Goal: Task Accomplishment & Management: Manage account settings

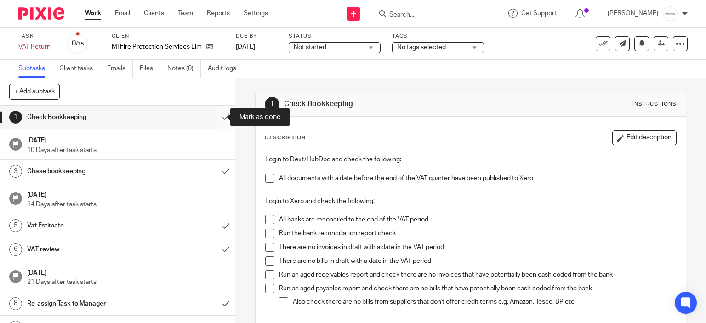
click at [218, 109] on input "submit" at bounding box center [117, 117] width 235 height 23
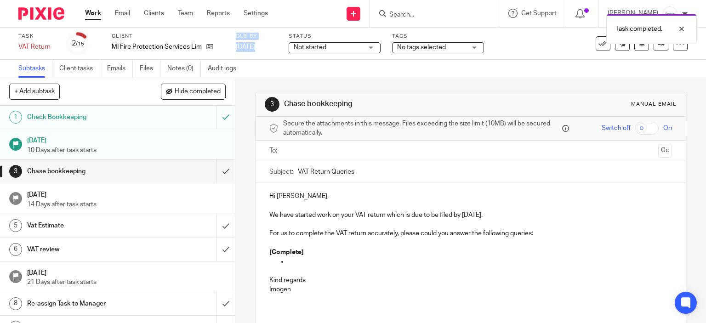
drag, startPoint x: 214, startPoint y: 51, endPoint x: 303, endPoint y: -56, distance: 138.7
click at [303, 0] on html "Work Email Clients Team Reports Settings Work Email Clients Team Reports Settin…" at bounding box center [353, 161] width 706 height 323
click at [408, 17] on div "Task completed." at bounding box center [525, 26] width 344 height 35
click at [408, 16] on div "Task completed." at bounding box center [525, 26] width 344 height 35
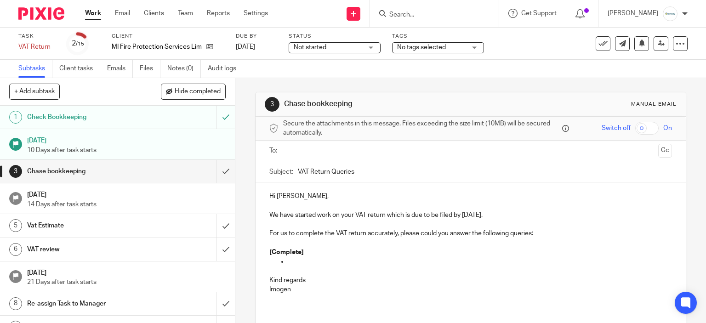
click at [408, 14] on input "Search" at bounding box center [429, 15] width 83 height 8
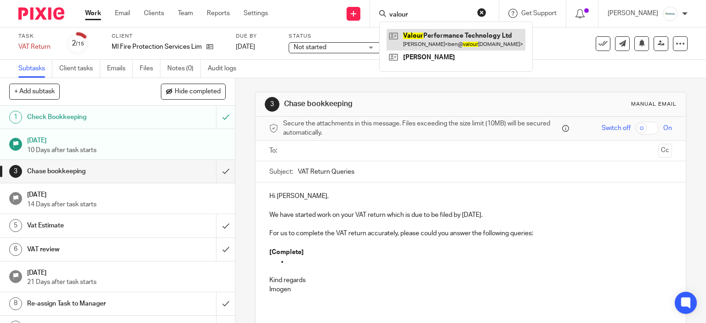
type input "valour"
click at [446, 43] on link at bounding box center [456, 39] width 139 height 21
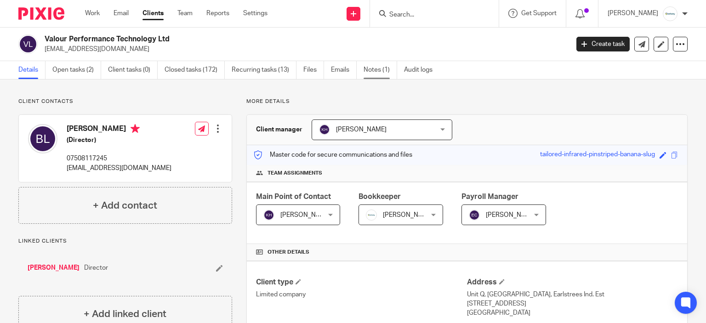
click at [386, 64] on link "Notes (1)" at bounding box center [381, 70] width 34 height 18
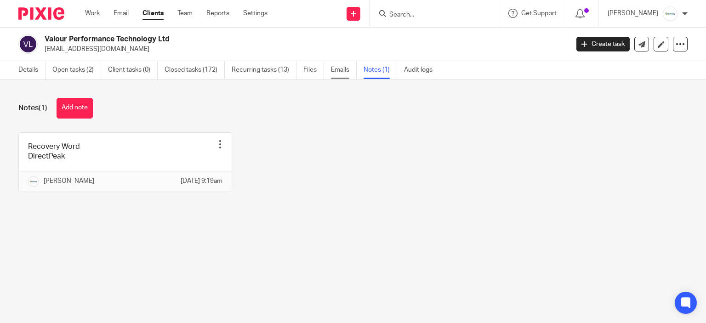
click at [348, 69] on link "Emails" at bounding box center [344, 70] width 26 height 18
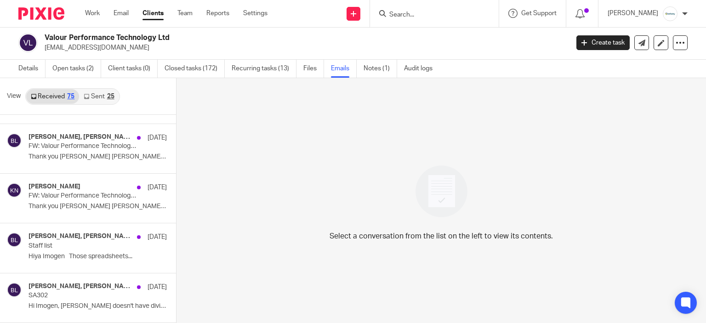
scroll to position [1570, 0]
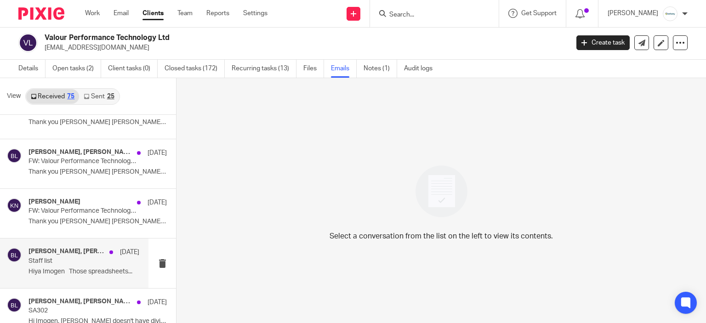
click at [61, 260] on p "Staff list" at bounding box center [73, 261] width 89 height 8
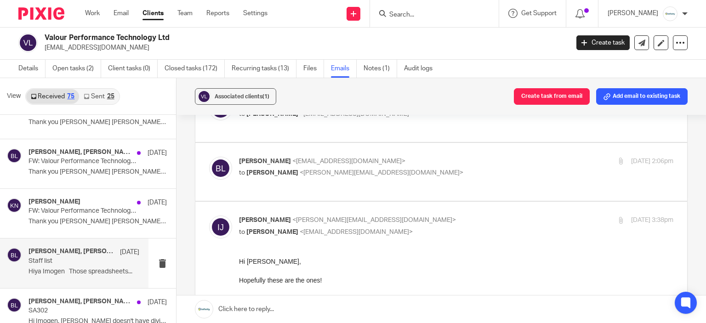
scroll to position [276, 0]
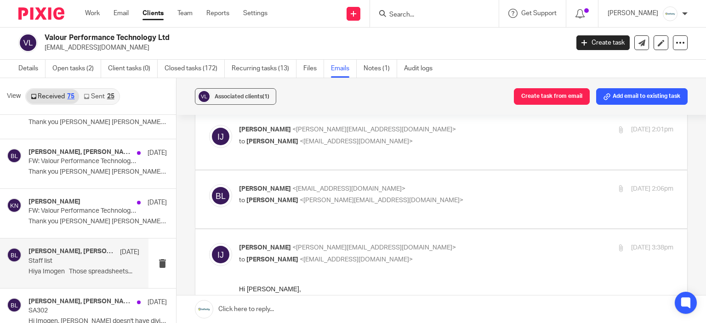
click at [458, 196] on p "to Imogen Jarvis <i.jarvis@directpeak.co.uk>" at bounding box center [384, 201] width 290 height 10
checkbox input "true"
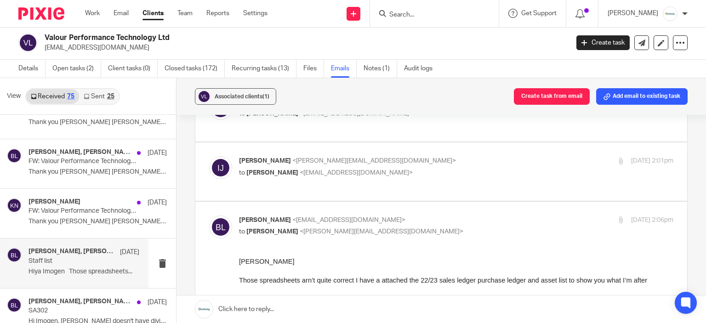
scroll to position [184, 0]
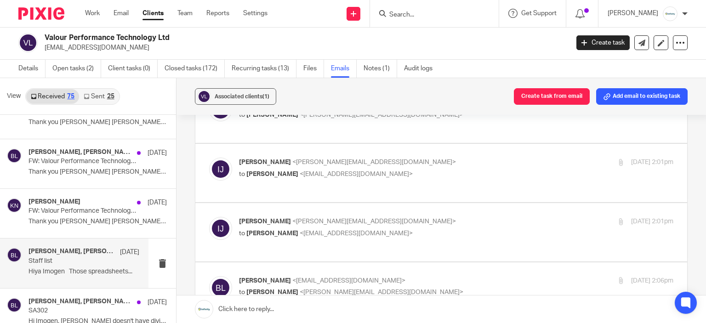
click at [393, 217] on div "Imogen Jarvis <i.jarvis@directpeak.co.uk> to Ben Lane <ben@valourracing.com>" at bounding box center [384, 227] width 290 height 21
checkbox input "true"
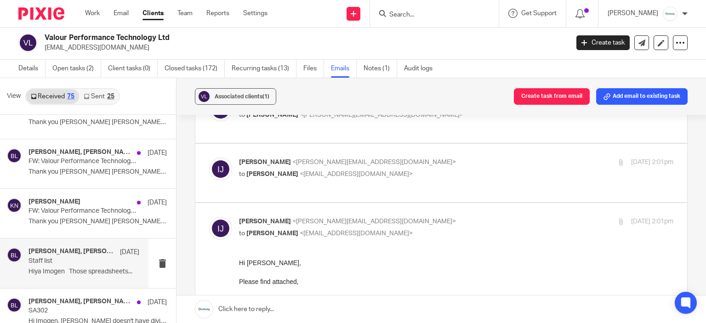
scroll to position [0, 0]
click at [407, 158] on div "Imogen Jarvis <i.jarvis@directpeak.co.uk> to Ben Lane <ben@valourracing.com>" at bounding box center [384, 168] width 290 height 21
checkbox input "true"
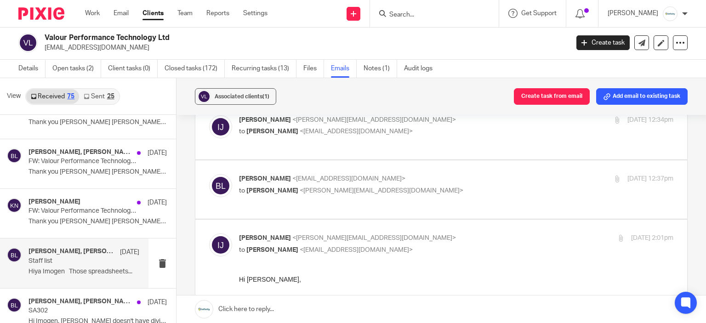
scroll to position [92, 0]
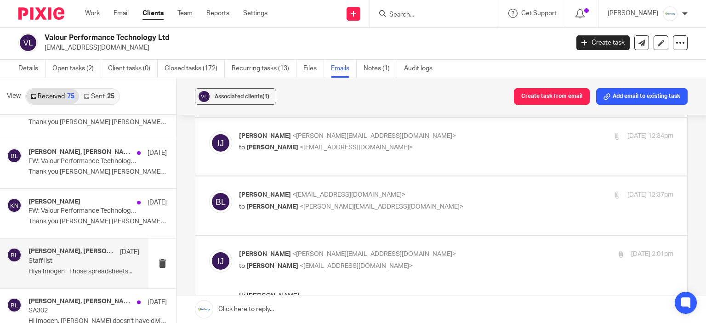
click at [436, 190] on p "Ben Lane <ben@valourracing.com>" at bounding box center [384, 195] width 290 height 10
checkbox input "true"
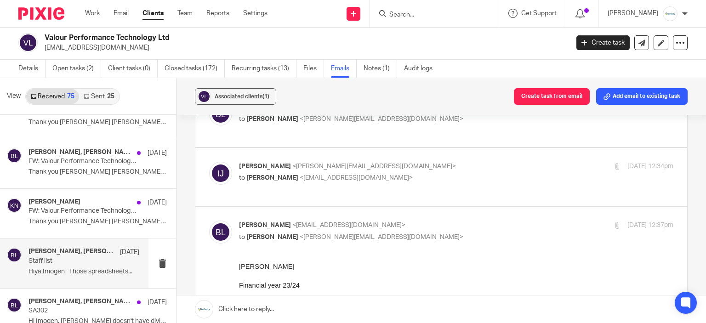
scroll to position [46, 0]
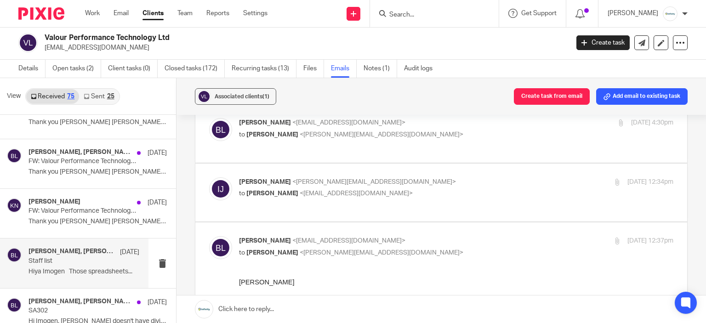
click at [436, 178] on div "Imogen Jarvis <i.jarvis@directpeak.co.uk> to Ben Lane <ben@valourracing.com>" at bounding box center [384, 187] width 290 height 21
checkbox input "true"
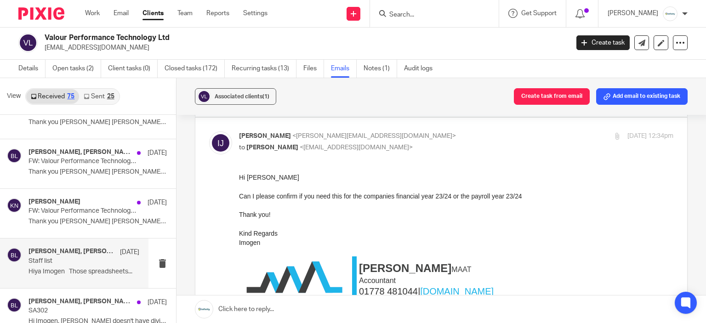
scroll to position [0, 0]
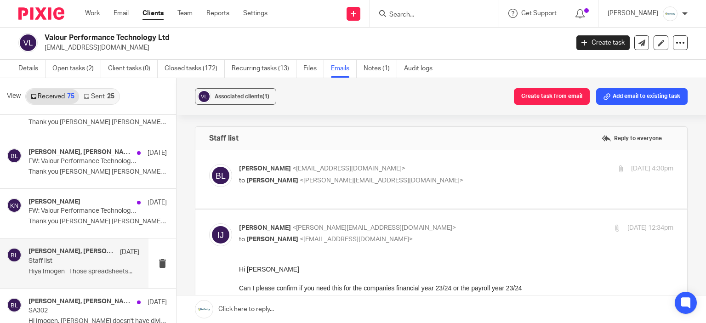
click at [436, 178] on p "to Imogen Jarvis <i.jarvis@directpeak.co.uk>" at bounding box center [384, 181] width 290 height 10
checkbox input "true"
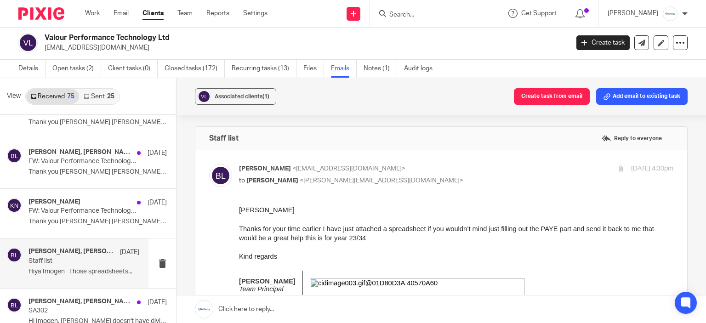
scroll to position [46, 0]
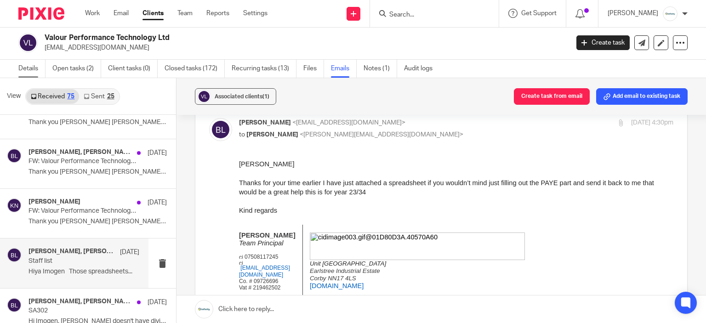
click at [46, 68] on link "Details" at bounding box center [31, 69] width 27 height 18
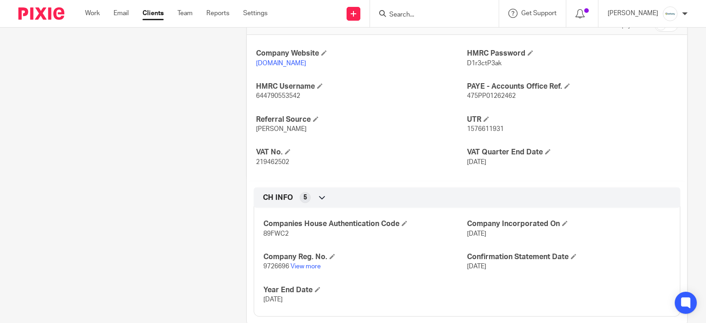
scroll to position [336, 0]
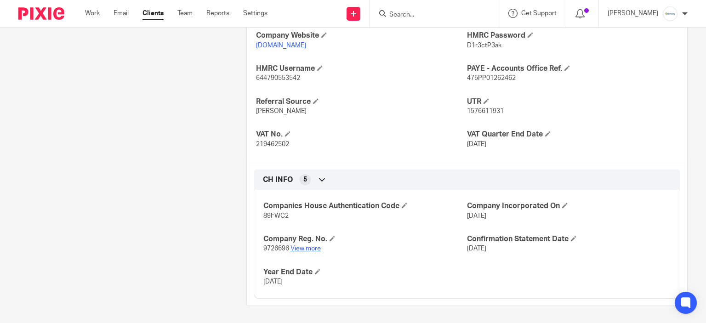
click at [311, 246] on link "View more" at bounding box center [306, 248] width 30 height 6
click at [93, 11] on link "Work" at bounding box center [92, 13] width 15 height 9
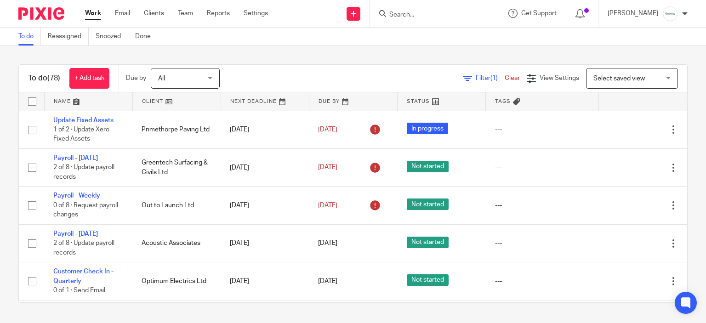
click at [224, 38] on div "To do Reassigned Snoozed Done" at bounding box center [353, 37] width 706 height 18
click at [600, 74] on span "Select saved view" at bounding box center [626, 77] width 67 height 19
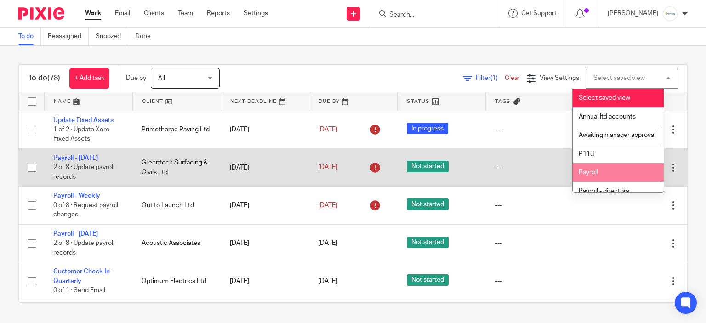
click at [613, 174] on li "Payroll" at bounding box center [618, 172] width 91 height 19
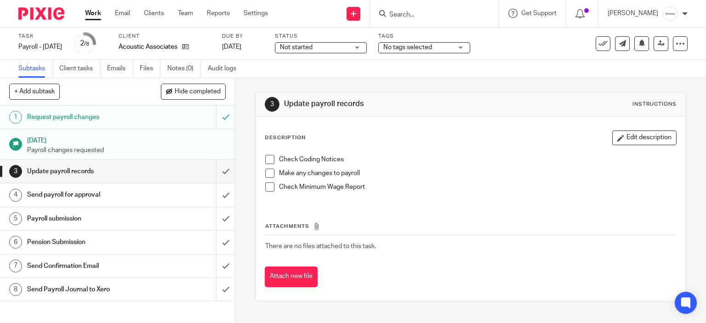
click at [268, 160] on span at bounding box center [269, 159] width 9 height 9
click at [269, 169] on span at bounding box center [269, 173] width 9 height 9
click at [268, 189] on span at bounding box center [269, 186] width 9 height 9
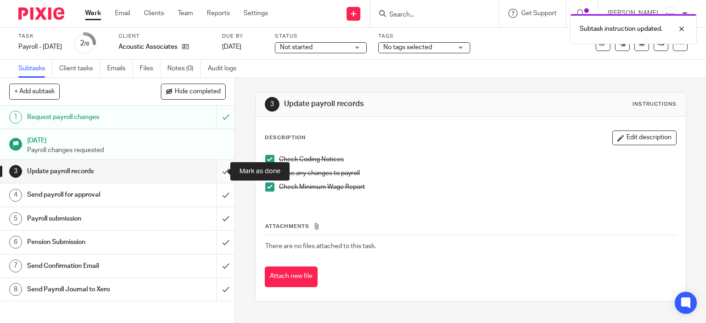
click at [215, 171] on input "submit" at bounding box center [117, 171] width 235 height 23
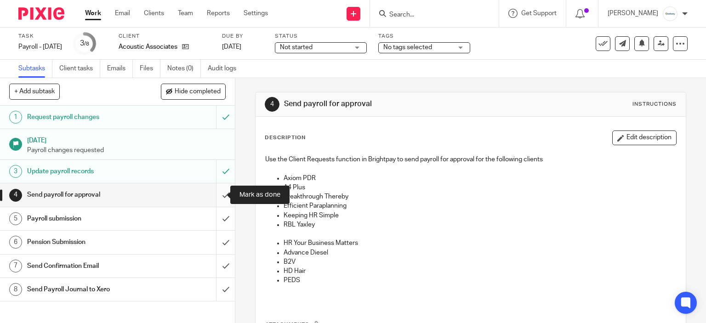
click at [215, 202] on input "submit" at bounding box center [117, 194] width 235 height 23
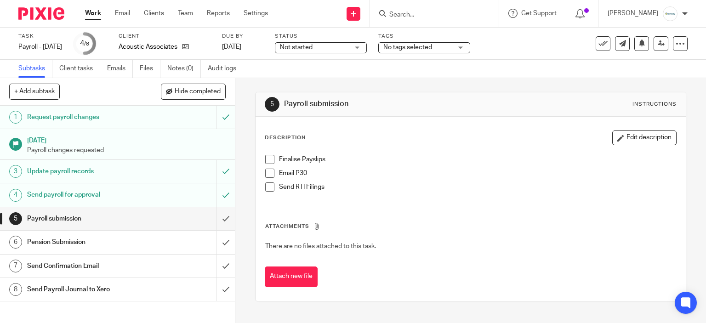
click at [261, 154] on div "Finalise Payslips Email P30 Send RTI Filings" at bounding box center [471, 176] width 421 height 53
click at [265, 157] on span at bounding box center [269, 159] width 9 height 9
click at [268, 171] on span at bounding box center [269, 173] width 9 height 9
click at [211, 218] on input "submit" at bounding box center [117, 218] width 235 height 23
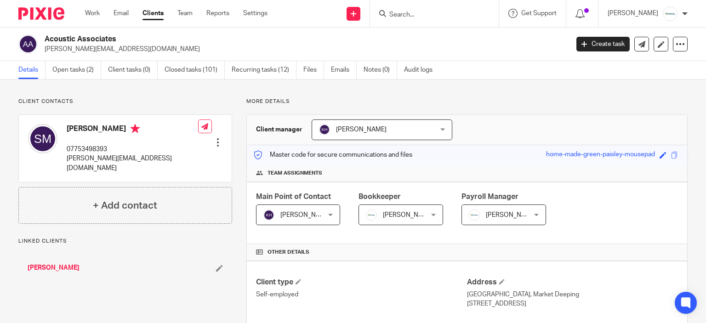
click at [428, 11] on input "Search" at bounding box center [429, 15] width 83 height 8
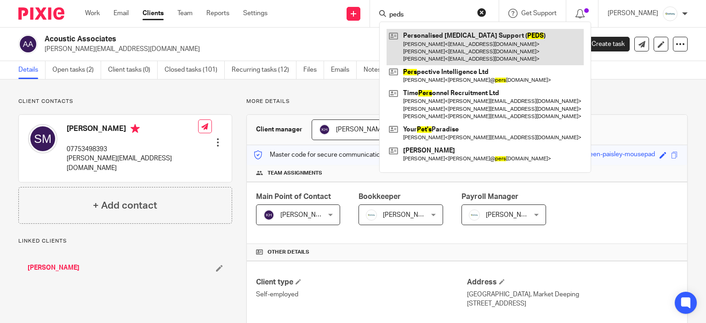
type input "peds"
click at [437, 48] on link at bounding box center [485, 47] width 197 height 36
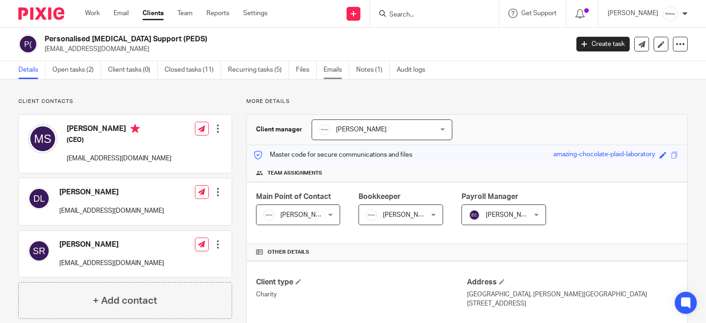
click at [328, 65] on link "Emails" at bounding box center [337, 70] width 26 height 18
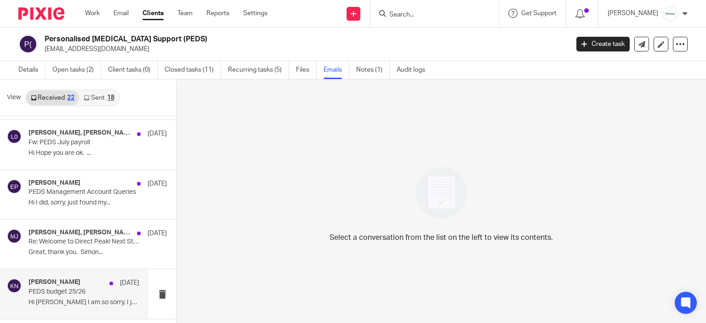
scroll to position [92, 0]
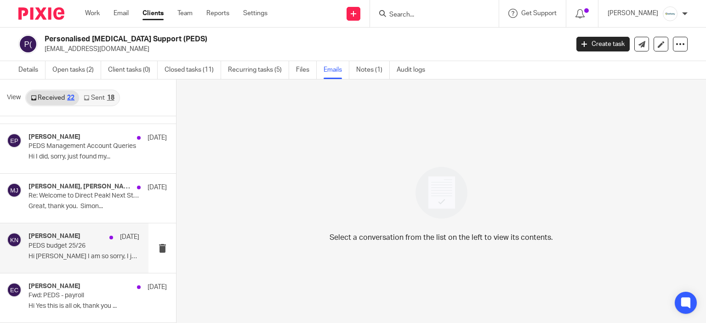
click at [85, 260] on p "Hi Karl I am so sorry, I just found..." at bounding box center [84, 257] width 111 height 8
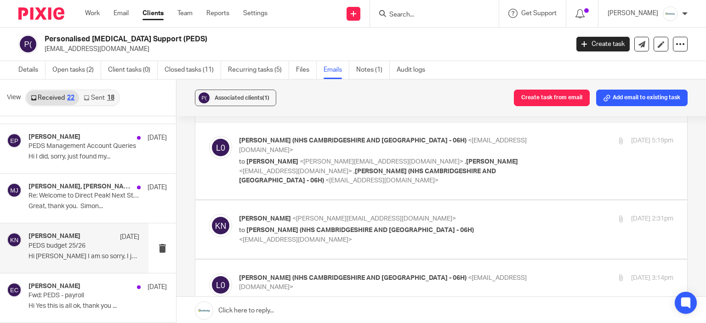
scroll to position [46, 0]
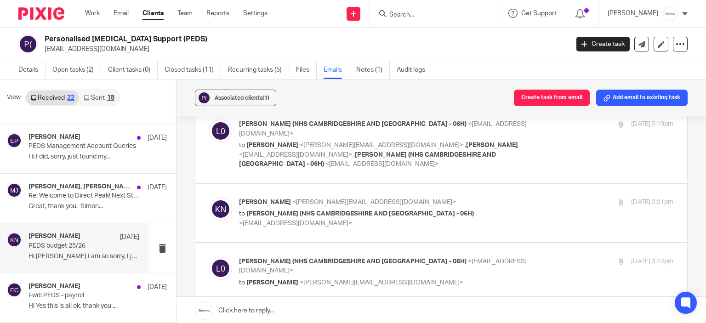
click at [492, 153] on p "to Karl Newman <k.newman@directpeak.co.uk> , Eve Parker <eve@infinity-accountin…" at bounding box center [384, 155] width 290 height 29
checkbox input "true"
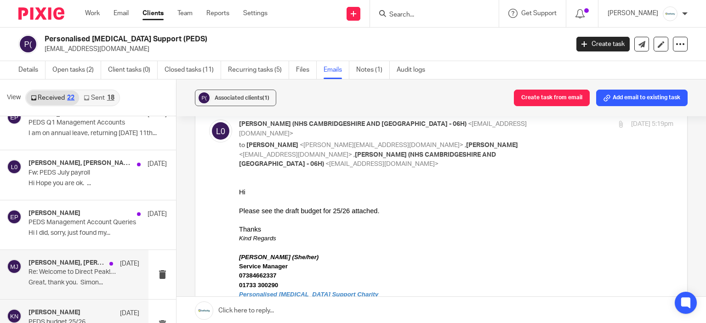
scroll to position [0, 0]
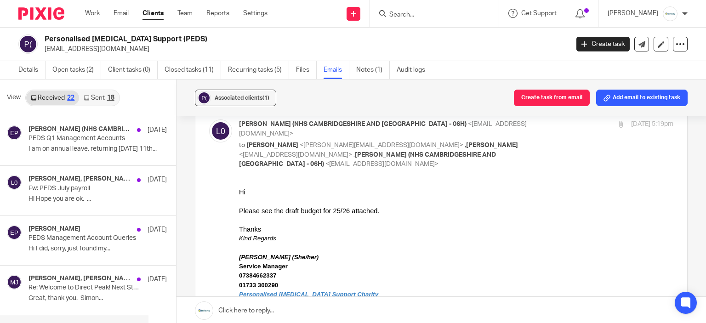
click at [107, 95] on div "18" at bounding box center [110, 98] width 7 height 6
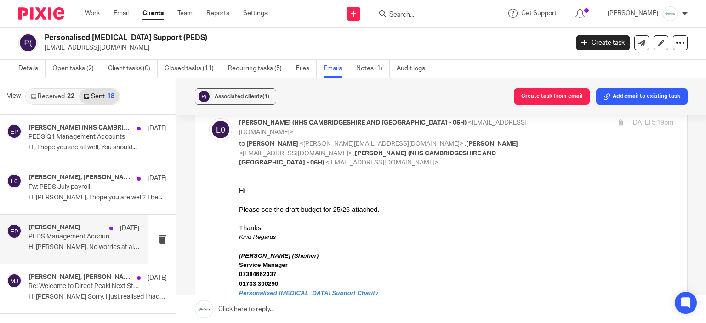
click at [106, 239] on p "PEDS Management Account Queries" at bounding box center [73, 237] width 89 height 8
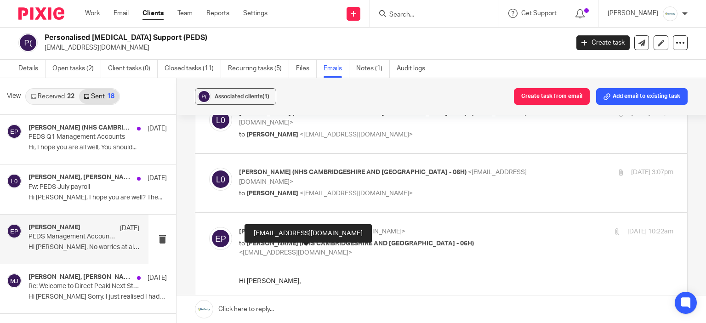
scroll to position [163, 0]
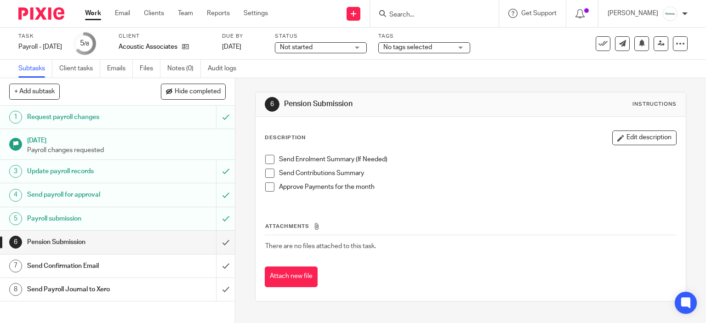
click at [265, 159] on span at bounding box center [269, 159] width 9 height 9
click at [268, 169] on span at bounding box center [269, 173] width 9 height 9
click at [265, 190] on span at bounding box center [269, 186] width 9 height 9
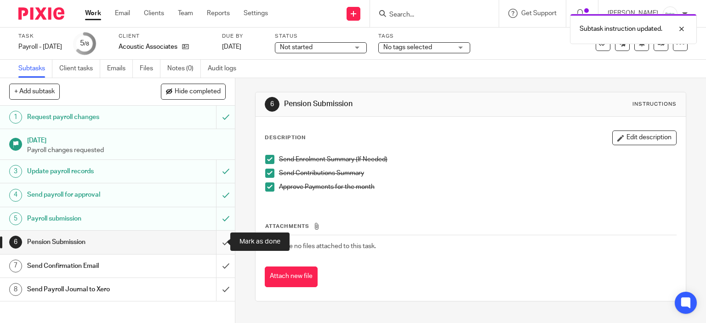
click at [221, 240] on input "submit" at bounding box center [117, 242] width 235 height 23
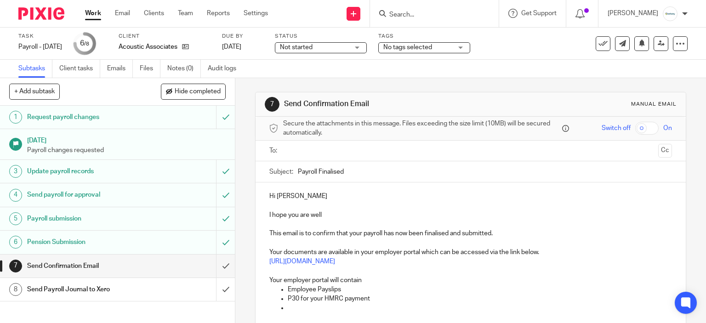
click at [301, 152] on input "text" at bounding box center [470, 151] width 368 height 11
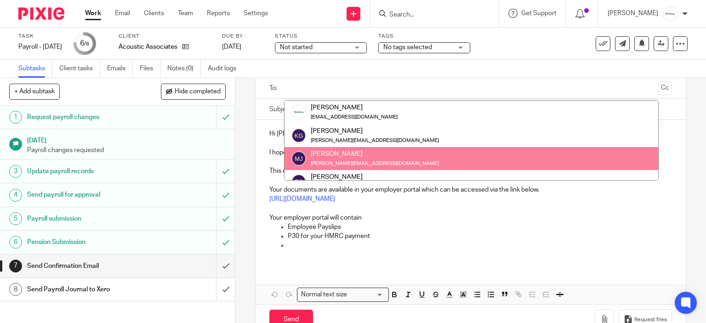
scroll to position [86, 0]
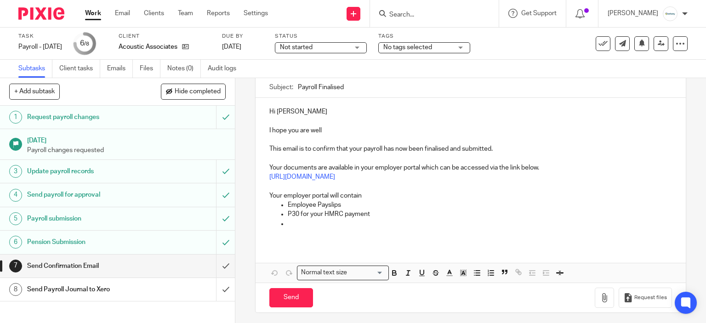
click at [137, 289] on h1 "Send Payroll Journal to Xero" at bounding box center [87, 290] width 120 height 14
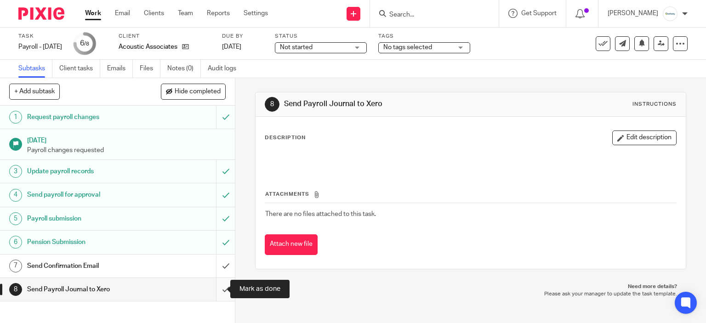
click at [213, 287] on input "submit" at bounding box center [117, 289] width 235 height 23
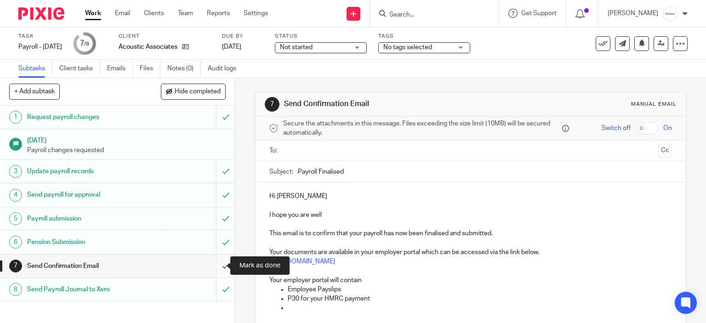
click at [216, 270] on input "submit" at bounding box center [117, 266] width 235 height 23
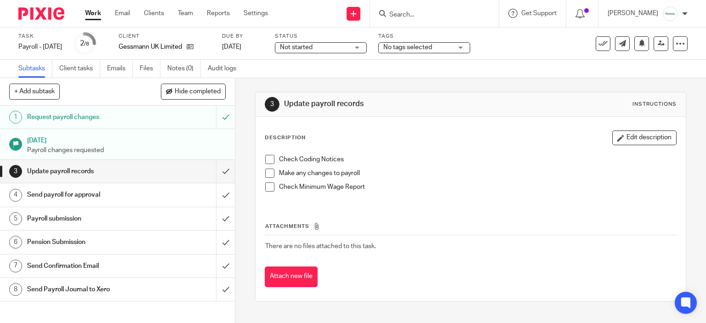
click at [268, 159] on span at bounding box center [269, 159] width 9 height 9
click at [268, 171] on span at bounding box center [269, 173] width 9 height 9
click at [267, 192] on li "Check Minimum Wage Report" at bounding box center [470, 189] width 411 height 14
click at [268, 185] on span at bounding box center [269, 186] width 9 height 9
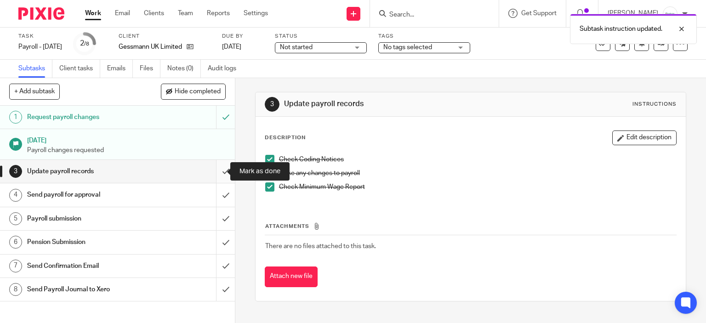
click at [216, 169] on input "submit" at bounding box center [117, 171] width 235 height 23
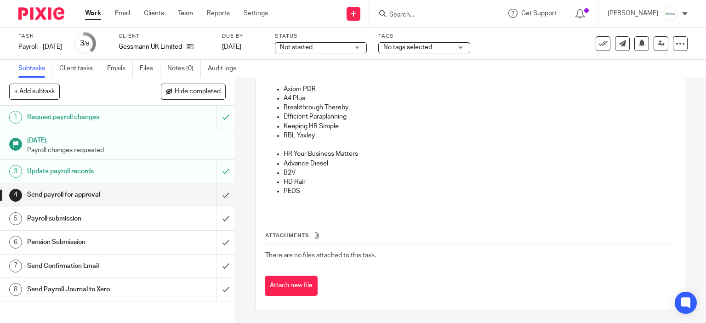
scroll to position [43, 0]
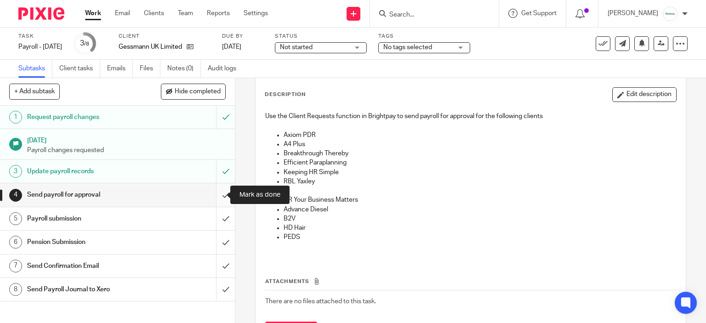
click at [217, 196] on input "submit" at bounding box center [117, 194] width 235 height 23
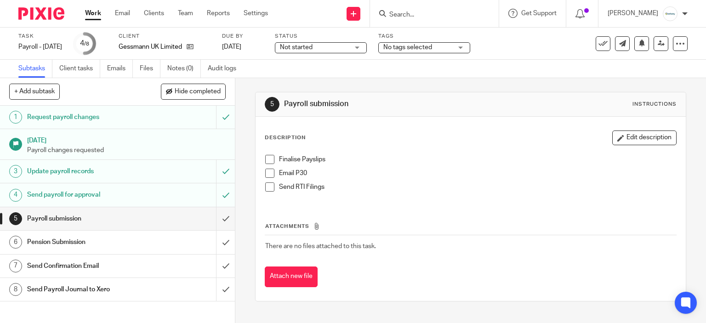
click at [267, 158] on span at bounding box center [269, 159] width 9 height 9
click at [269, 171] on span at bounding box center [269, 173] width 9 height 9
click at [268, 187] on span at bounding box center [269, 186] width 9 height 9
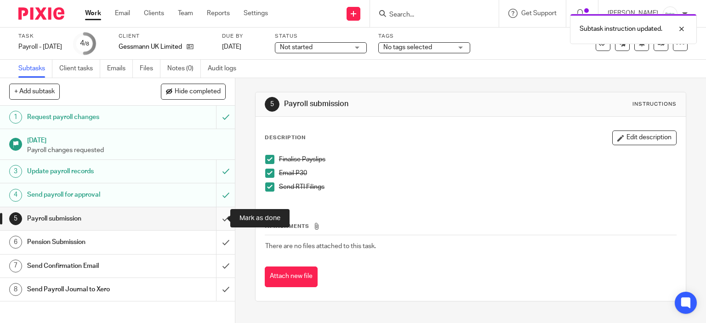
click at [215, 219] on input "submit" at bounding box center [117, 218] width 235 height 23
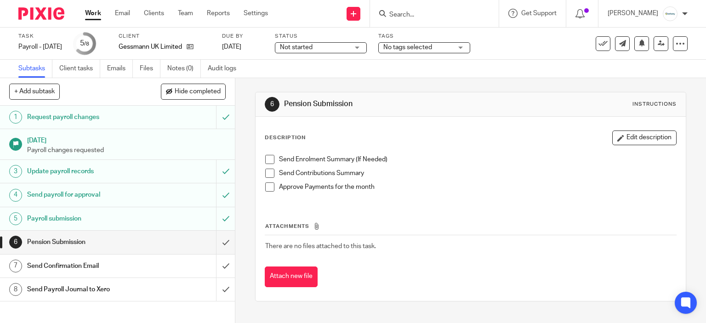
click at [266, 161] on span at bounding box center [269, 159] width 9 height 9
click at [268, 171] on span at bounding box center [269, 173] width 9 height 9
click at [265, 184] on span at bounding box center [269, 186] width 9 height 9
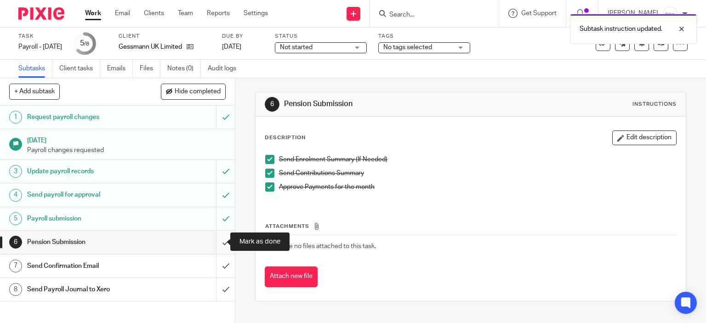
click at [212, 239] on input "submit" at bounding box center [117, 242] width 235 height 23
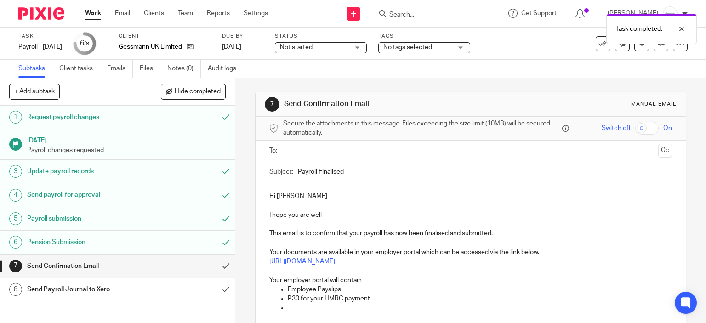
click at [137, 292] on h1 "Send Payroll Journal to Xero" at bounding box center [87, 290] width 120 height 14
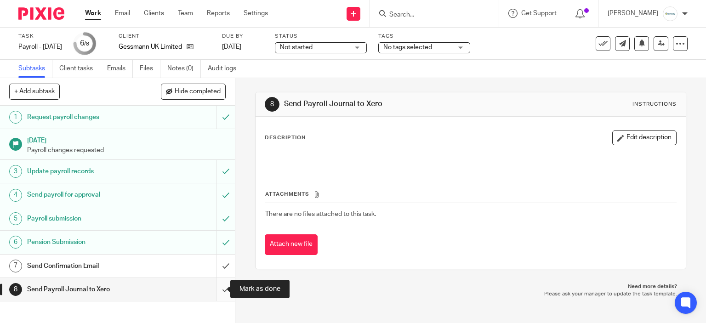
click at [217, 284] on input "submit" at bounding box center [117, 289] width 235 height 23
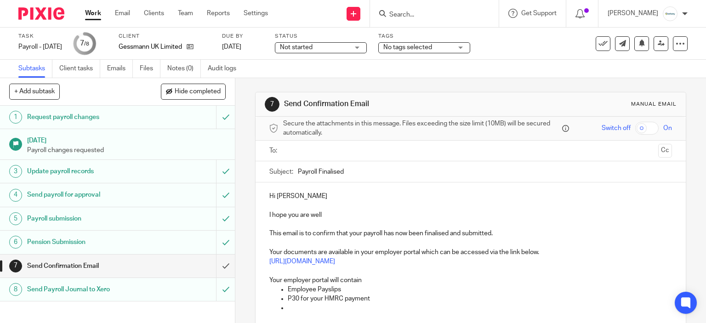
click at [441, 13] on input "Search" at bounding box center [429, 15] width 83 height 8
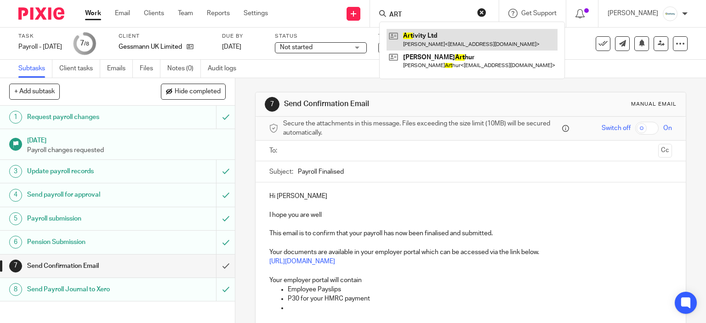
type input "ART"
click at [430, 36] on link at bounding box center [472, 39] width 171 height 21
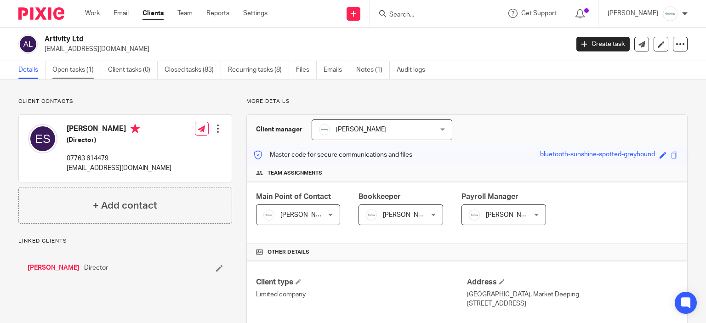
click at [72, 72] on link "Open tasks (1)" at bounding box center [76, 70] width 49 height 18
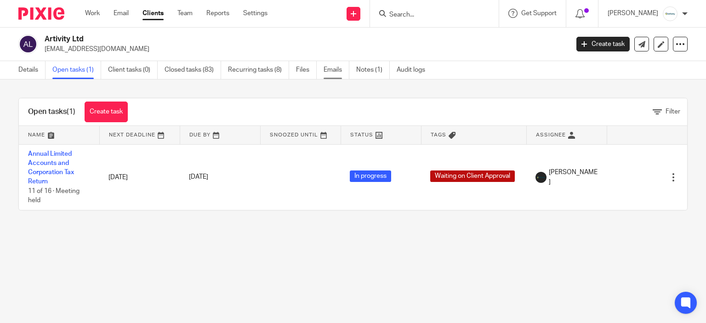
click at [332, 71] on link "Emails" at bounding box center [337, 70] width 26 height 18
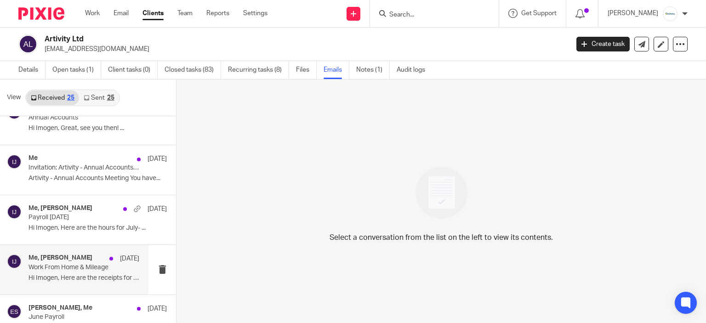
scroll to position [184, 0]
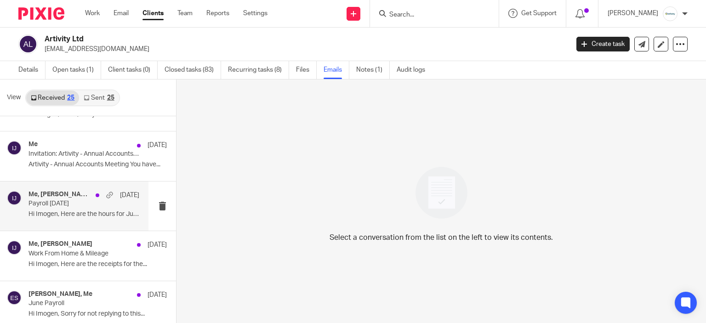
click at [90, 206] on p "Payroll July 2025" at bounding box center [73, 204] width 89 height 8
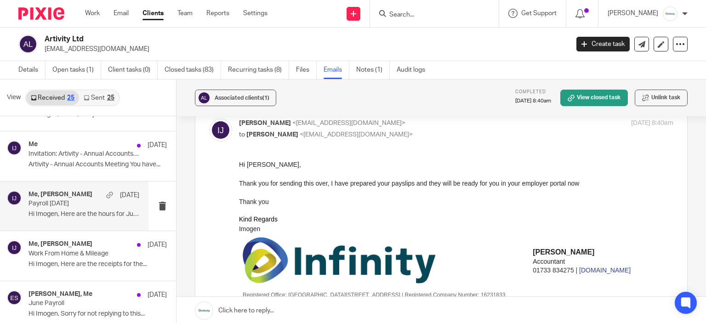
scroll to position [46, 0]
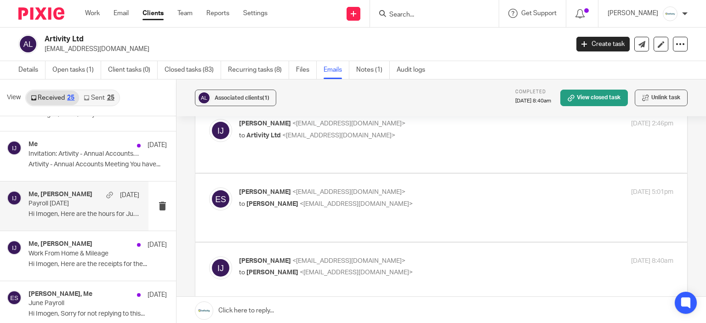
click at [390, 188] on p "Ellie Sandall <ellie_sandall@yahoo.com>" at bounding box center [384, 193] width 290 height 10
checkbox input "true"
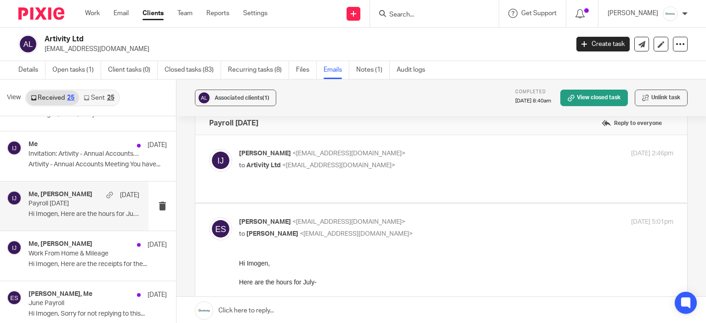
scroll to position [0, 0]
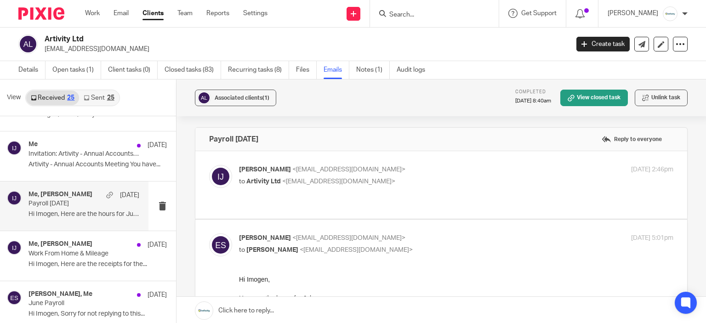
click at [486, 172] on p "Imogen Jarvis <imogen@infinity-accounting.co.uk>" at bounding box center [384, 170] width 290 height 10
checkbox input "true"
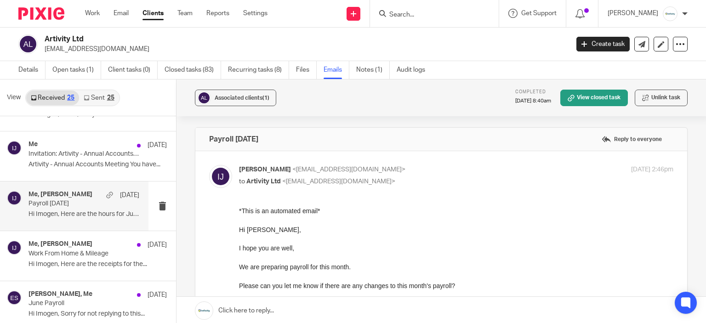
scroll to position [46, 0]
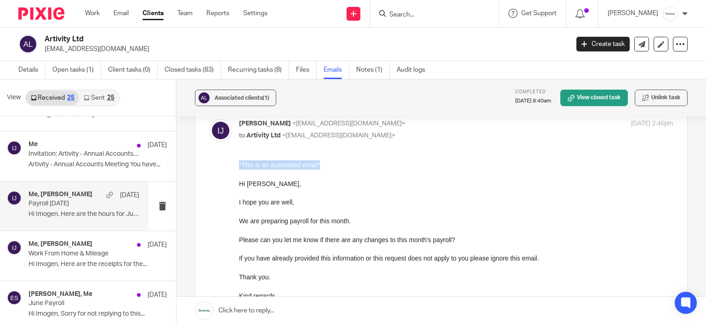
drag, startPoint x: 325, startPoint y: 168, endPoint x: 456, endPoint y: 324, distance: 204.5
click html "*This is an automated email* Hi Ellie, I hope you are well, We are preparing pa…"
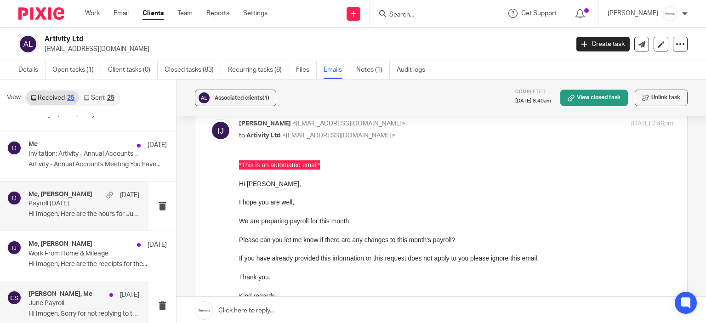
click at [55, 300] on p "June Payroll" at bounding box center [73, 304] width 89 height 8
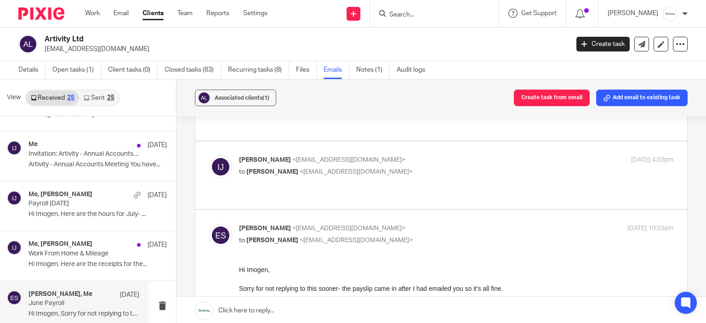
scroll to position [184, 0]
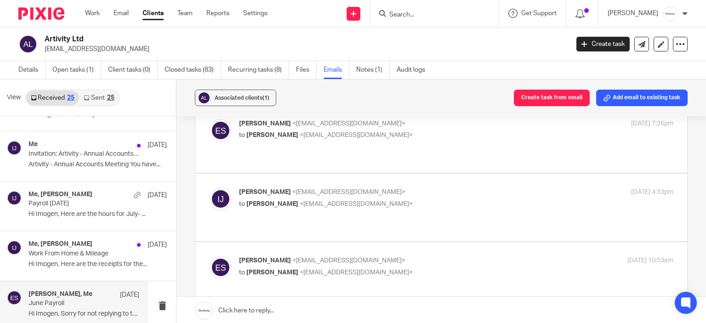
click at [396, 188] on div "Imogen Jarvis <imogen@infinity-accounting.co.uk> to Ellie Sandall <ellie_sandal…" at bounding box center [441, 208] width 464 height 40
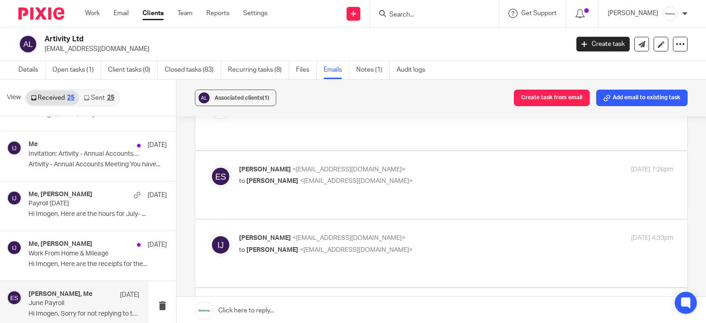
click at [413, 177] on p "to Imogen Jarvis <imogen@infinity-accounting.co.uk>" at bounding box center [384, 182] width 290 height 10
checkbox input "true"
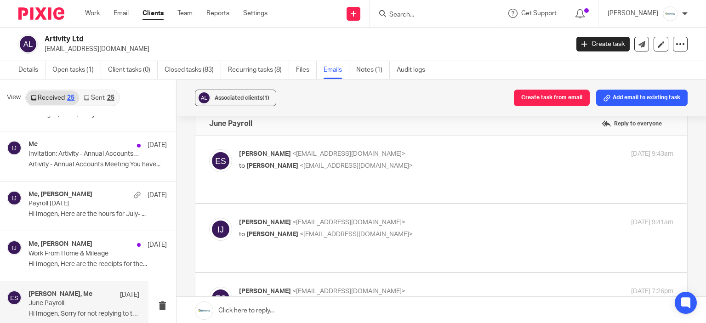
scroll to position [0, 0]
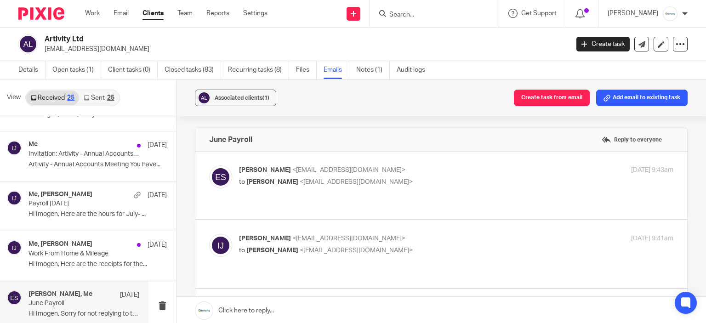
click at [481, 169] on p "Ellie Sandall <ellie_sandall@yahoo.com>" at bounding box center [384, 170] width 290 height 10
checkbox input "true"
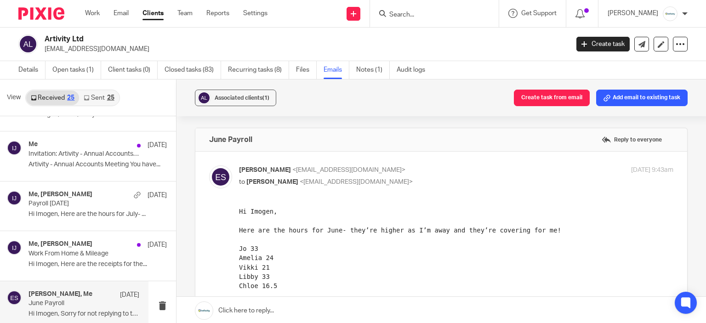
scroll to position [46, 0]
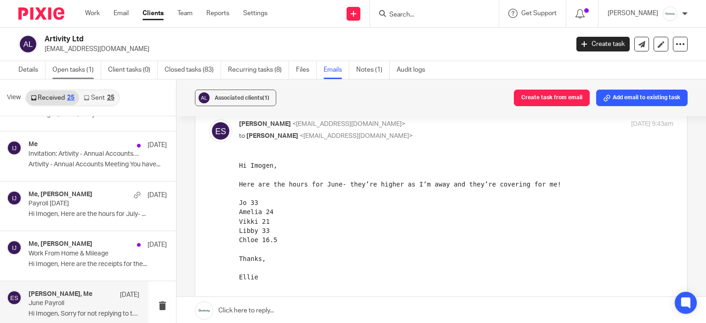
click at [85, 68] on link "Open tasks (1)" at bounding box center [76, 70] width 49 height 18
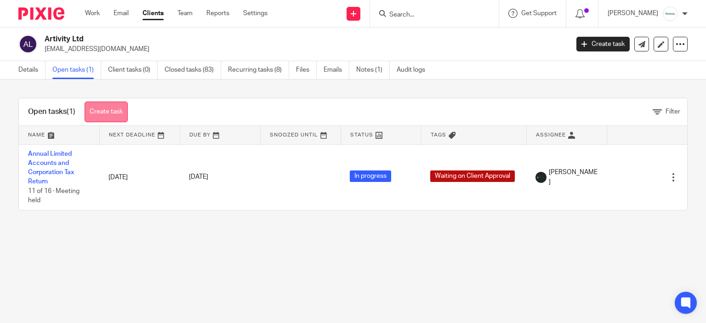
click at [108, 118] on link "Create task" at bounding box center [106, 112] width 43 height 21
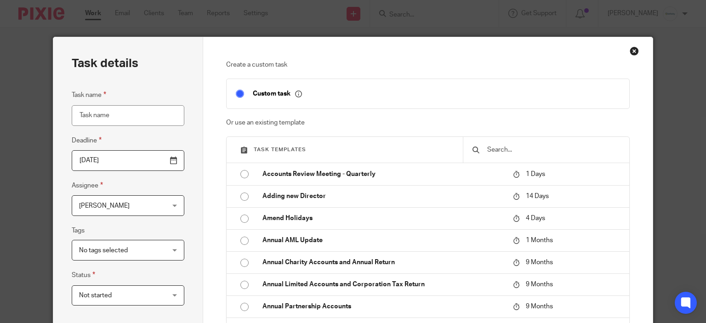
click at [509, 143] on div at bounding box center [546, 150] width 166 height 26
click at [504, 151] on input "text" at bounding box center [553, 150] width 134 height 10
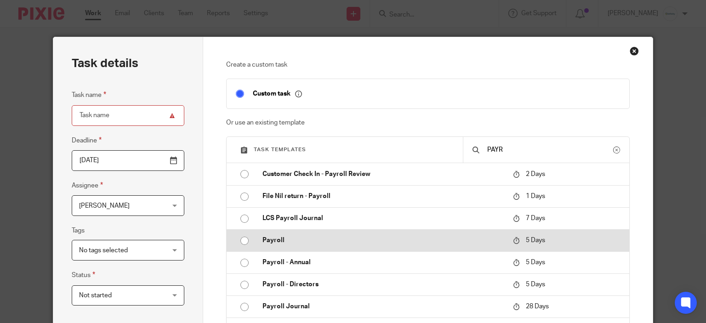
type input "PAYR"
click at [239, 240] on input "radio" at bounding box center [244, 240] width 17 height 17
type input "2025-08-25"
type input "Payroll - [DATE]"
checkbox input "false"
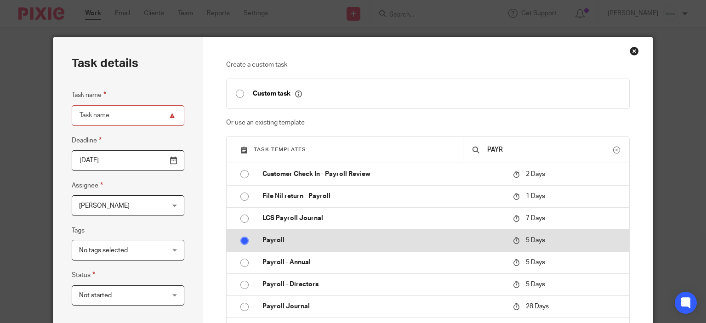
radio input "false"
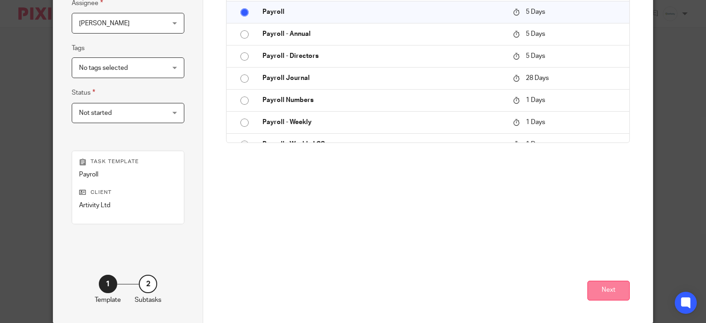
scroll to position [219, 0]
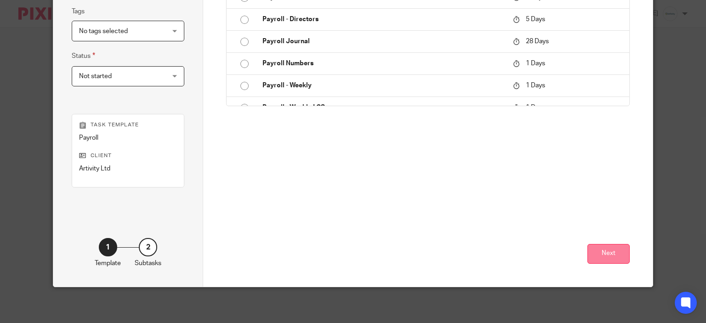
click at [603, 257] on button "Next" at bounding box center [608, 254] width 42 height 20
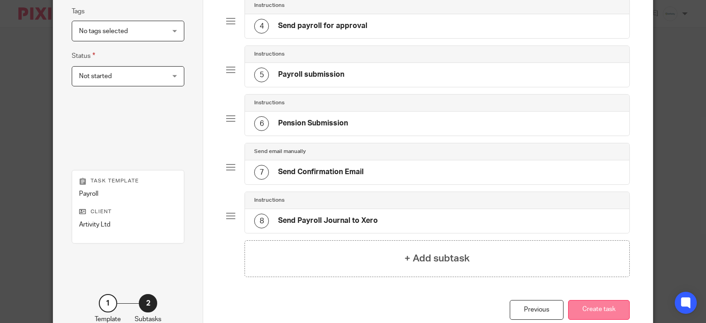
click at [601, 307] on button "Create task" at bounding box center [599, 310] width 62 height 20
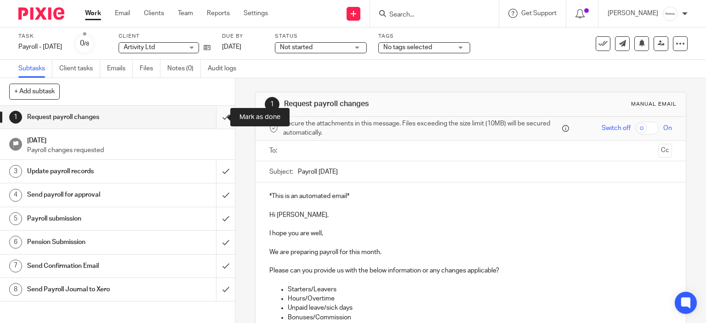
click at [211, 118] on input "submit" at bounding box center [117, 117] width 235 height 23
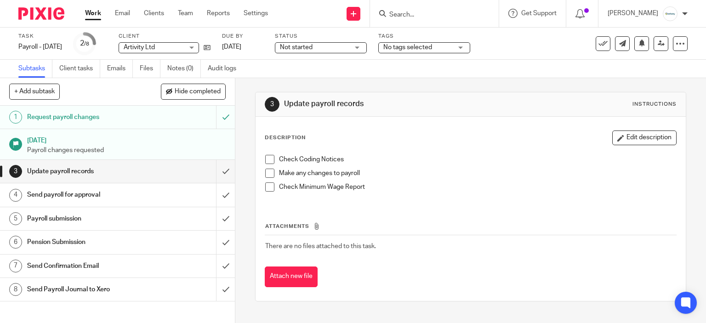
click at [268, 158] on span at bounding box center [269, 159] width 9 height 9
click at [268, 174] on span at bounding box center [269, 173] width 9 height 9
click at [270, 189] on span at bounding box center [269, 186] width 9 height 9
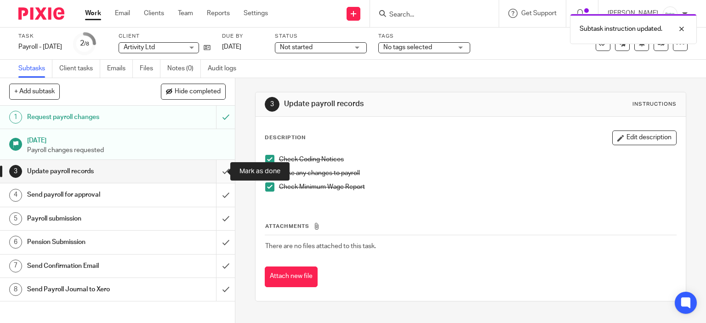
click at [216, 170] on input "submit" at bounding box center [117, 171] width 235 height 23
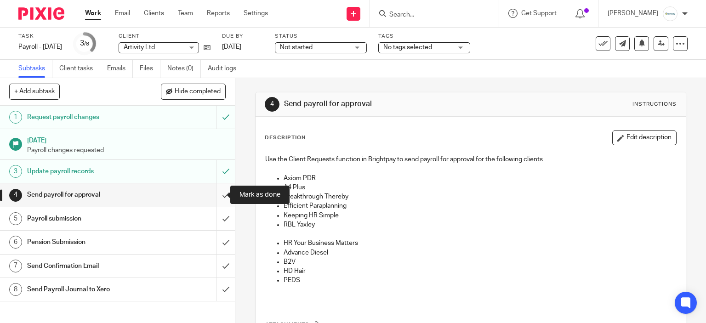
click at [219, 194] on input "submit" at bounding box center [117, 194] width 235 height 23
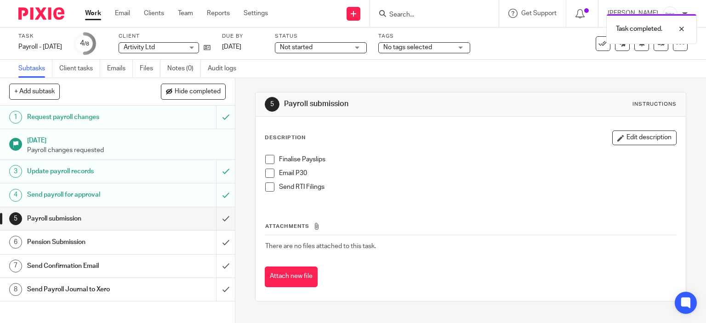
click at [140, 198] on h1 "Send payroll for approval" at bounding box center [87, 195] width 120 height 14
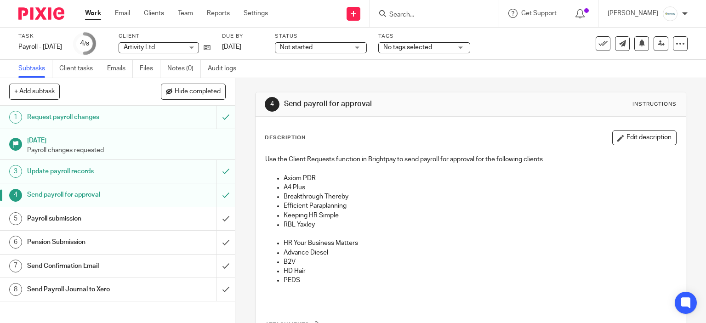
click at [114, 221] on h1 "Payroll submission" at bounding box center [87, 219] width 120 height 14
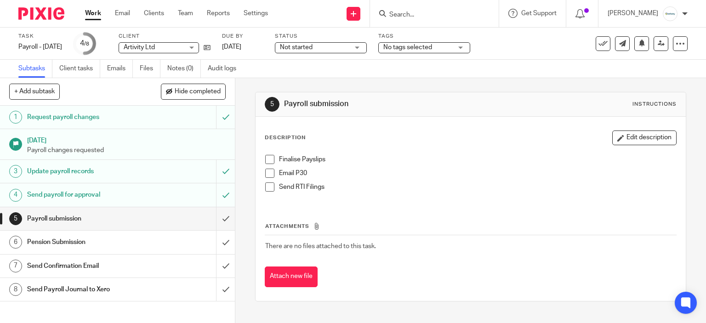
click at [265, 158] on span at bounding box center [269, 159] width 9 height 9
click at [266, 171] on span at bounding box center [269, 173] width 9 height 9
click at [217, 219] on input "submit" at bounding box center [117, 218] width 235 height 23
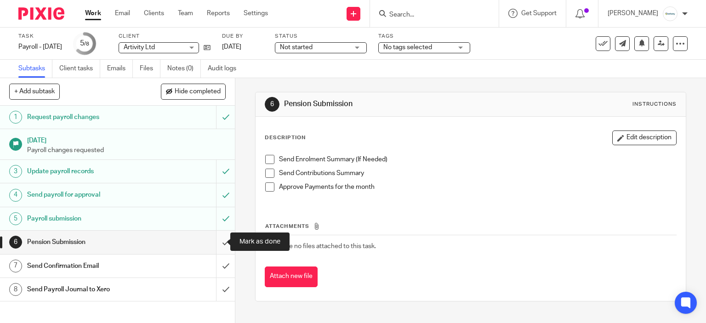
click at [214, 244] on input "submit" at bounding box center [117, 242] width 235 height 23
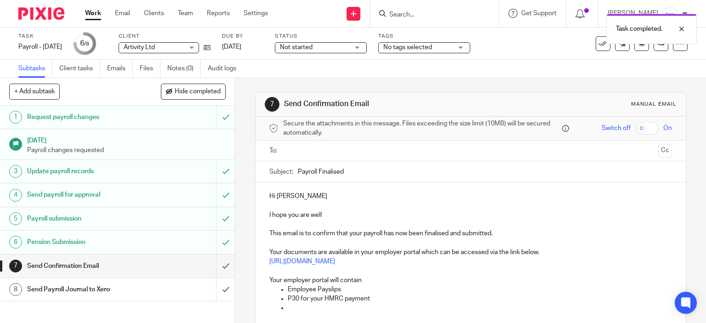
click at [157, 288] on div "Send Payroll Journal to Xero" at bounding box center [117, 290] width 180 height 14
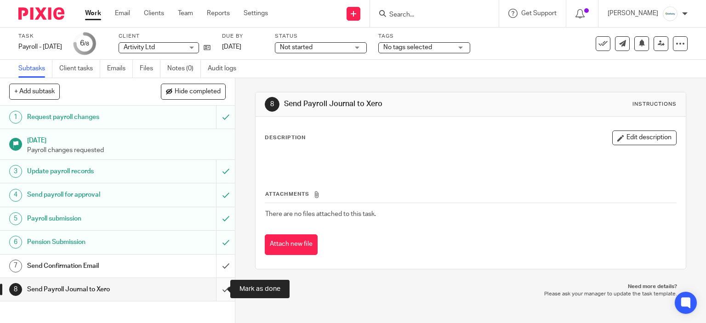
click at [220, 289] on input "submit" at bounding box center [117, 289] width 235 height 23
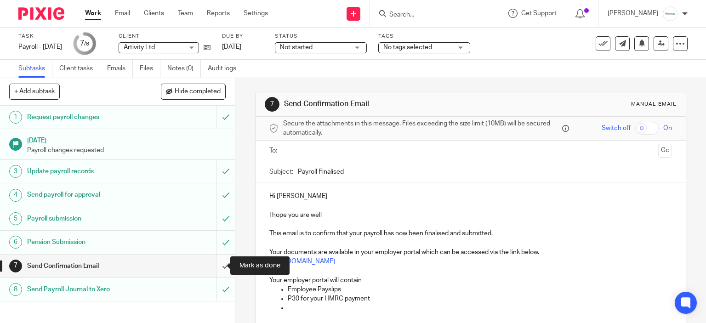
click at [214, 262] on input "submit" at bounding box center [117, 266] width 235 height 23
click at [213, 274] on input "submit" at bounding box center [117, 266] width 235 height 23
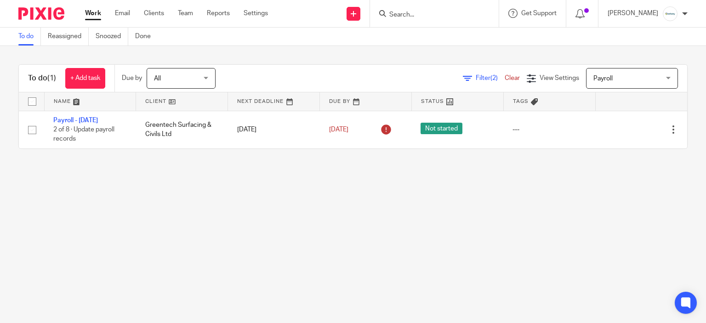
click at [441, 18] on input "Search" at bounding box center [429, 15] width 83 height 8
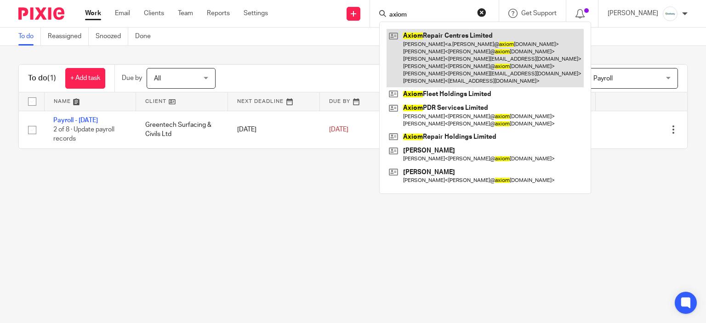
type input "axiom"
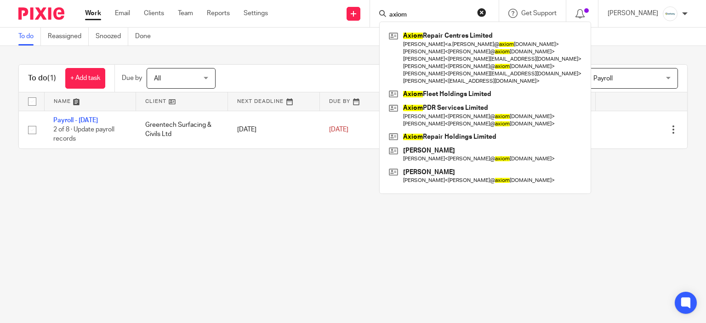
click at [321, 74] on div "Filter (2) Clear View Settings View Settings (2) Filters Clear Save Manage save…" at bounding box center [460, 78] width 456 height 21
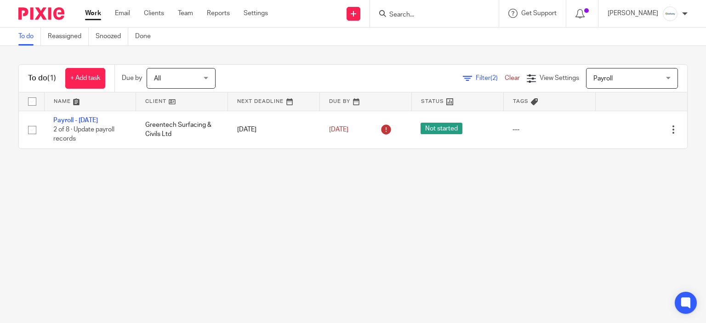
click at [599, 11] on div at bounding box center [582, 13] width 32 height 27
click at [589, 12] on span at bounding box center [586, 10] width 5 height 5
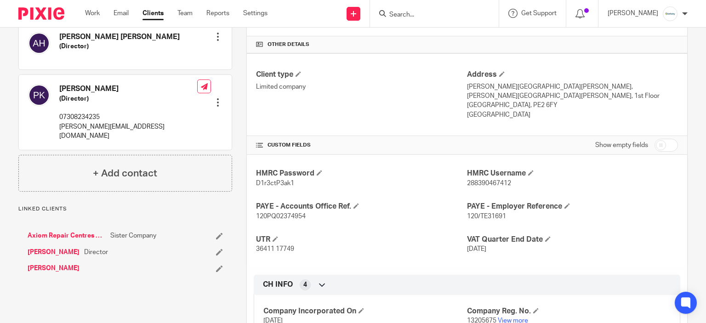
scroll to position [230, 0]
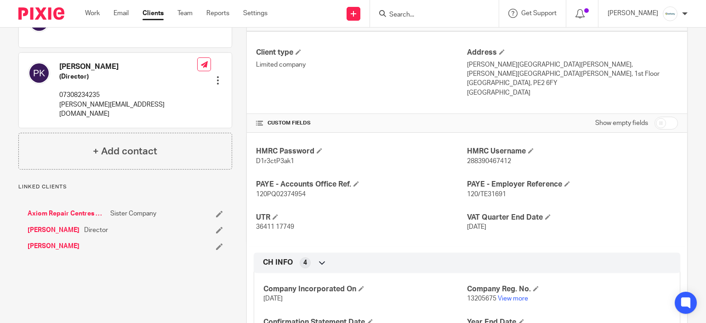
drag, startPoint x: 58, startPoint y: 200, endPoint x: 57, endPoint y: 194, distance: 5.7
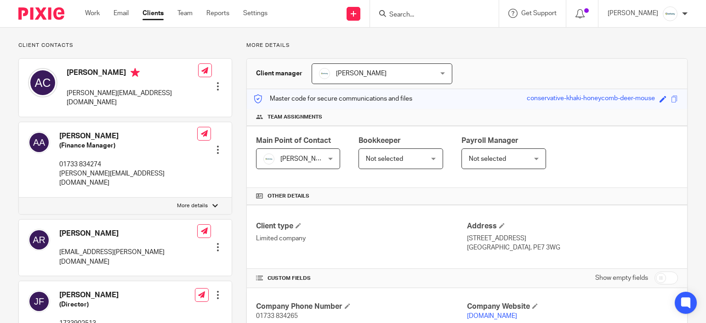
scroll to position [9, 0]
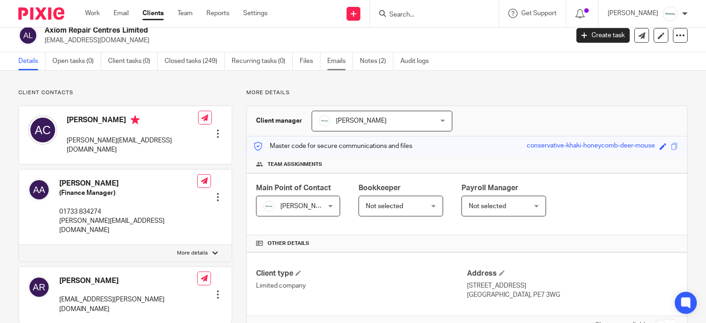
click at [343, 67] on link "Emails" at bounding box center [340, 61] width 26 height 18
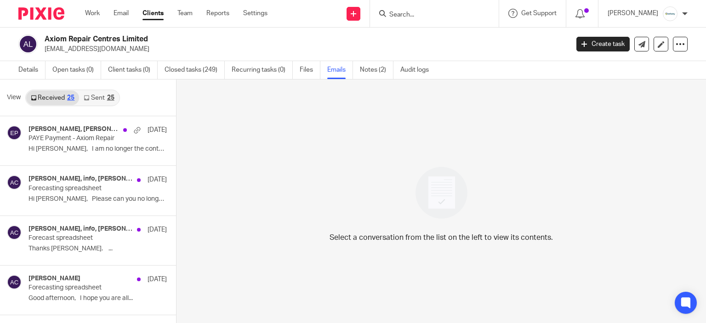
click at [97, 91] on link "Sent 25" at bounding box center [99, 98] width 40 height 15
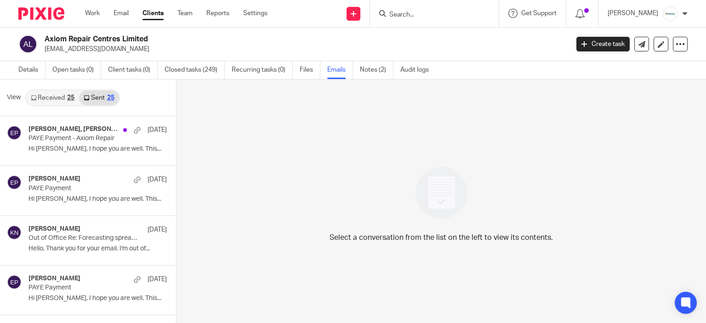
scroll to position [1, 0]
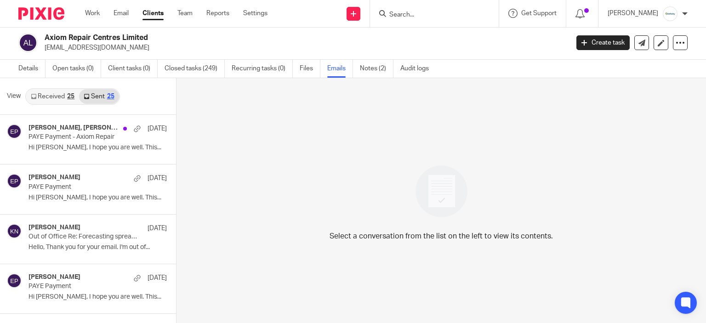
click at [442, 11] on input "Search" at bounding box center [429, 15] width 83 height 8
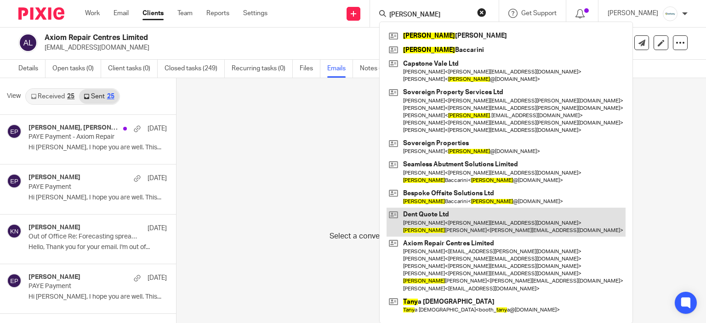
type input "tony"
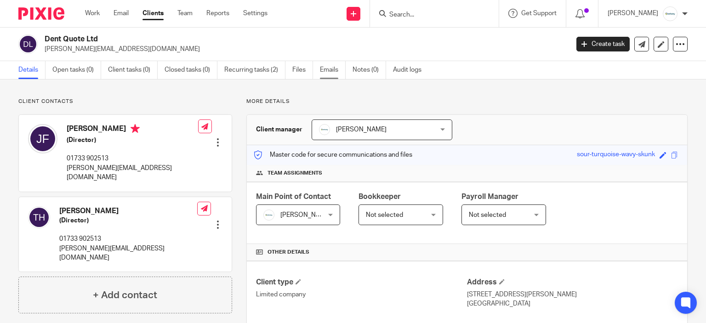
click at [341, 70] on link "Emails" at bounding box center [333, 70] width 26 height 18
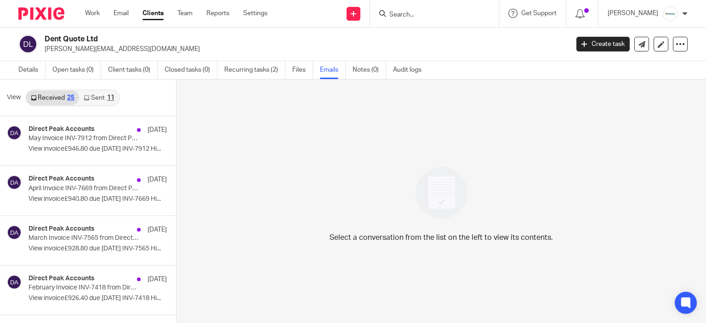
click at [105, 99] on link "Sent 11" at bounding box center [99, 98] width 40 height 15
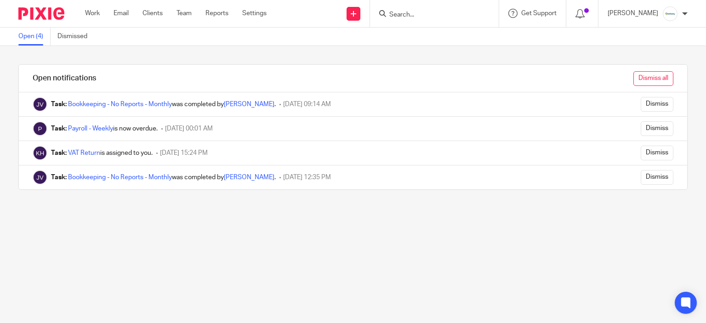
click at [638, 75] on input "Dismiss all" at bounding box center [653, 78] width 40 height 15
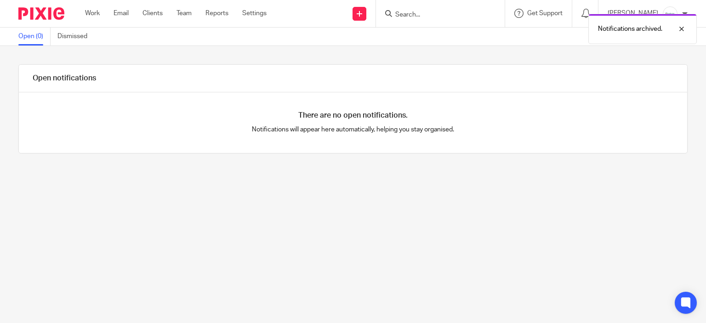
click at [84, 11] on div "Work Email Clients Team Reports Settings Work Email Clients Team Reports Settin…" at bounding box center [178, 13] width 205 height 27
click at [89, 13] on link "Work" at bounding box center [92, 13] width 15 height 9
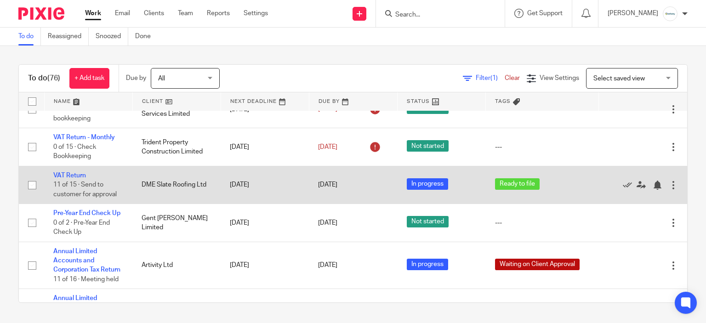
scroll to position [1241, 0]
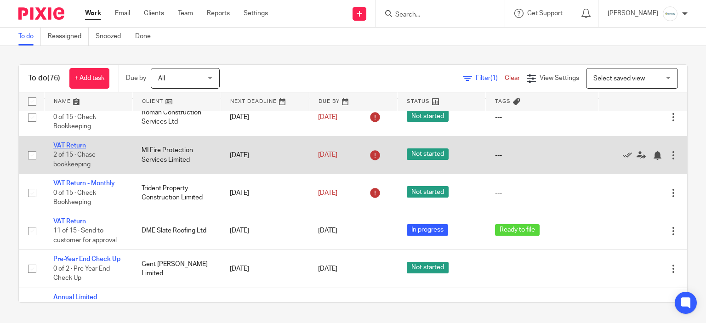
drag, startPoint x: 65, startPoint y: 148, endPoint x: 60, endPoint y: 152, distance: 6.9
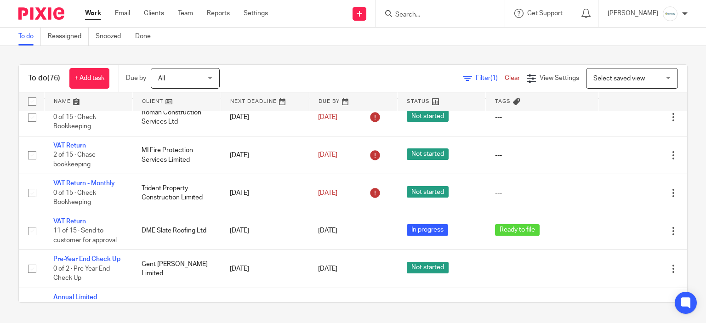
click at [408, 5] on div at bounding box center [440, 13] width 129 height 27
click at [419, 14] on input "Search" at bounding box center [435, 15] width 83 height 8
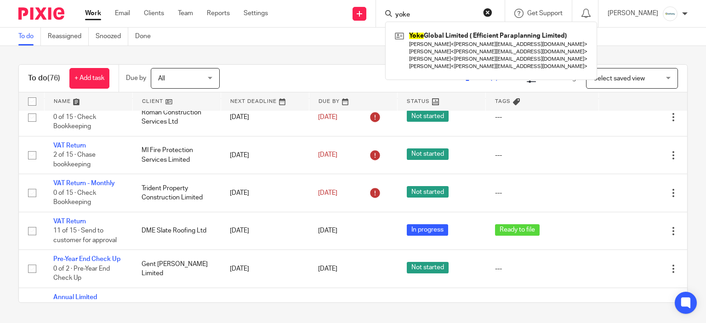
type input "yoke"
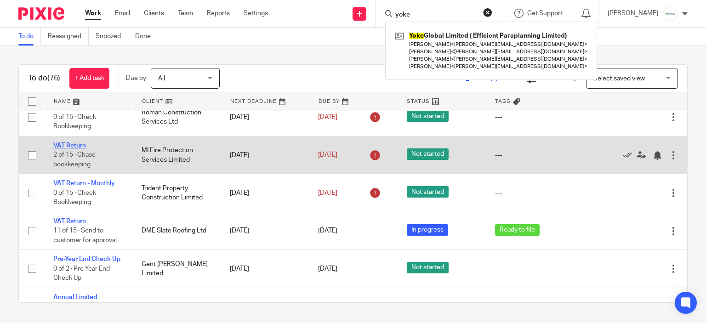
drag, startPoint x: 66, startPoint y: 148, endPoint x: 63, endPoint y: 152, distance: 5.5
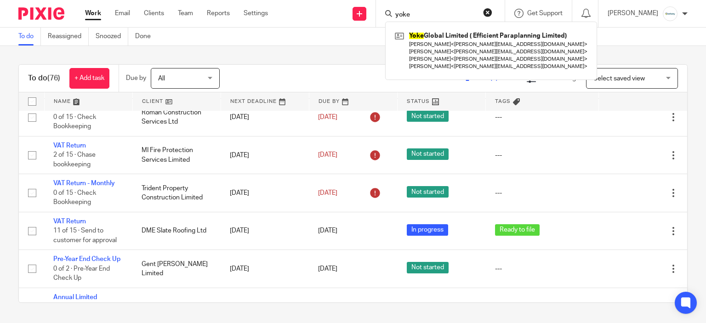
click at [277, 42] on div "To do Reassigned Snoozed Done" at bounding box center [353, 37] width 706 height 18
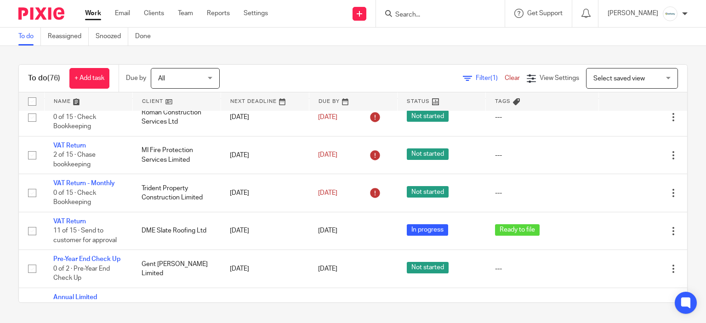
click at [429, 15] on input "Search" at bounding box center [435, 15] width 83 height 8
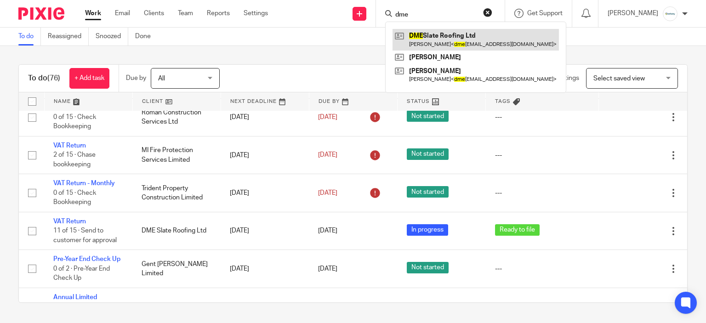
type input "dme"
click at [441, 33] on link at bounding box center [476, 39] width 166 height 21
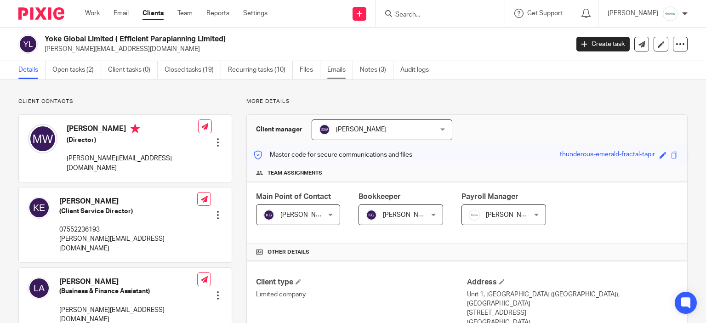
click at [335, 75] on link "Emails" at bounding box center [340, 70] width 26 height 18
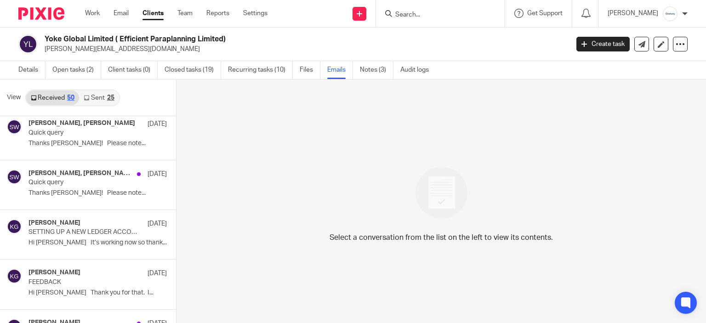
scroll to position [1195, 0]
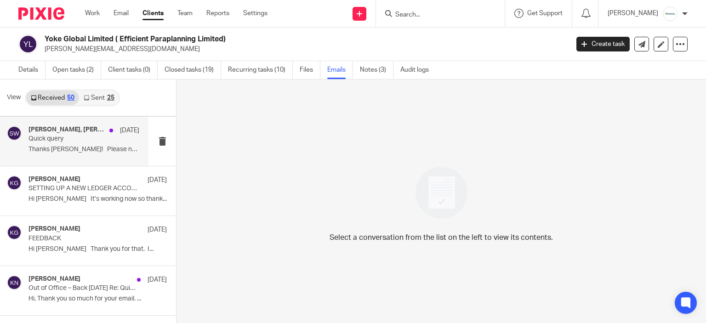
click at [84, 156] on div "[PERSON_NAME], [PERSON_NAME] [DATE] Quick query Thanks [PERSON_NAME]! Please no…" at bounding box center [74, 141] width 148 height 49
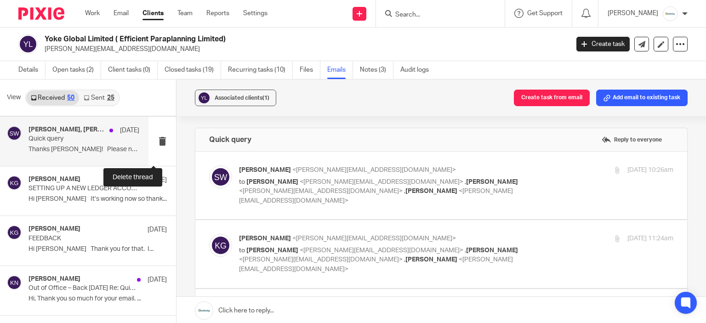
scroll to position [0, 0]
click at [454, 168] on p "[PERSON_NAME] <[PERSON_NAME][EMAIL_ADDRESS][DOMAIN_NAME]>" at bounding box center [384, 170] width 290 height 10
checkbox input "true"
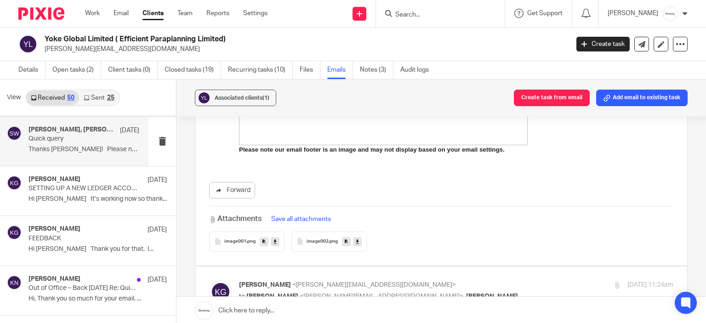
scroll to position [598, 0]
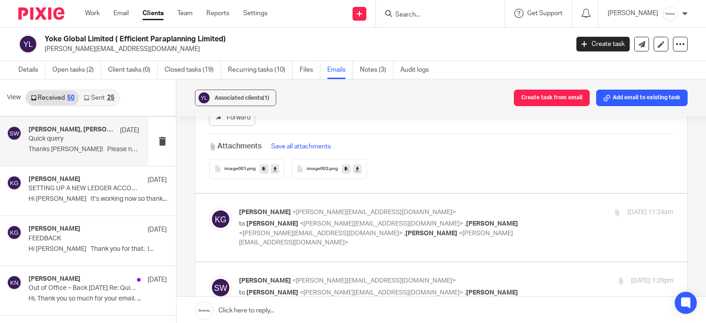
click at [529, 208] on div "[DATE] 11:24am" at bounding box center [601, 213] width 145 height 10
checkbox input "true"
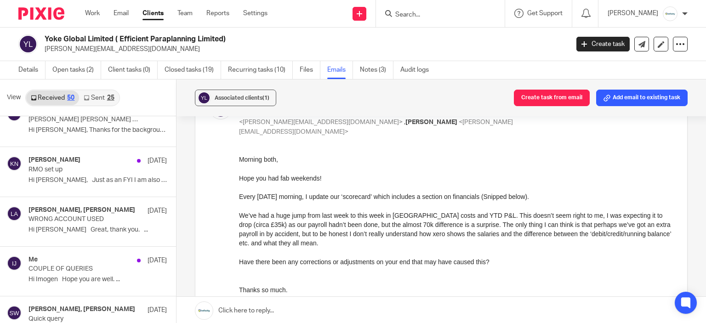
scroll to position [0, 0]
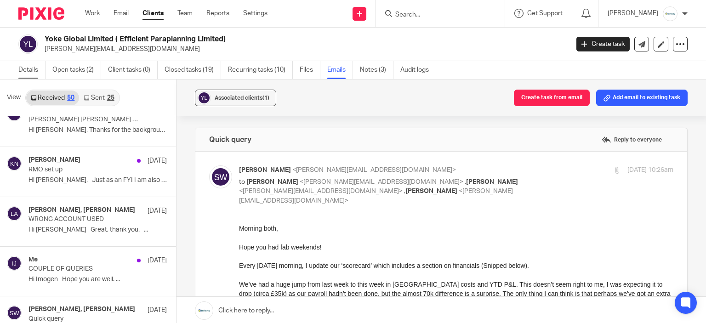
click at [35, 76] on link "Details" at bounding box center [31, 70] width 27 height 18
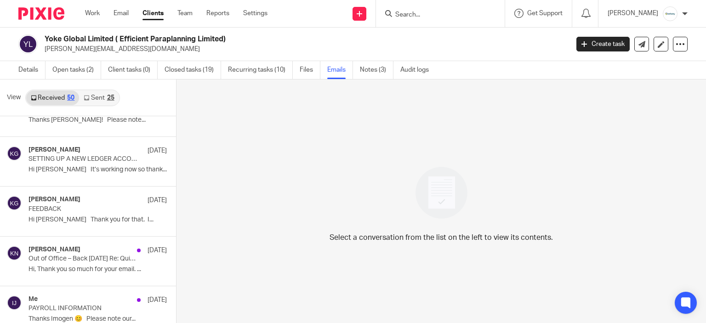
scroll to position [1241, 0]
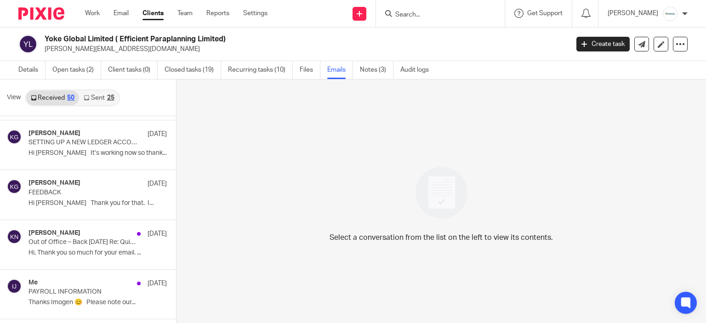
click at [57, 207] on div "Kelly Gutteridge 28 Jul FEEDBACK Hi Kelly Thank you for that. I..." at bounding box center [98, 194] width 138 height 31
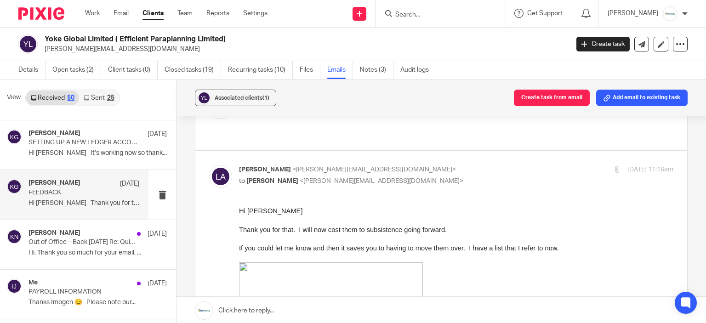
scroll to position [0, 0]
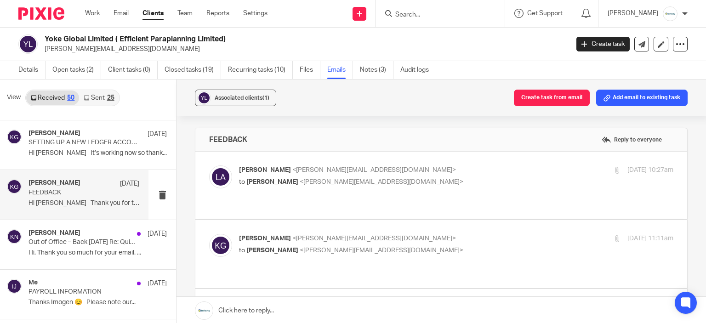
click at [397, 234] on p "Kelly Gutteridge <kelly@infinity-accounting.co.uk>" at bounding box center [384, 239] width 290 height 10
checkbox input "true"
click at [420, 182] on p "to Kelly Gutteridge <kelly@infinity-accounting.co.uk>" at bounding box center [384, 182] width 290 height 10
checkbox input "true"
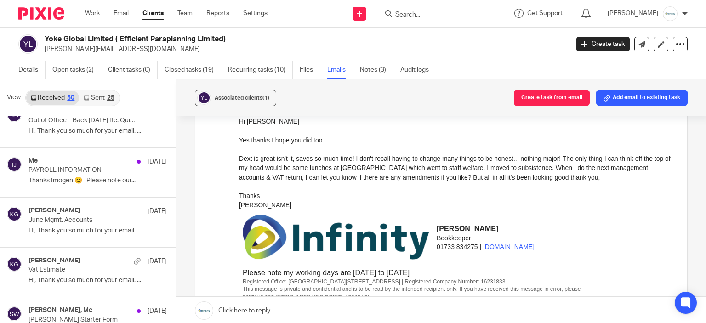
scroll to position [1379, 0]
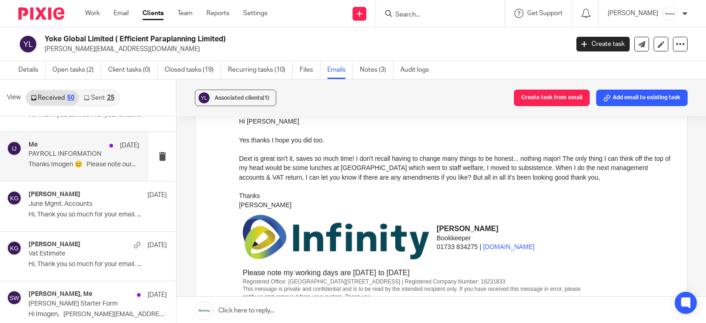
click at [94, 168] on div "Me 28 Jul PAYROLL INFORMATION Thanks Imogen 😊 Please note our..." at bounding box center [84, 156] width 111 height 31
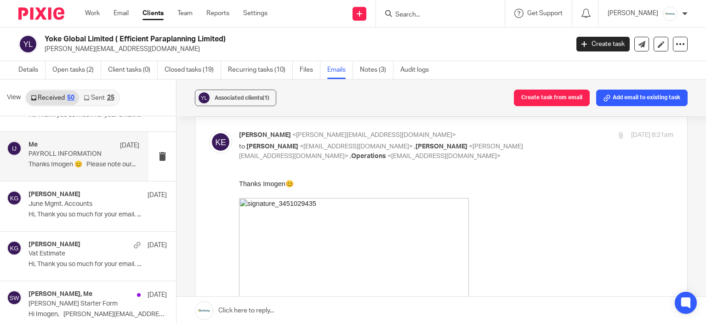
scroll to position [816, 0]
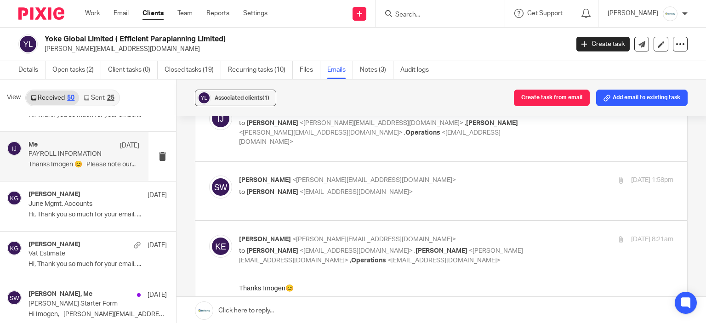
click at [459, 188] on p "to Imogen Jarvis <imogen@infinity-accounting.co.uk>" at bounding box center [384, 193] width 290 height 10
checkbox input "true"
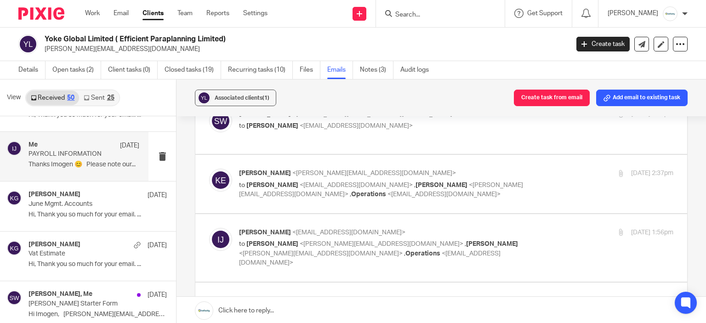
scroll to position [678, 0]
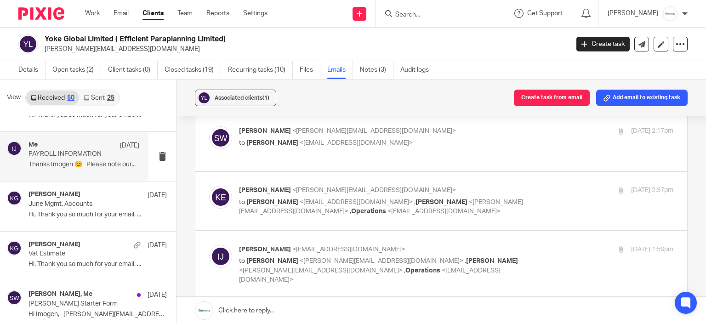
click at [403, 268] on span "<linda@eparaplan.co.uk>" at bounding box center [321, 271] width 164 height 6
checkbox input "true"
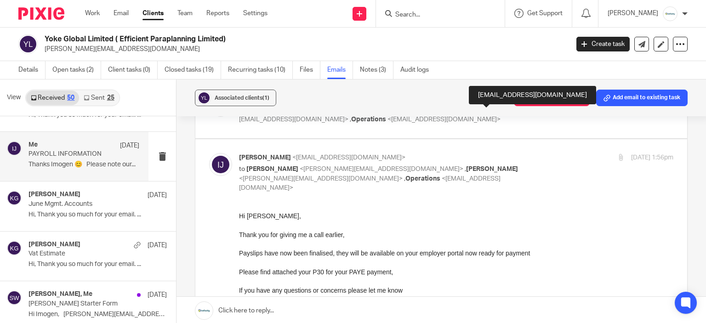
scroll to position [816, 0]
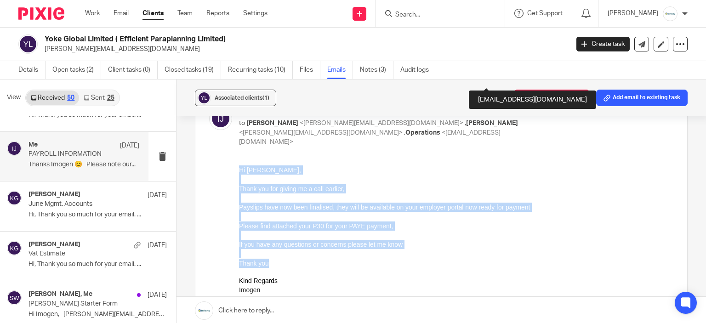
drag, startPoint x: 267, startPoint y: 262, endPoint x: 239, endPoint y: 174, distance: 92.6
click at [239, 174] on div "Hi Kellie, Thank you for giving me a call earlier, Payslips have now been final…" at bounding box center [456, 278] width 434 height 227
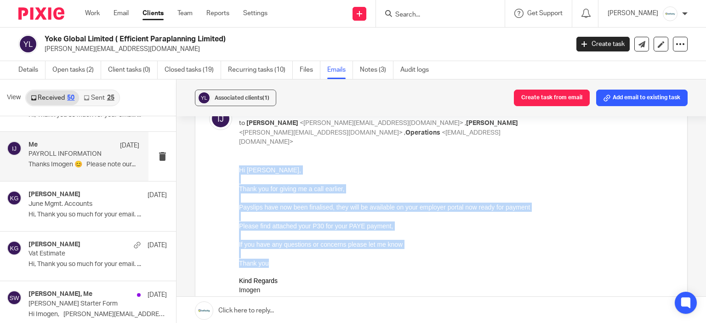
copy div "Hi Kellie, Thank you for giving me a call earlier, Payslips have now been final…"
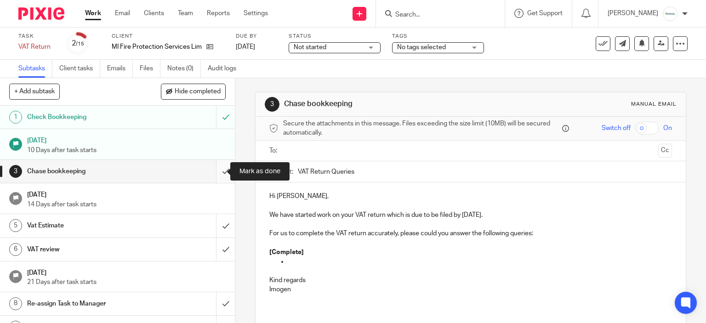
click at [213, 178] on input "submit" at bounding box center [117, 171] width 235 height 23
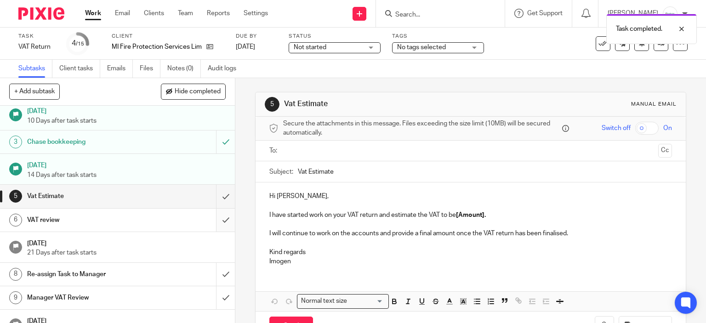
scroll to position [46, 0]
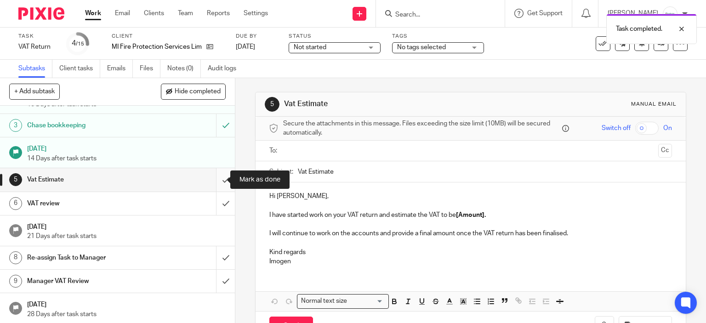
click at [222, 177] on input "submit" at bounding box center [117, 179] width 235 height 23
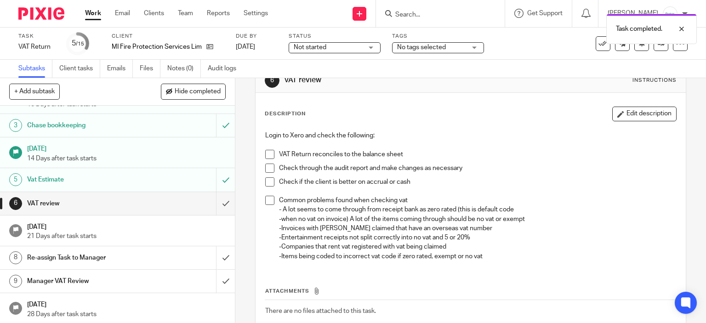
scroll to position [46, 0]
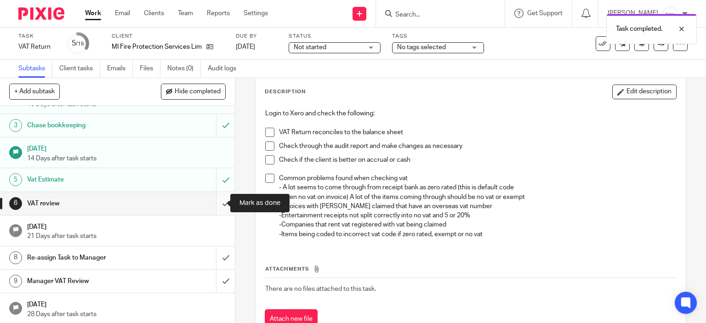
click at [210, 202] on input "submit" at bounding box center [117, 203] width 235 height 23
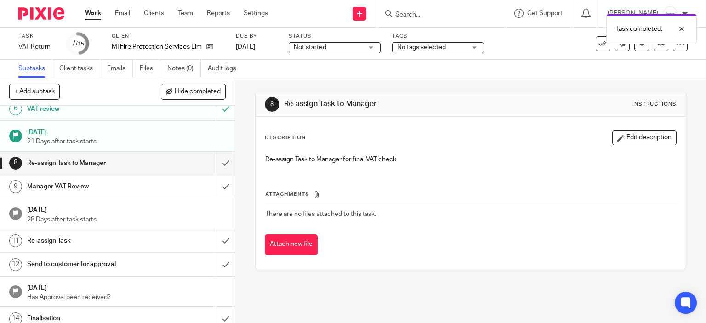
scroll to position [125, 0]
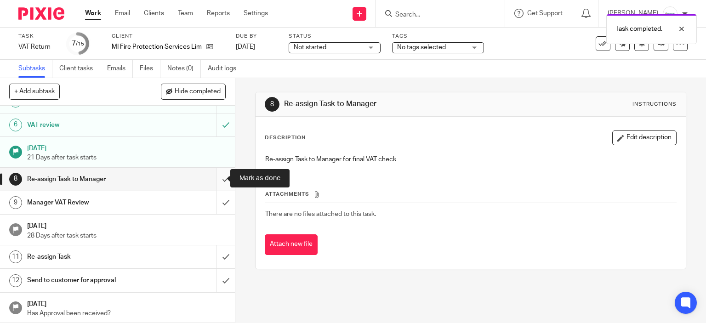
click at [222, 180] on input "submit" at bounding box center [117, 179] width 235 height 23
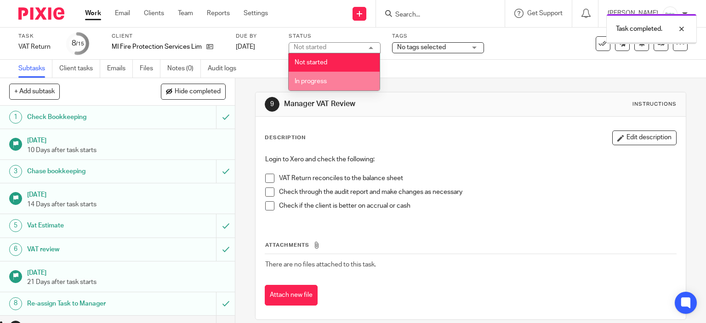
click at [333, 85] on li "In progress" at bounding box center [334, 81] width 91 height 19
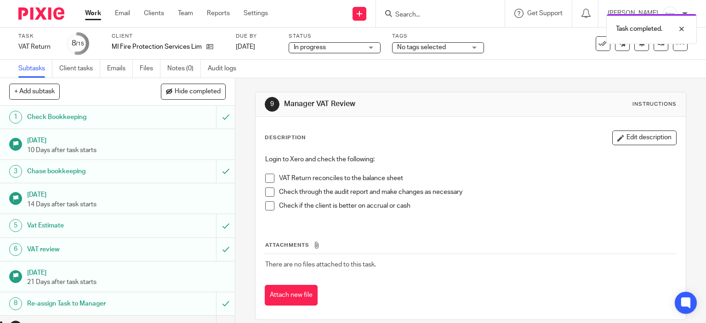
click at [438, 38] on div "Task completed." at bounding box center [525, 26] width 344 height 35
click at [438, 42] on div "Task completed." at bounding box center [525, 26] width 344 height 35
click at [441, 62] on div "Subtasks Client tasks Emails Files Notes (0) Audit logs" at bounding box center [353, 69] width 706 height 18
click at [442, 43] on div "Task completed." at bounding box center [525, 26] width 344 height 35
click at [449, 49] on span "No tags selected" at bounding box center [431, 48] width 69 height 10
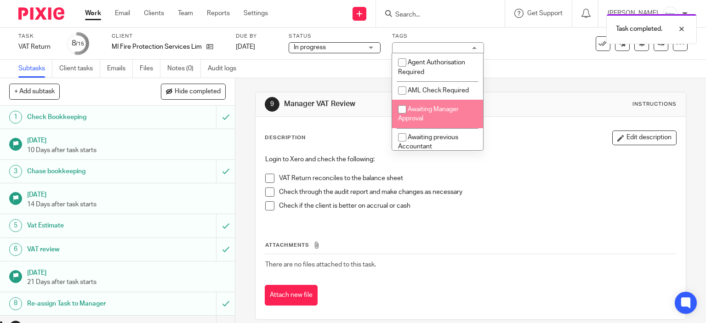
click at [445, 114] on li "Awaiting Manager Approval" at bounding box center [437, 114] width 91 height 28
checkbox input "true"
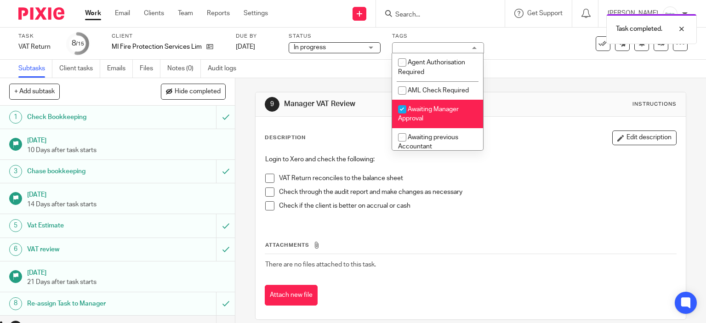
click at [649, 51] on div "Task VAT Return Save VAT Return 8 /15 Client MI Fire Protection Services Limite…" at bounding box center [352, 44] width 669 height 22
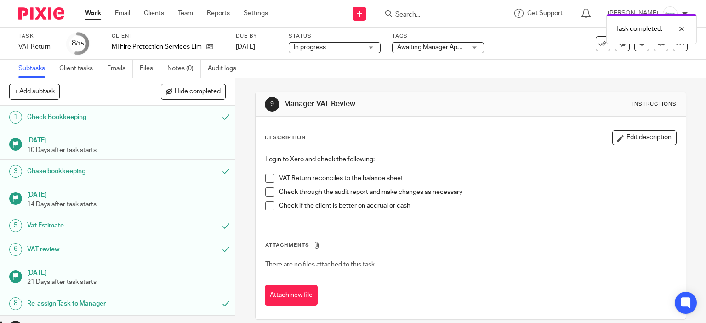
click at [663, 47] on div "See template in use Advanced task editor Copy task Change schedule Delete" at bounding box center [642, 43] width 92 height 15
click at [660, 46] on link at bounding box center [661, 43] width 15 height 15
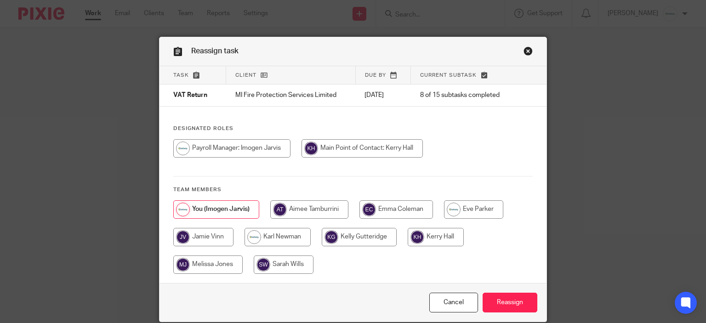
click at [351, 151] on input "radio" at bounding box center [362, 148] width 121 height 18
radio input "true"
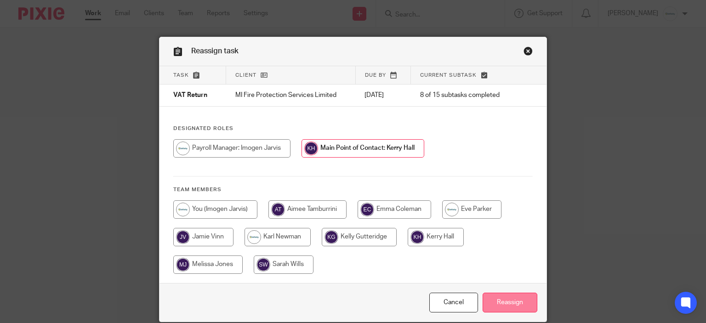
click at [496, 301] on input "Reassign" at bounding box center [510, 303] width 55 height 20
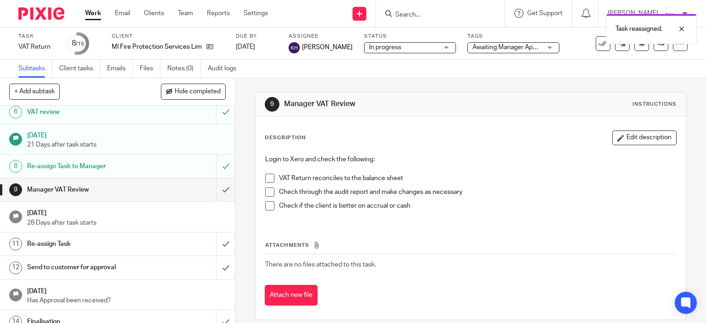
scroll to position [171, 0]
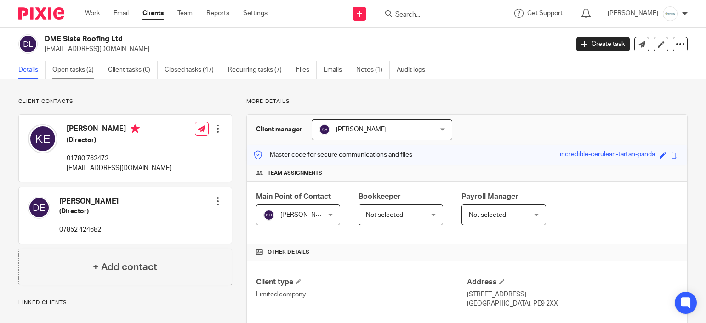
click at [79, 67] on link "Open tasks (2)" at bounding box center [76, 70] width 49 height 18
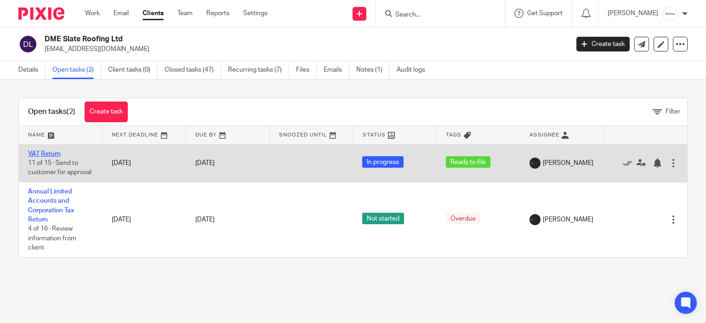
click at [50, 152] on link "VAT Return" at bounding box center [44, 154] width 33 height 6
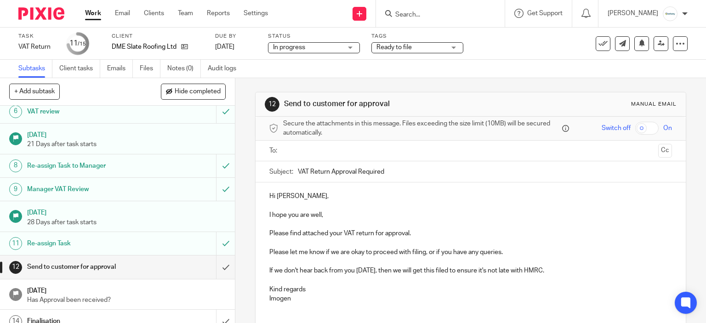
scroll to position [171, 0]
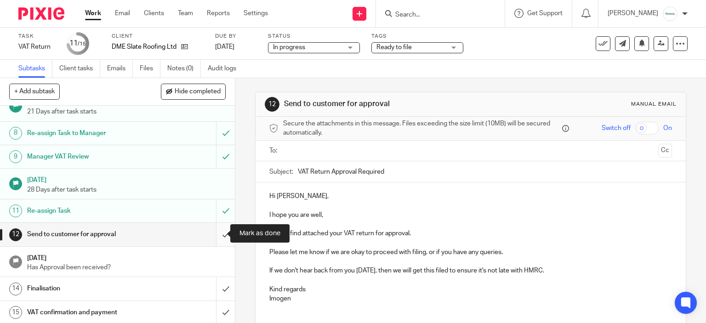
click at [211, 240] on input "submit" at bounding box center [117, 234] width 235 height 23
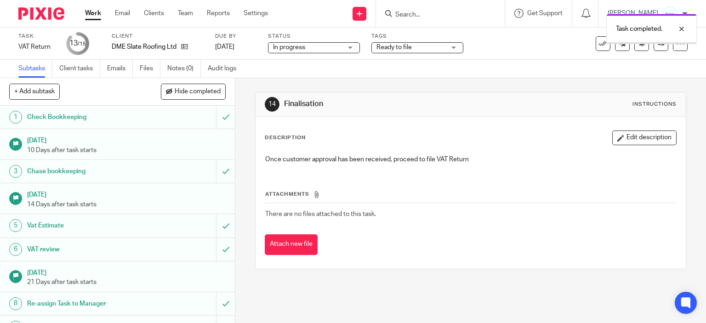
scroll to position [171, 0]
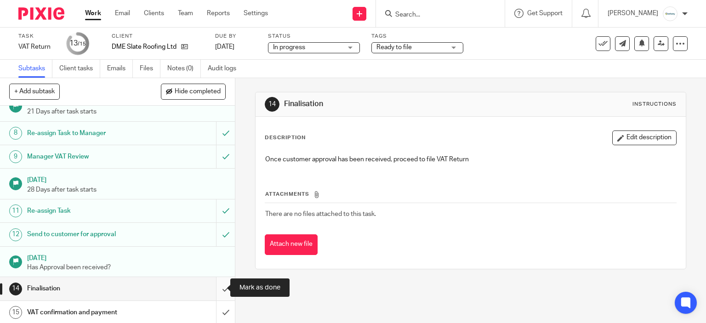
drag, startPoint x: 210, startPoint y: 285, endPoint x: 219, endPoint y: 283, distance: 8.9
click at [210, 285] on input "submit" at bounding box center [117, 288] width 235 height 23
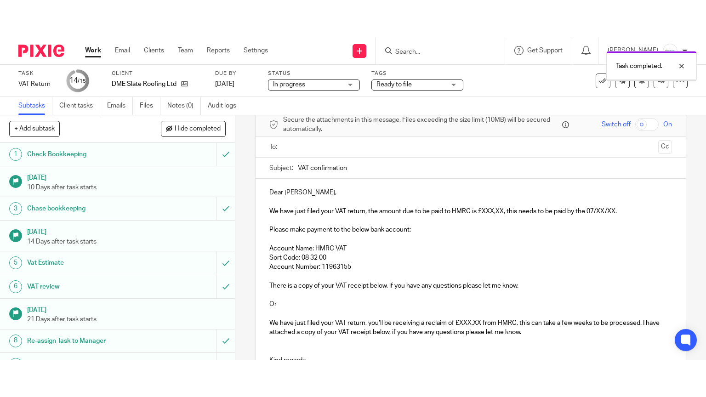
scroll to position [46, 0]
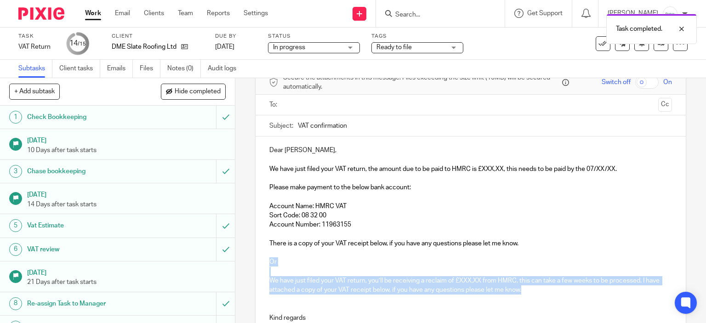
drag, startPoint x: 535, startPoint y: 286, endPoint x: 246, endPoint y: 265, distance: 289.5
click at [245, 265] on div "15 VAT confirmation and payment Manual email Secure the attachments in this mes…" at bounding box center [470, 200] width 471 height 245
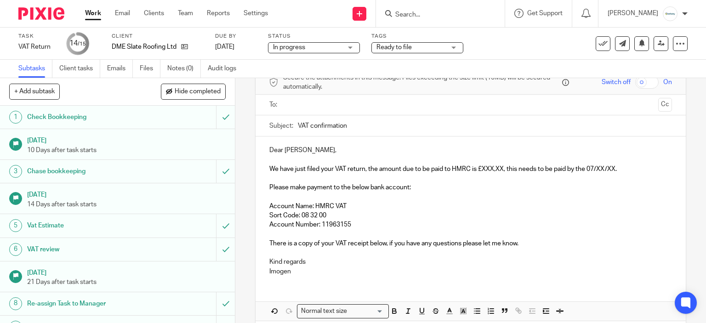
click at [503, 172] on p "We have just filed your VAT return, the amount due to be paid to HMRC is £XXX,X…" at bounding box center [470, 169] width 403 height 9
click at [500, 169] on span "We have just filed your VAT return, the amount due to be paid to HMRC is £XXX,X…" at bounding box center [443, 169] width 348 height 6
click at [312, 105] on input "text" at bounding box center [470, 105] width 368 height 11
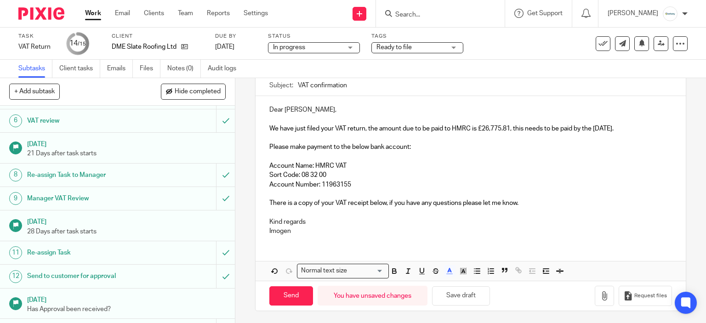
scroll to position [171, 0]
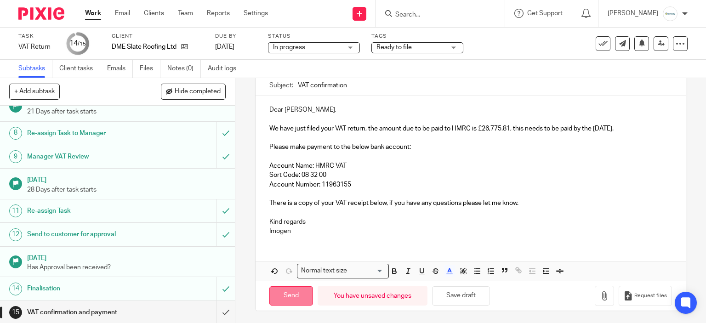
click at [276, 296] on input "Send" at bounding box center [291, 296] width 44 height 20
type input "Sent"
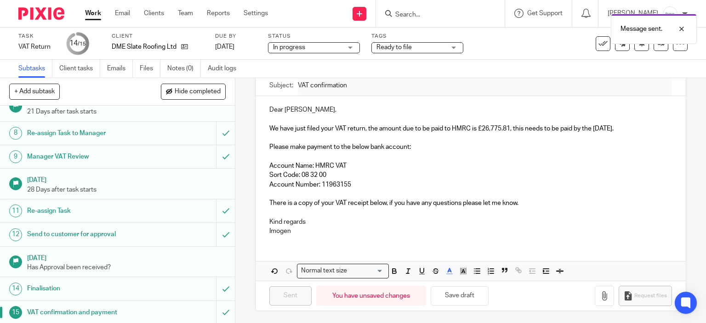
click at [101, 10] on link "Work" at bounding box center [93, 13] width 16 height 9
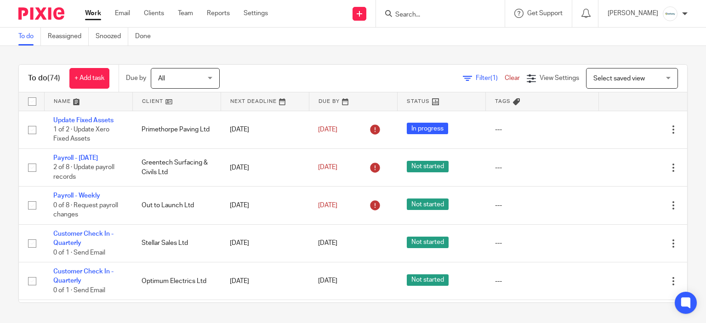
click at [429, 24] on div at bounding box center [440, 13] width 129 height 27
click at [425, 17] on input "Search" at bounding box center [435, 15] width 83 height 8
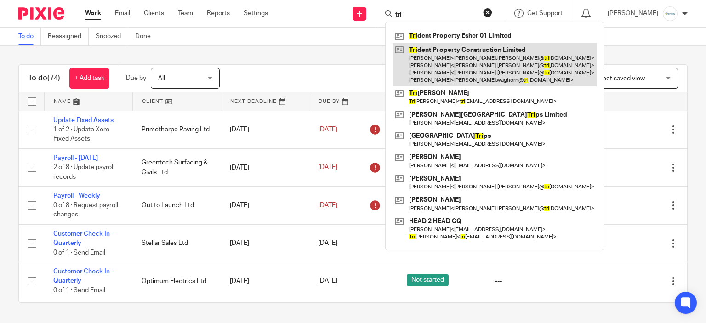
type input "tri"
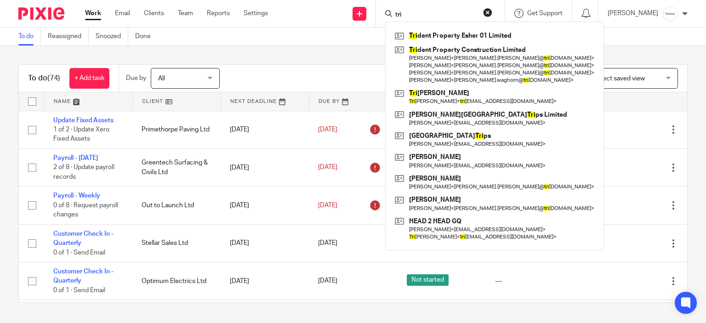
click at [275, 68] on div "Filter (1) Clear View Settings View Settings (1) Filters Clear Save Manage save…" at bounding box center [461, 78] width 451 height 21
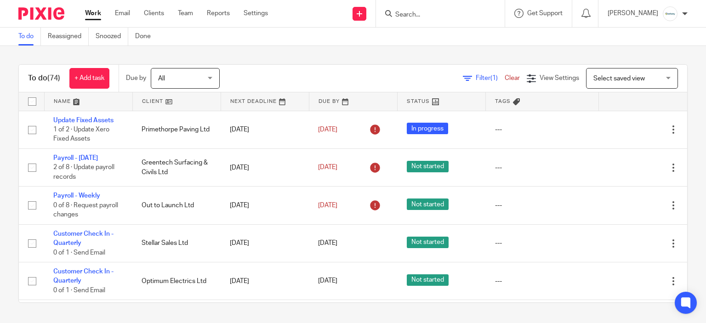
click at [459, 11] on input "Search" at bounding box center [435, 15] width 83 height 8
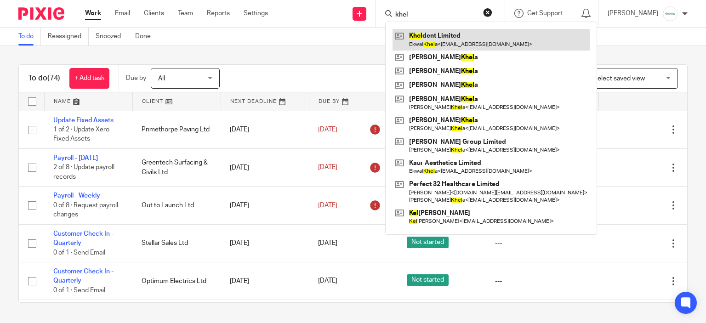
type input "khel"
click at [441, 41] on link at bounding box center [491, 39] width 197 height 21
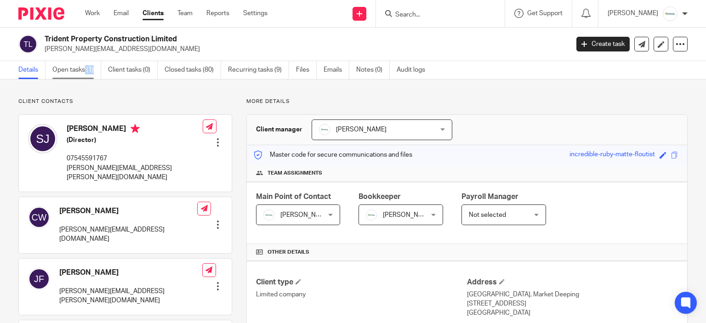
click at [85, 79] on div "Details Open tasks (1) Client tasks (0) Closed tasks (80) Recurring tasks (9) F…" at bounding box center [353, 70] width 706 height 18
click at [83, 77] on link "Open tasks (1)" at bounding box center [76, 70] width 49 height 18
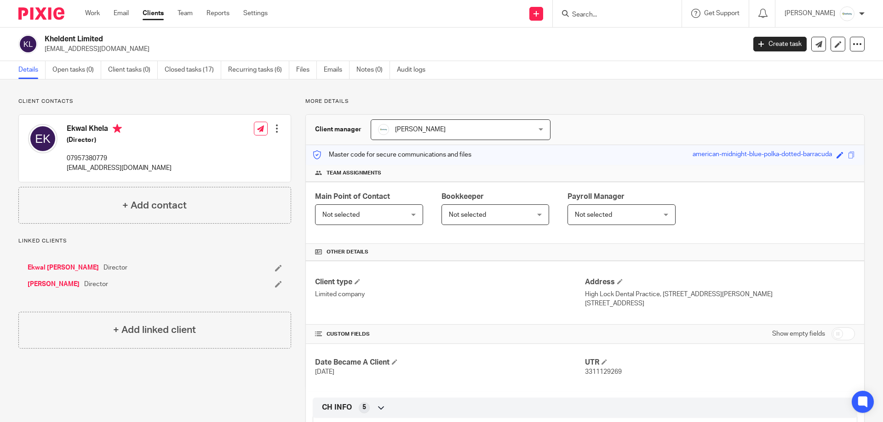
click at [706, 52] on div "Kheldent Limited cyrussingh@aol.co.uk Create task Update from Companies House E…" at bounding box center [441, 43] width 846 height 19
click at [706, 39] on link "Create task" at bounding box center [779, 44] width 53 height 15
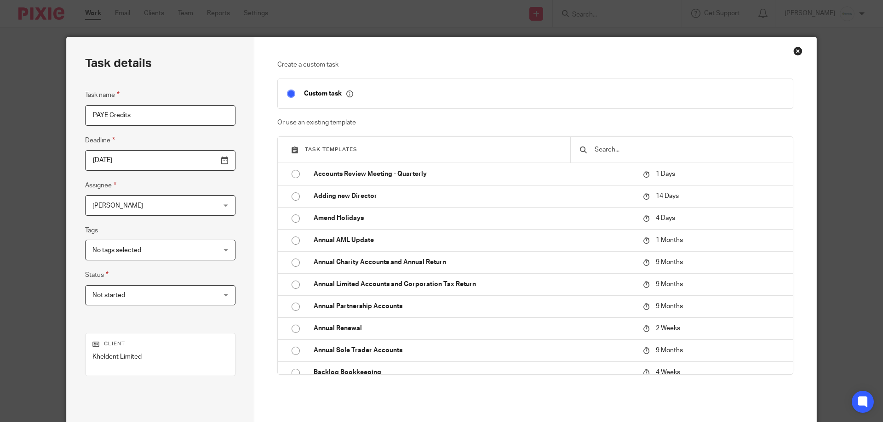
type input "PAYE Credits"
click at [158, 146] on fieldset "Deadline 2025-08-20" at bounding box center [160, 153] width 150 height 36
click at [153, 155] on input "2025-08-20" at bounding box center [160, 160] width 150 height 21
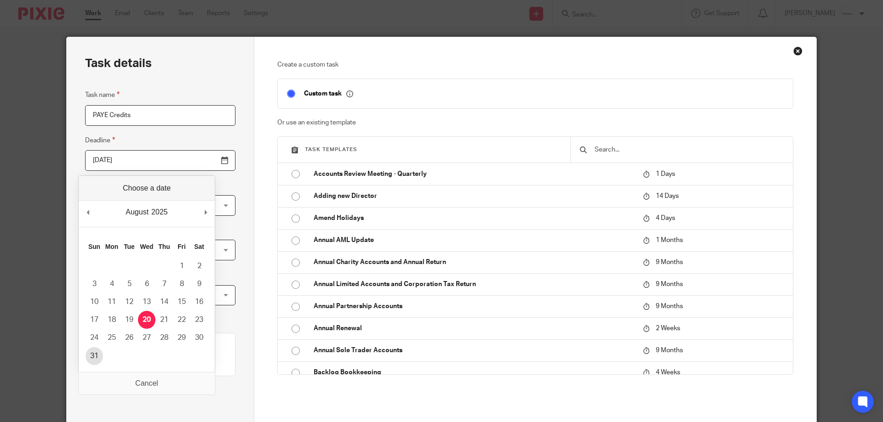
type input "2025-08-31"
drag, startPoint x: 97, startPoint y: 355, endPoint x: 101, endPoint y: 353, distance: 5.1
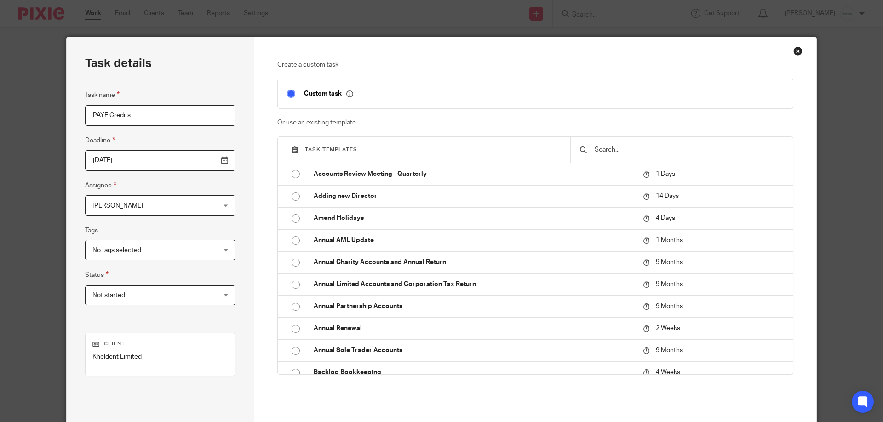
drag, startPoint x: 621, startPoint y: 157, endPoint x: 623, endPoint y: 149, distance: 8.0
click at [621, 156] on div at bounding box center [681, 150] width 222 height 26
click at [623, 149] on input "text" at bounding box center [688, 150] width 190 height 10
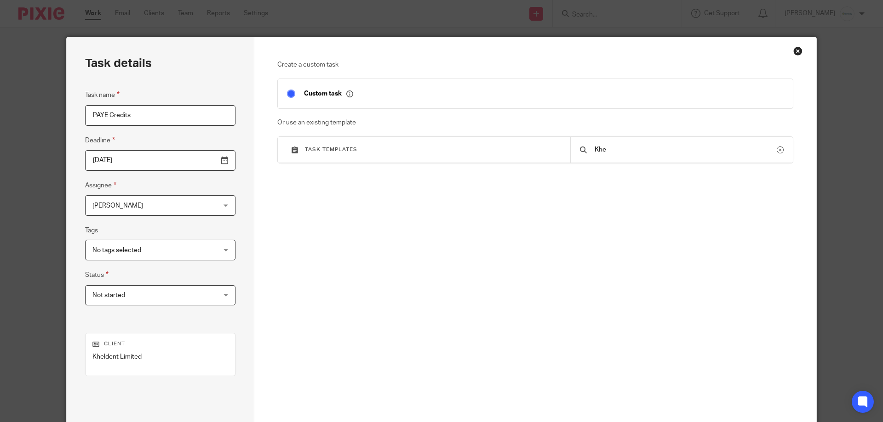
type input "Khel"
drag, startPoint x: 623, startPoint y: 149, endPoint x: 333, endPoint y: 193, distance: 293.3
click at [354, 195] on div "Create a custom task Custom task Or use an existing template Task templates Khe…" at bounding box center [535, 181] width 516 height 243
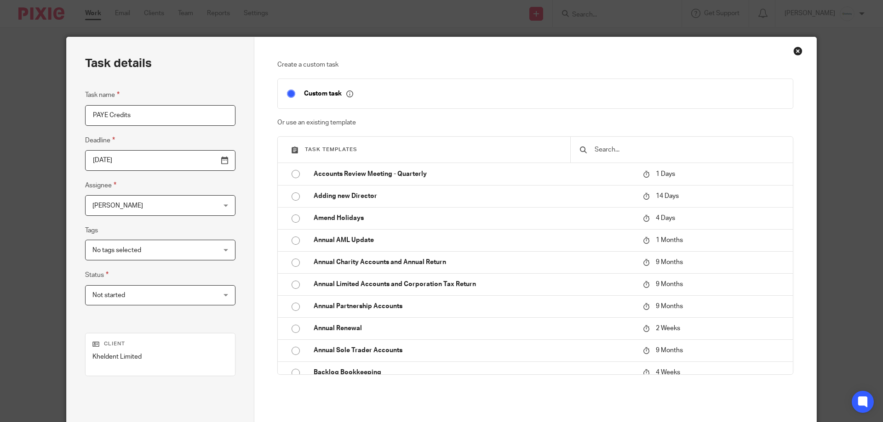
click at [143, 247] on span "No tags selected" at bounding box center [149, 249] width 114 height 19
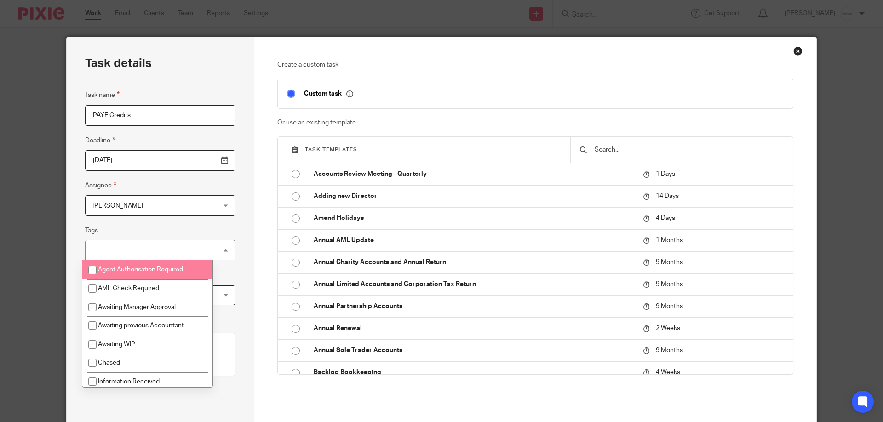
click at [142, 246] on div "No tags selected" at bounding box center [160, 250] width 150 height 21
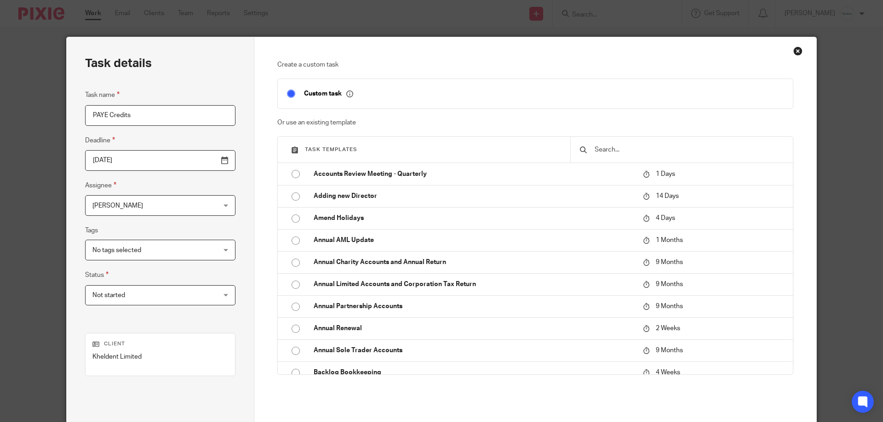
click at [152, 292] on span "Not started" at bounding box center [149, 295] width 114 height 19
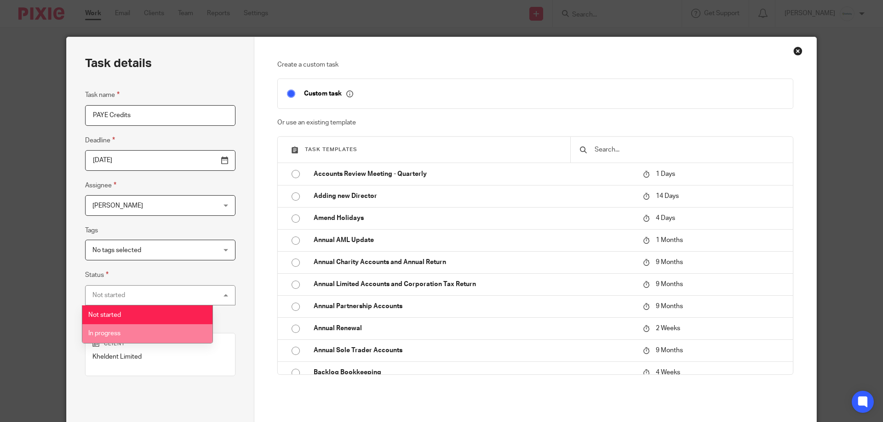
click at [135, 331] on li "In progress" at bounding box center [147, 334] width 130 height 19
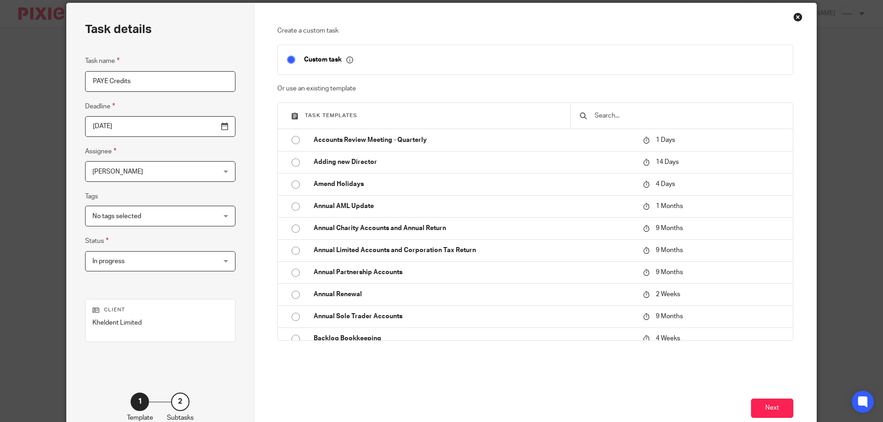
scroll to position [90, 0]
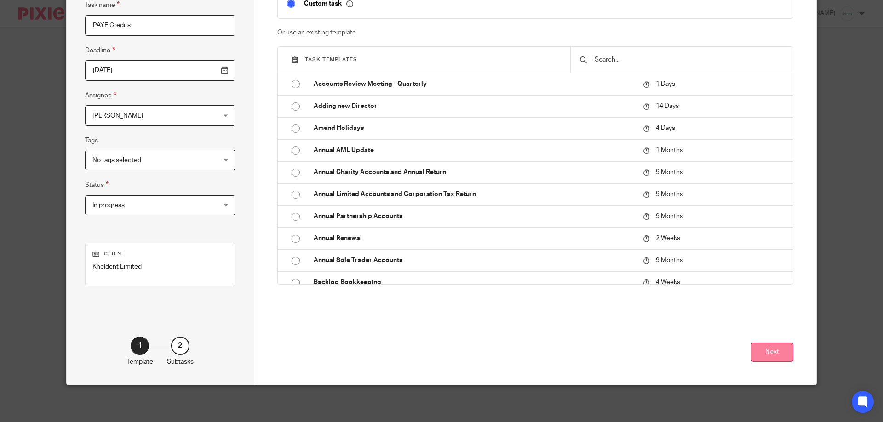
click at [784, 352] on button "Next" at bounding box center [772, 353] width 42 height 20
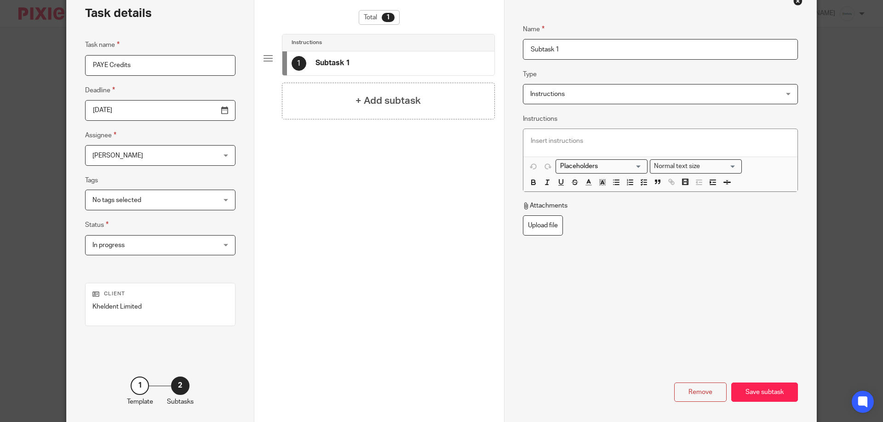
scroll to position [0, 0]
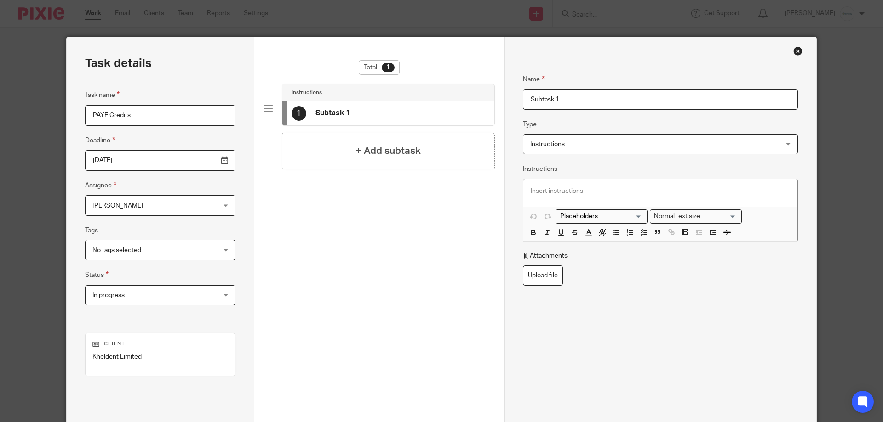
drag, startPoint x: 568, startPoint y: 101, endPoint x: 475, endPoint y: 104, distance: 93.4
click at [506, 119] on div "Name Subtask 1 Type Instructions Instructions Instructions Send automated email…" at bounding box center [660, 256] width 312 height 438
type input "Request Agent Auther"
click at [342, 144] on div "+ Add subtask" at bounding box center [388, 151] width 213 height 37
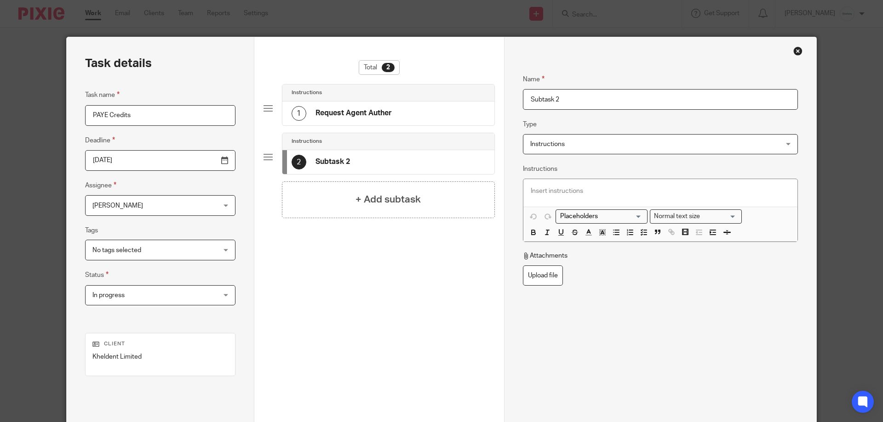
drag, startPoint x: 610, startPoint y: 103, endPoint x: 273, endPoint y: 98, distance: 337.5
click at [273, 98] on div "Task details Task name PAYE Credits Deadline 2025-08-31 Assignee Imogen Jarvis …" at bounding box center [441, 256] width 749 height 438
type input "Check PAYE Account"
click at [548, 183] on div at bounding box center [660, 193] width 274 height 28
click at [729, 196] on div "I received th eattached letter from Cyrus on" at bounding box center [660, 193] width 274 height 28
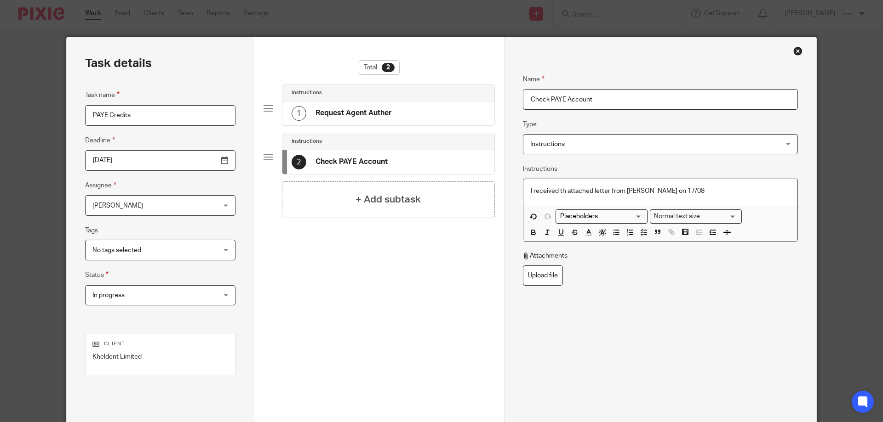
click at [563, 191] on p "I received th attached letter from Cyrus on 17/08" at bounding box center [659, 191] width 259 height 9
click at [677, 194] on p "I received the attached letter from Cyrus on 17/08" at bounding box center [659, 191] width 259 height 9
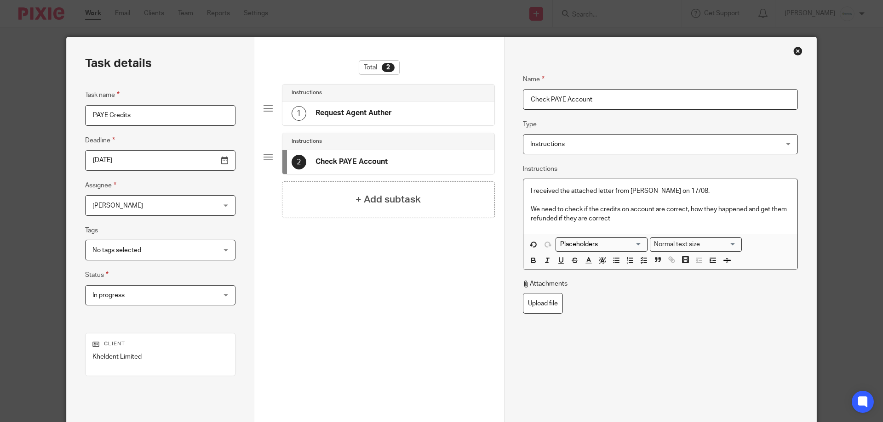
scroll to position [90, 0]
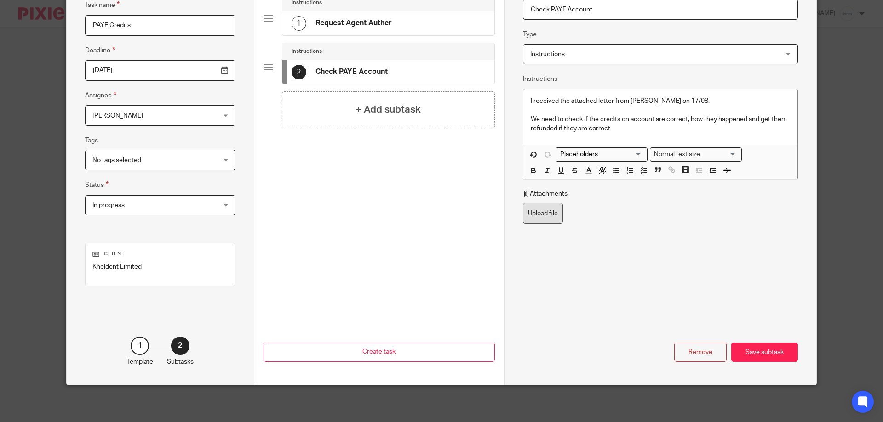
click at [555, 222] on label "Upload file" at bounding box center [543, 213] width 40 height 21
click at [523, 203] on input "Upload file" at bounding box center [522, 203] width 0 height 0
type input "C:\fakepath\Document_2025-08-17_121811.pdf"
click at [779, 341] on div "Remove Save subtask" at bounding box center [660, 334] width 275 height 57
click at [781, 355] on div "Save subtask" at bounding box center [764, 353] width 67 height 20
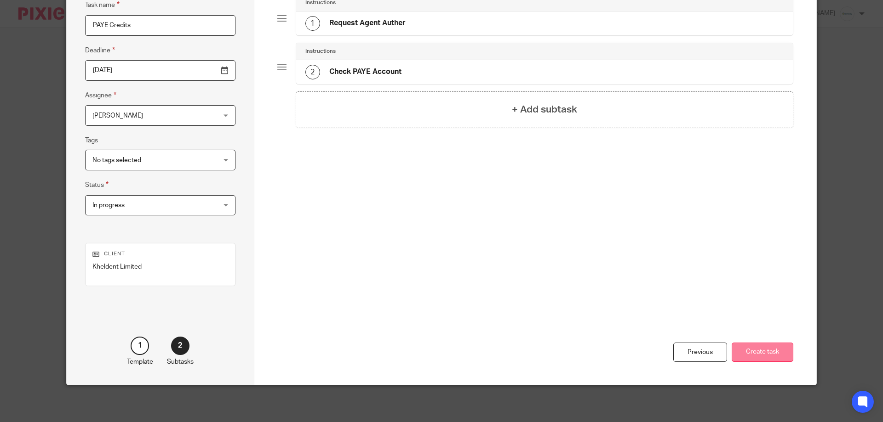
click at [741, 355] on button "Create task" at bounding box center [762, 353] width 62 height 20
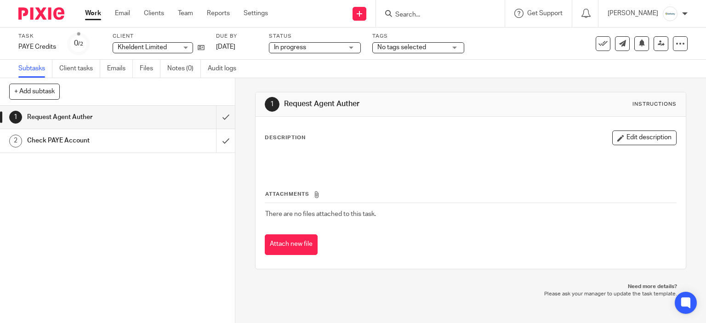
click at [88, 15] on link "Work" at bounding box center [93, 13] width 16 height 9
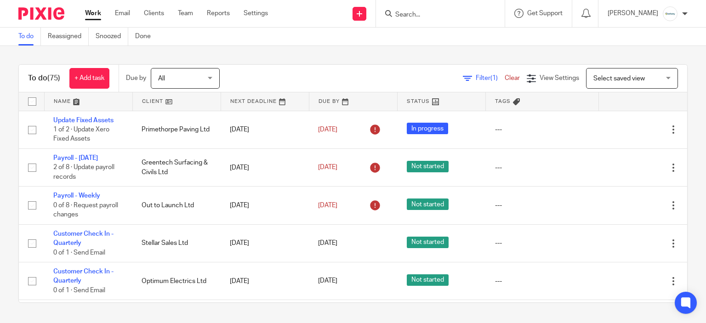
click at [477, 11] on input "Search" at bounding box center [435, 15] width 83 height 8
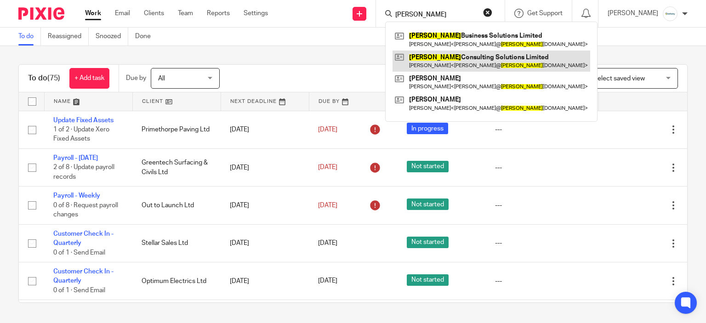
type input "ivo"
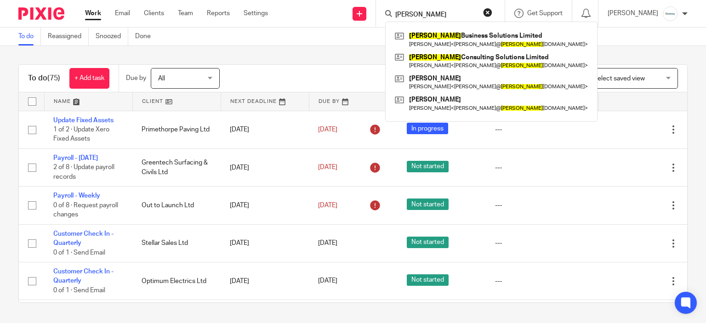
drag, startPoint x: 282, startPoint y: 72, endPoint x: 196, endPoint y: 20, distance: 101.1
click at [282, 72] on div "Filter (1) Clear View Settings View Settings (1) Filters Clear Save Manage save…" at bounding box center [461, 78] width 451 height 21
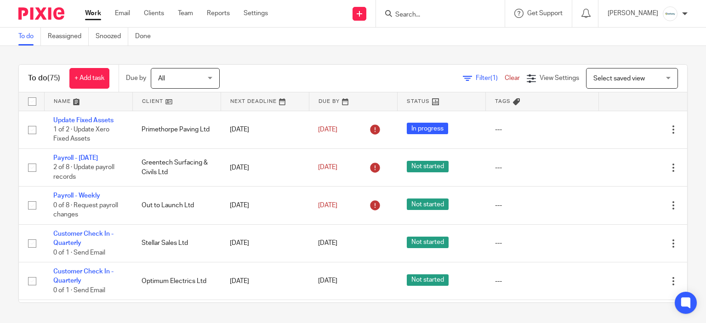
click at [448, 16] on input "Search" at bounding box center [435, 15] width 83 height 8
drag, startPoint x: 439, startPoint y: 24, endPoint x: 412, endPoint y: 23, distance: 26.7
click at [412, 24] on div "Infinity Accounting Ltd" at bounding box center [449, 36] width 129 height 29
click at [443, 11] on input "infinity" at bounding box center [435, 15] width 83 height 8
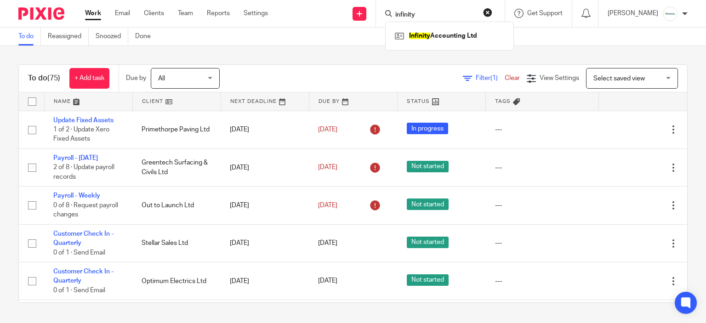
click at [443, 11] on input "infinity" at bounding box center [435, 15] width 83 height 8
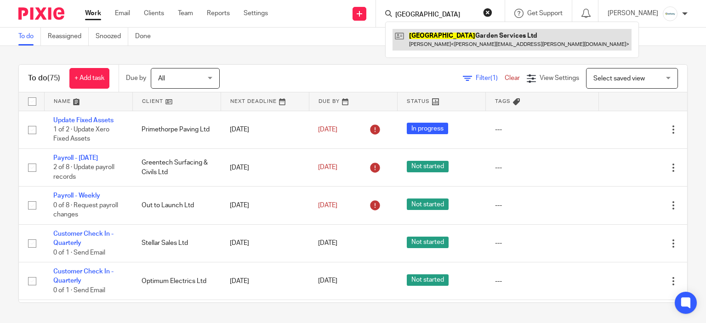
type input "albany"
click at [460, 36] on link at bounding box center [512, 39] width 239 height 21
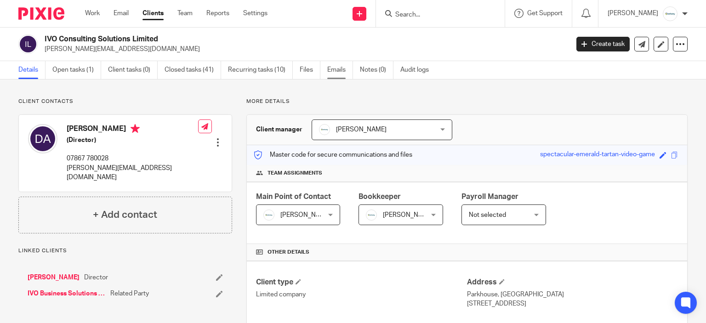
click at [344, 69] on link "Emails" at bounding box center [340, 70] width 26 height 18
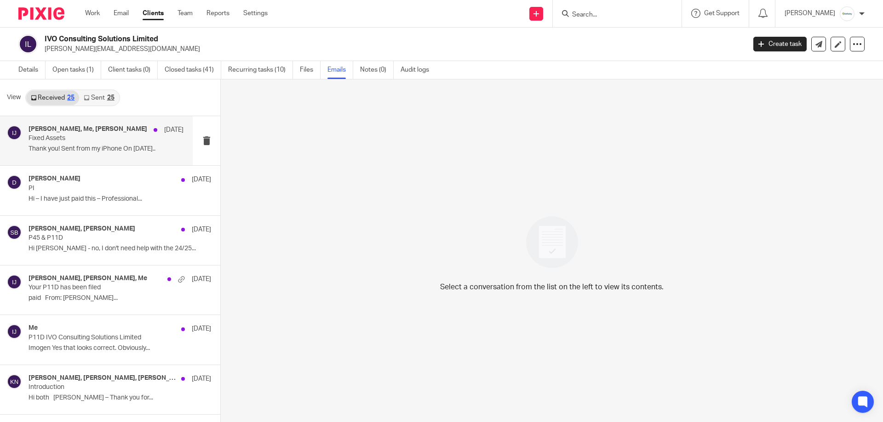
click at [113, 137] on p "Fixed Assets" at bounding box center [91, 139] width 124 height 8
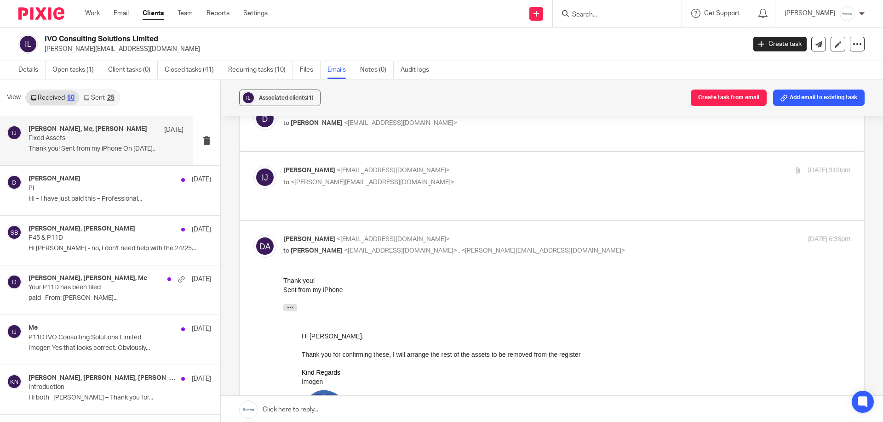
scroll to position [10, 0]
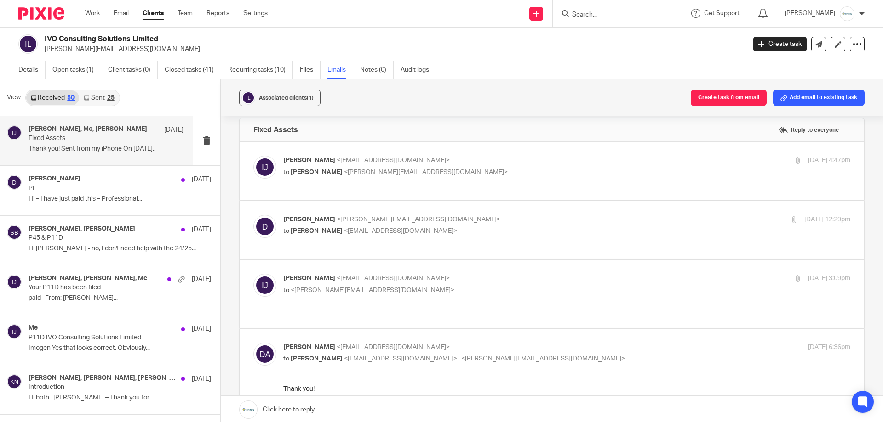
click at [404, 163] on span "<imogen@infinity-accounting.co.uk>" at bounding box center [392, 160] width 113 height 6
checkbox input "true"
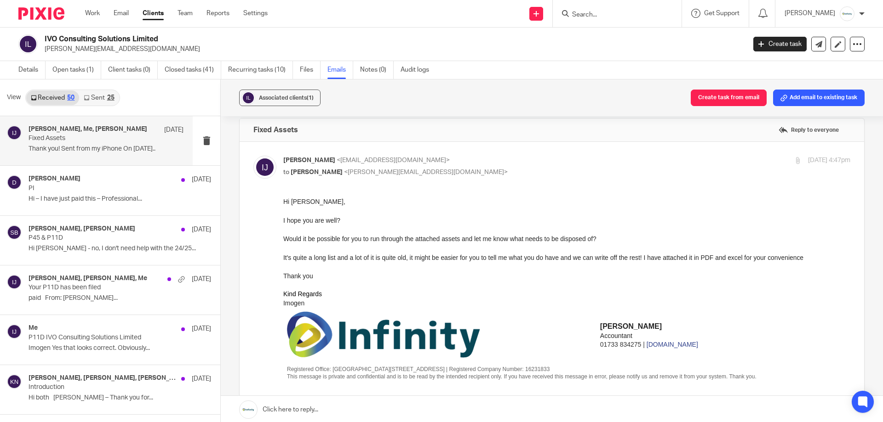
scroll to position [0, 0]
click at [114, 251] on p "Hi Karl - no, I don't need help with the 24/25..." at bounding box center [106, 249] width 155 height 8
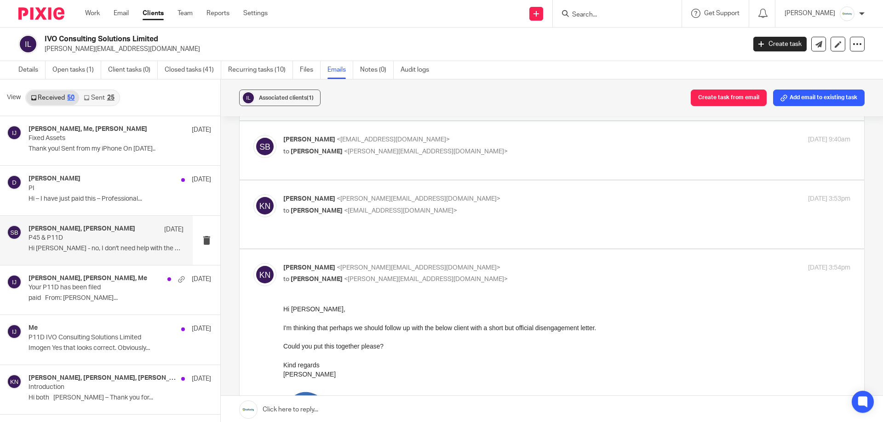
scroll to position [132, 0]
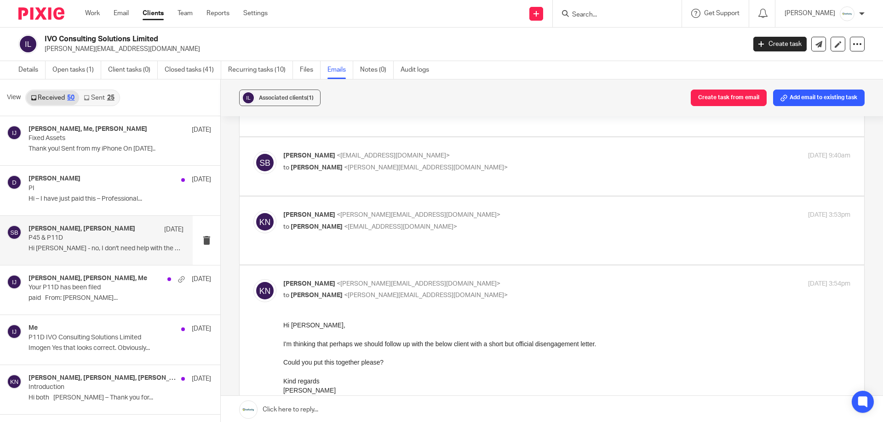
click at [477, 232] on p "to Stuart Blackley <stuartblackley@hotmail.co.uk>" at bounding box center [472, 227] width 378 height 10
checkbox input "true"
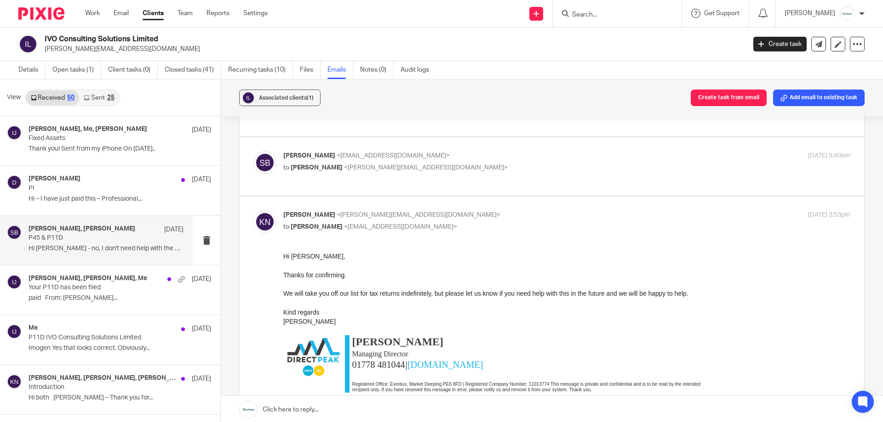
scroll to position [0, 0]
click at [495, 167] on p "to Karl Newman <k.newman@directpeak.co.uk>" at bounding box center [472, 168] width 378 height 10
checkbox input "true"
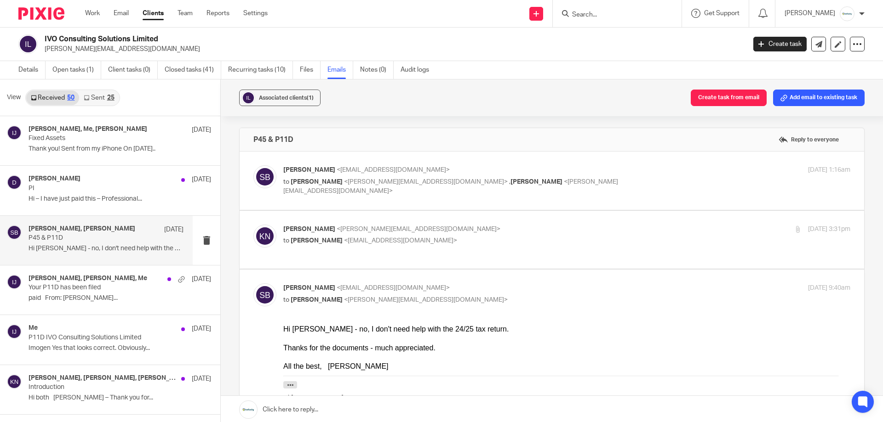
click at [485, 205] on label at bounding box center [551, 181] width 624 height 58
click at [253, 165] on input "checkbox" at bounding box center [253, 165] width 0 height 0
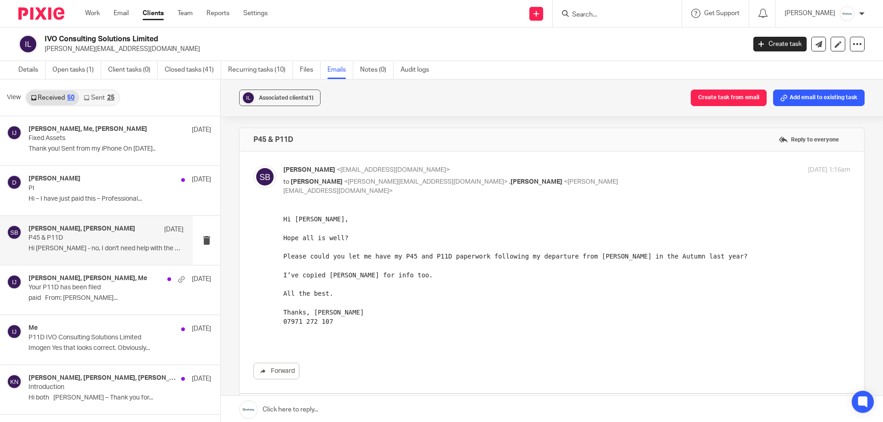
click at [513, 162] on label at bounding box center [551, 273] width 624 height 242
click at [253, 165] on input "checkbox" at bounding box center [253, 165] width 0 height 0
checkbox input "false"
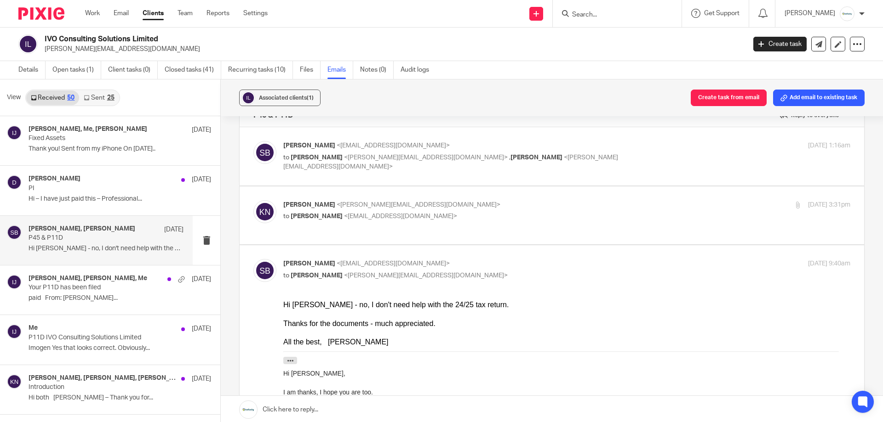
scroll to position [46, 0]
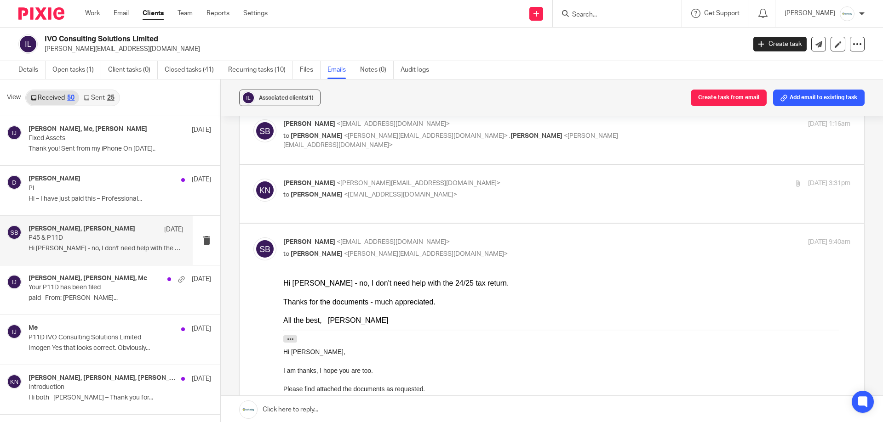
drag, startPoint x: 542, startPoint y: 183, endPoint x: 560, endPoint y: 145, distance: 42.6
click at [543, 184] on p "Karl Newman <k.newman@directpeak.co.uk>" at bounding box center [472, 184] width 378 height 10
checkbox input "true"
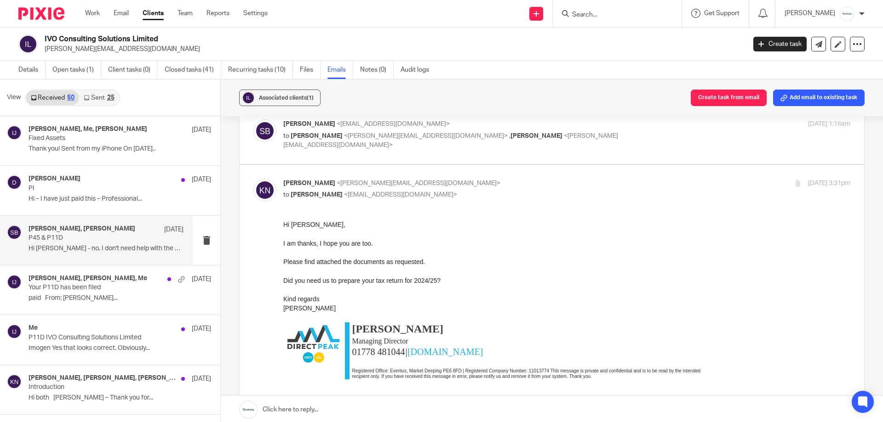
scroll to position [0, 0]
click at [564, 139] on p "to Karl Newman <k.newman@directpeak.co.uk> , David Armes <david@ivosolutions.co…" at bounding box center [472, 140] width 378 height 19
checkbox input "true"
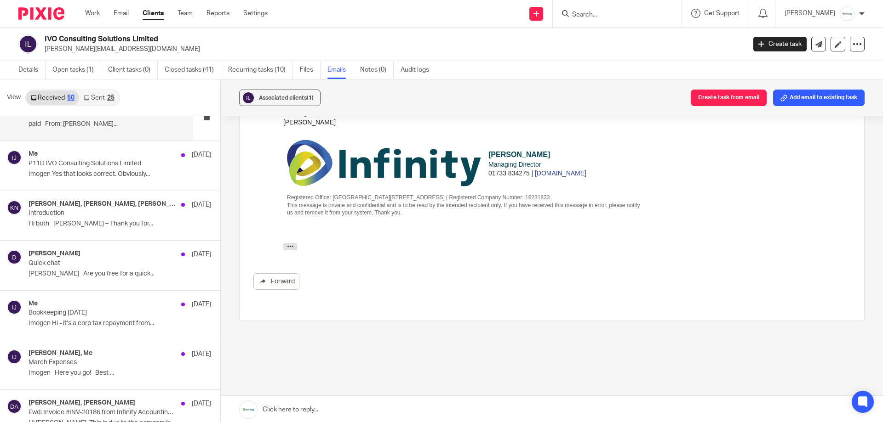
scroll to position [184, 0]
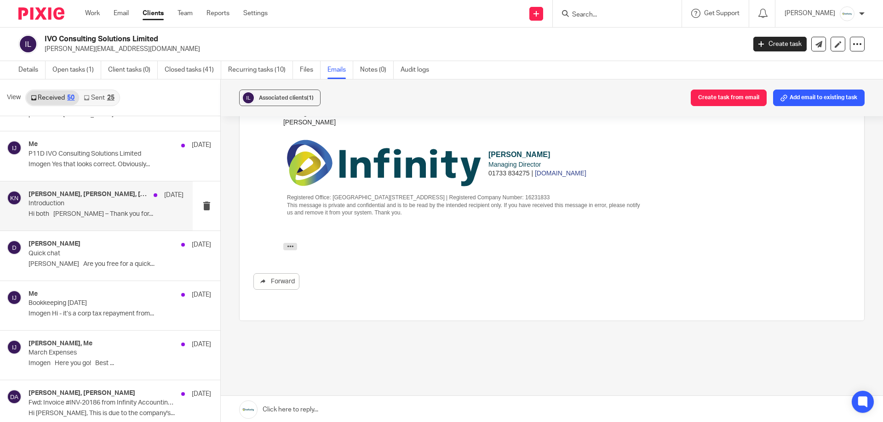
click at [105, 225] on div "Robin Meynell, David Armes, Karl Newman 20 May Introduction Hi both Karl – Than…" at bounding box center [96, 206] width 193 height 49
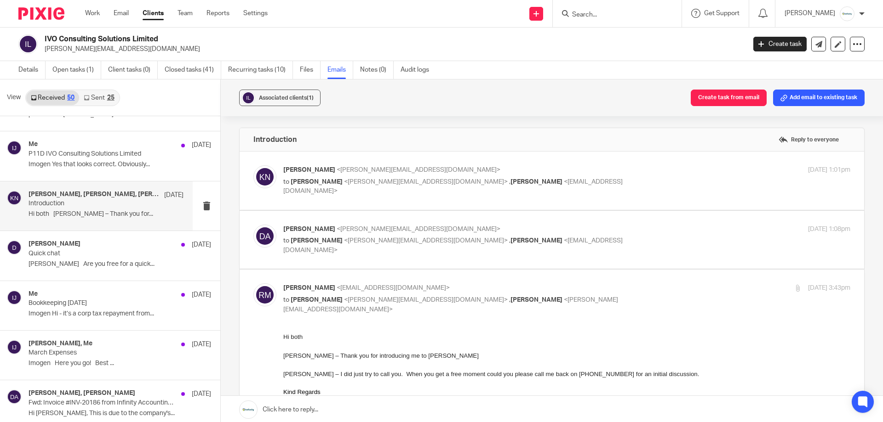
scroll to position [0, 0]
click at [587, 226] on p "David Armes <david@ivosolutions.com>" at bounding box center [472, 230] width 378 height 10
checkbox input "true"
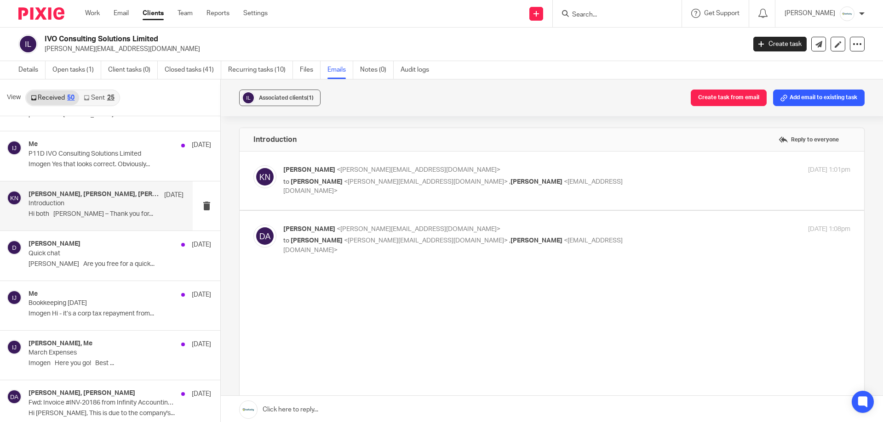
click at [593, 176] on div "Karl Newman <karl@infinity-accounting.co.uk> to David Armes <david@ivosolutions…" at bounding box center [472, 180] width 378 height 31
checkbox input "true"
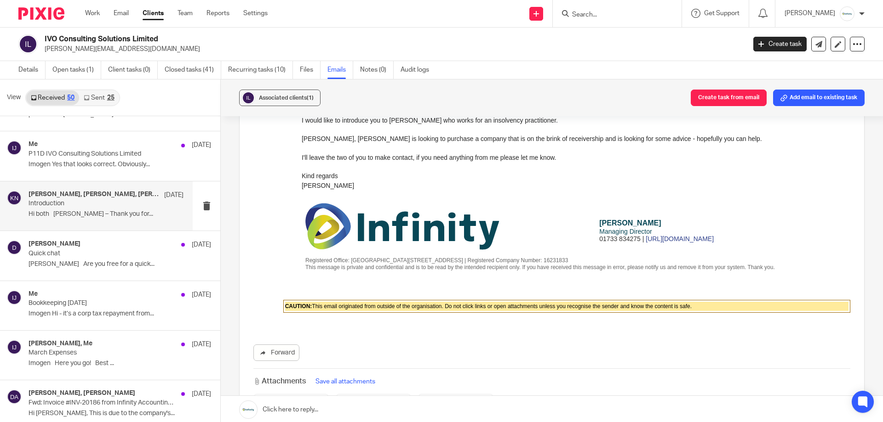
scroll to position [1471, 0]
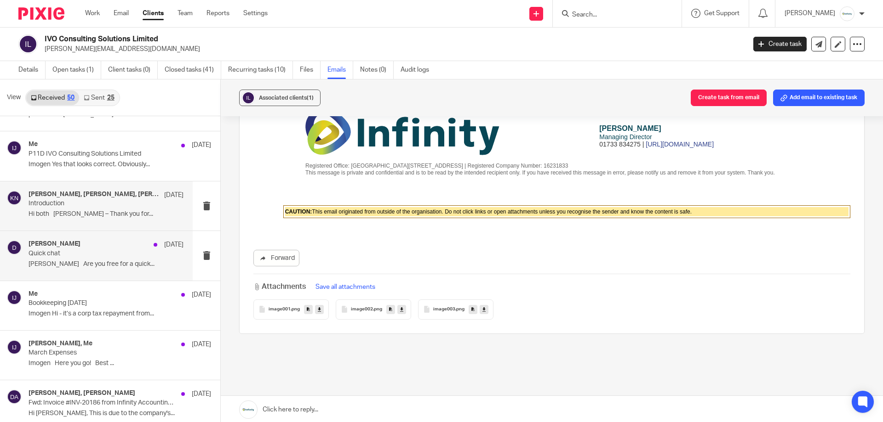
click at [105, 265] on p "Karl Are you free for a quick..." at bounding box center [106, 265] width 155 height 8
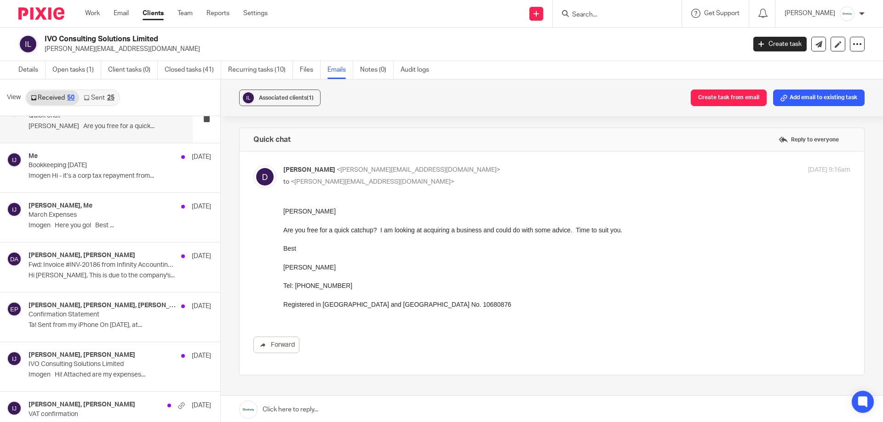
scroll to position [414, 0]
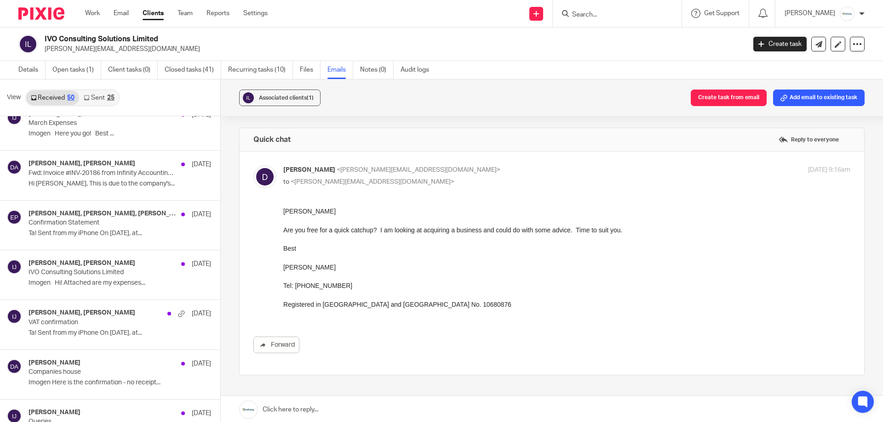
click at [122, 280] on p "Imogen Hi! Attached are my expenses..." at bounding box center [120, 283] width 182 height 8
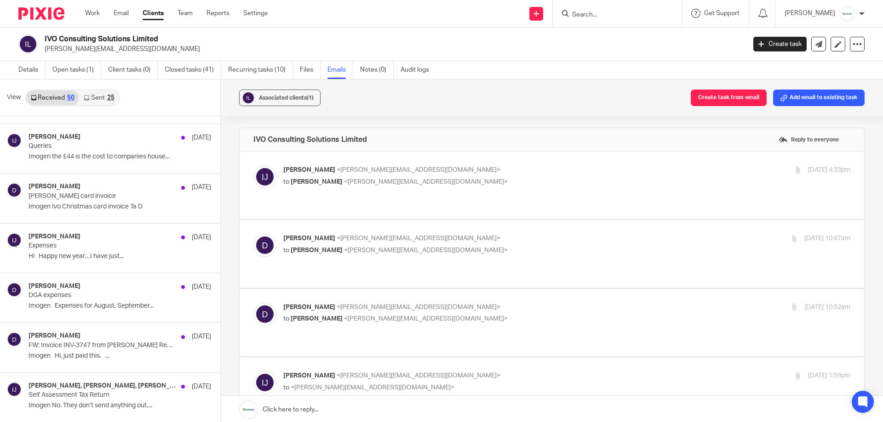
scroll to position [735, 0]
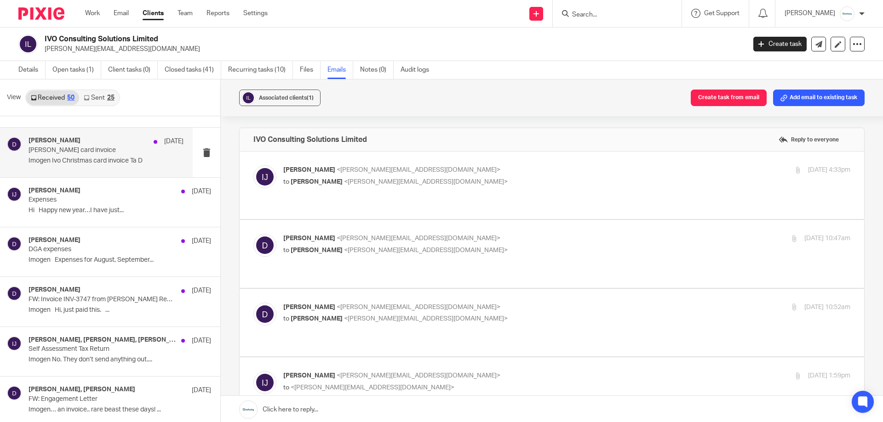
click at [90, 160] on p "Imogen Ivo Christmas card invoice Ta D" at bounding box center [106, 161] width 155 height 8
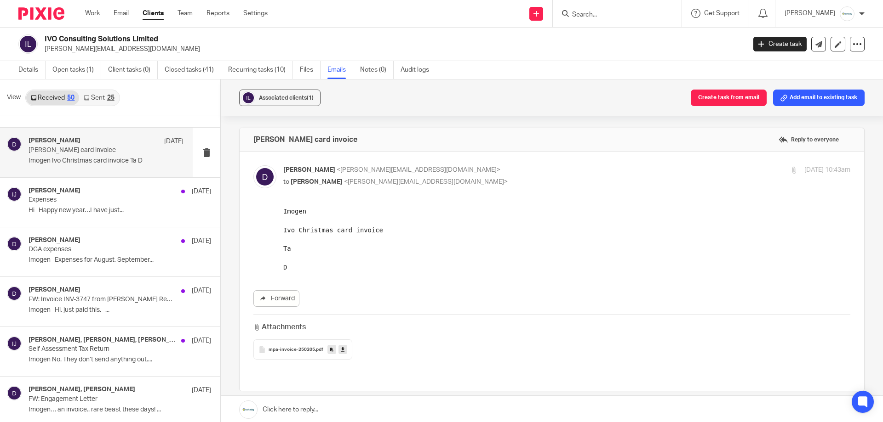
scroll to position [0, 0]
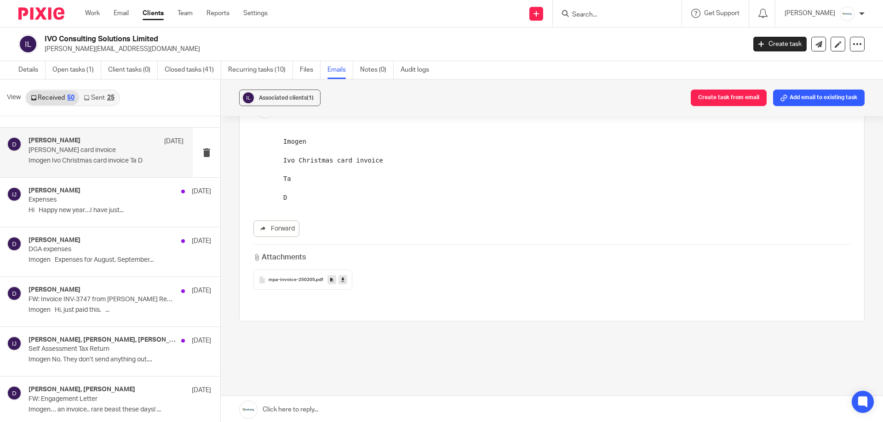
click at [298, 274] on div "mpa-invoice-250205 .pdf" at bounding box center [302, 280] width 99 height 20
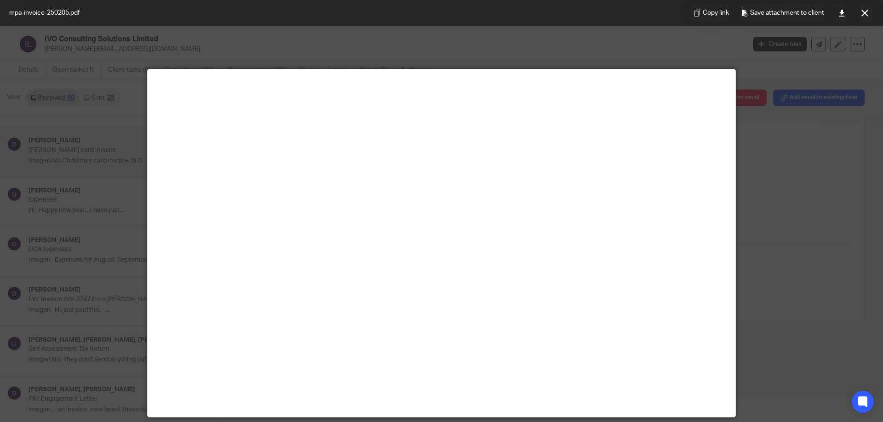
click at [706, 244] on div at bounding box center [441, 211] width 883 height 422
click at [706, 13] on icon at bounding box center [864, 13] width 7 height 7
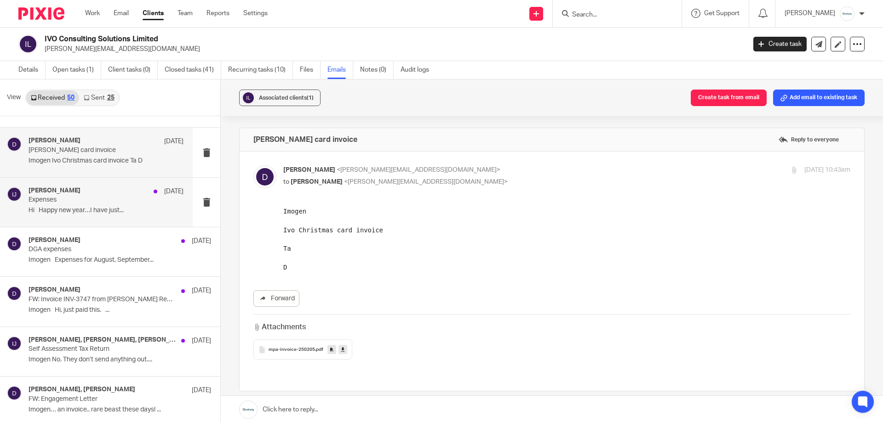
click at [78, 211] on p "Hi Happy new year…I have just..." at bounding box center [106, 211] width 155 height 8
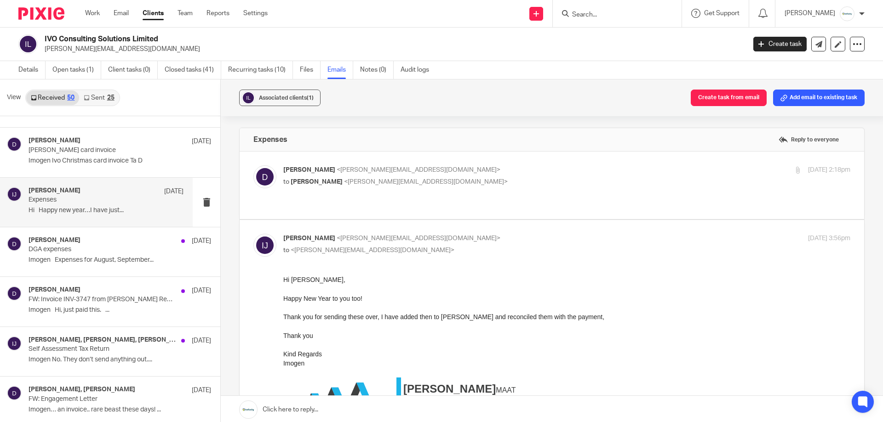
click at [507, 173] on p "david <david@ivosolutions.com>" at bounding box center [472, 170] width 378 height 10
checkbox input "true"
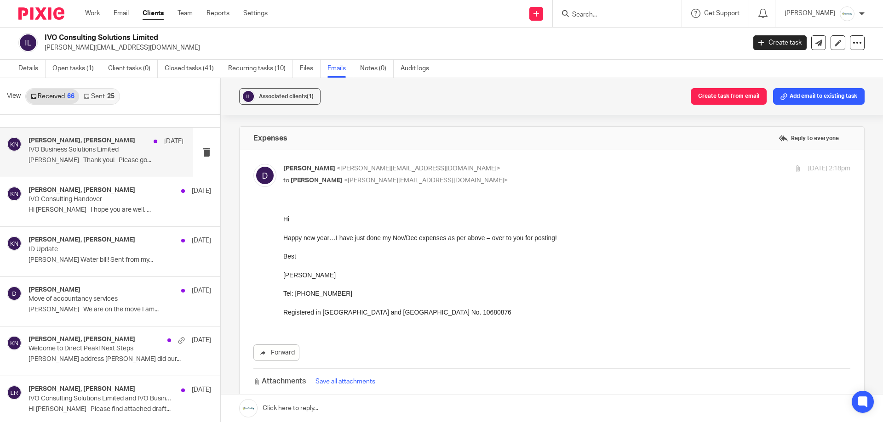
scroll to position [2980, 0]
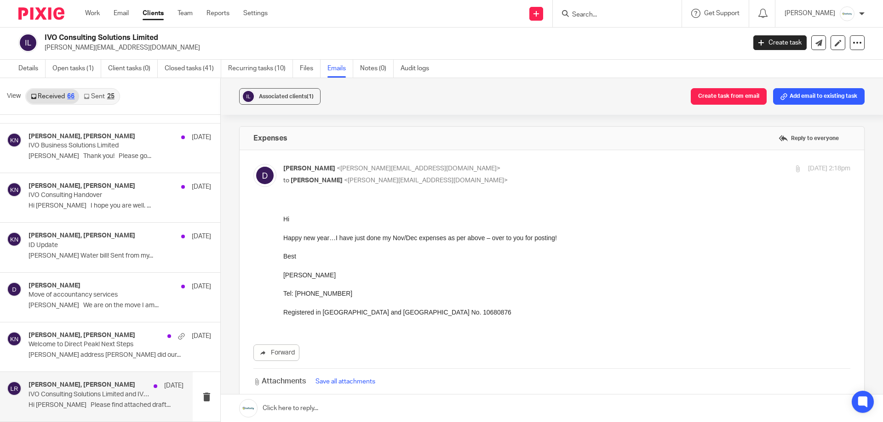
click at [101, 323] on p "IVO Consulting Solutions Limited and IVO Business Solutions Ltd - Accounts 29.2…" at bounding box center [91, 395] width 124 height 8
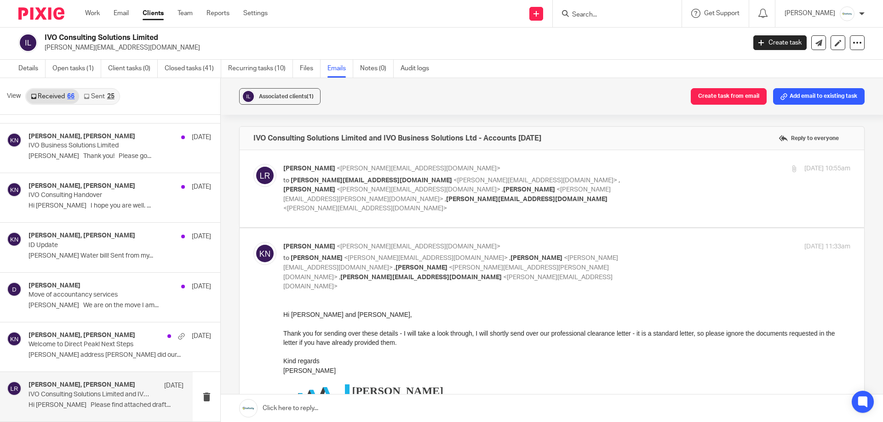
scroll to position [0, 0]
click at [636, 171] on p "Linda Reid <linda@chrisreidltd.com>" at bounding box center [472, 169] width 378 height 10
checkbox input "true"
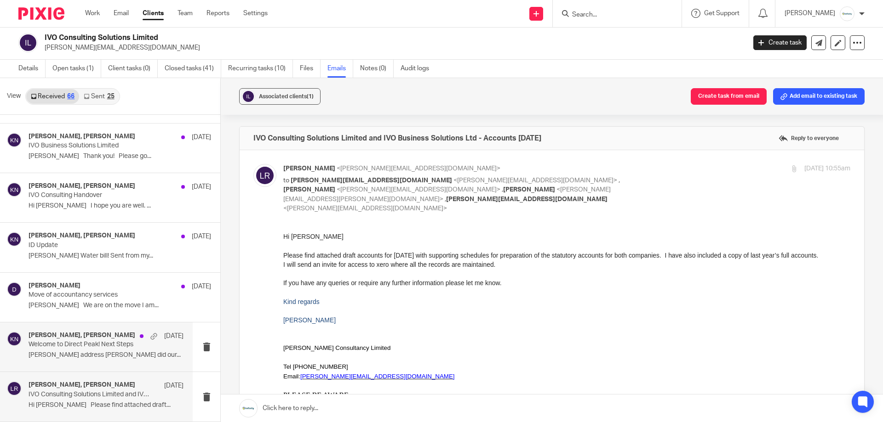
click at [100, 323] on p "Welcome to Direct Peak! Next Steps" at bounding box center [91, 345] width 124 height 8
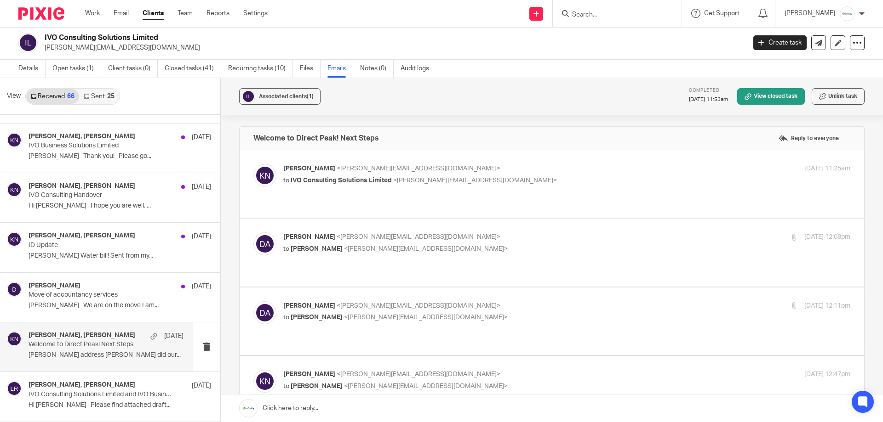
click at [422, 313] on p "to Karl Newman <k.newman@directpeak.co.uk>" at bounding box center [472, 318] width 378 height 10
checkbox input "true"
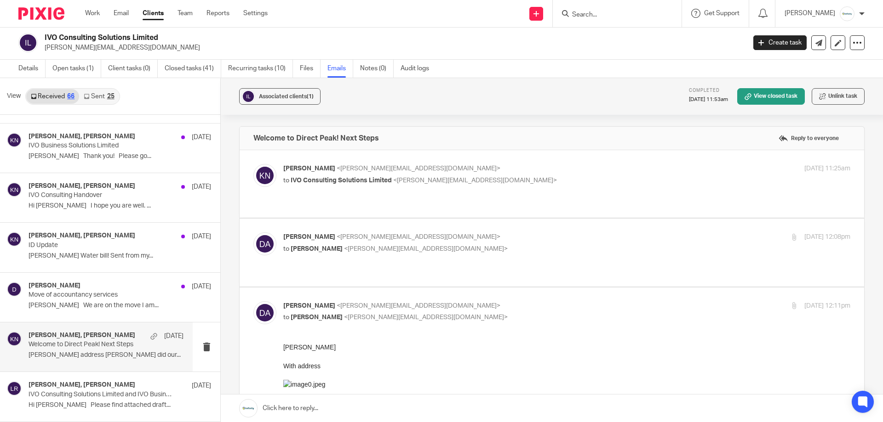
click at [494, 233] on p "David Armes <david@ivosolutions.com>" at bounding box center [472, 238] width 378 height 10
checkbox input "true"
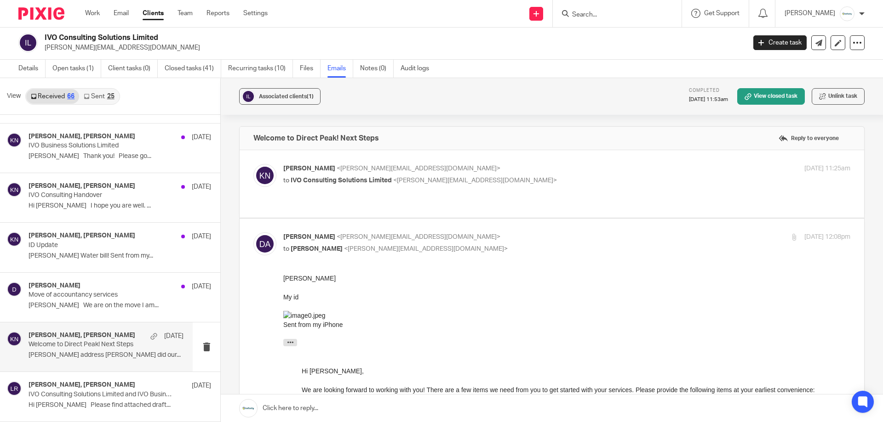
click at [501, 168] on p "Karl Newman <k.newman@directpeak.co.uk>" at bounding box center [472, 169] width 378 height 10
checkbox input "true"
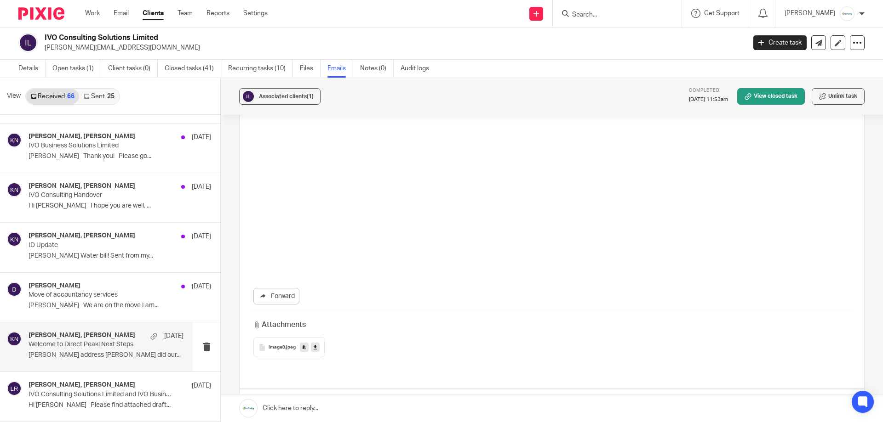
scroll to position [2712, 0]
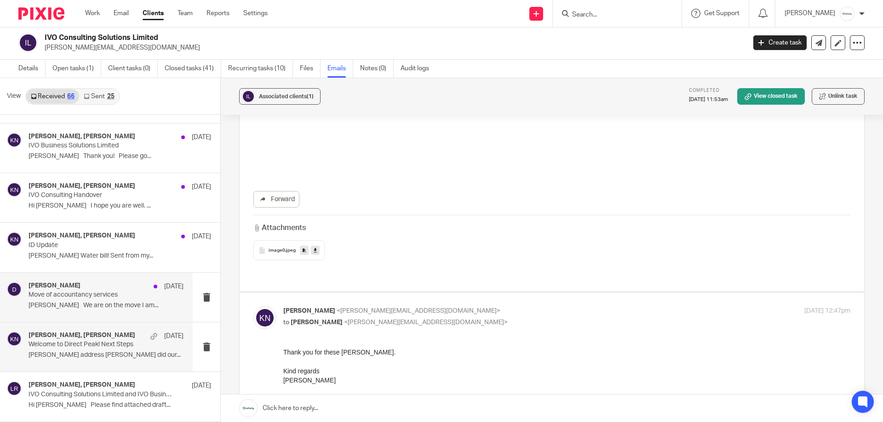
click at [80, 308] on p "Steve We are on the move I am..." at bounding box center [106, 306] width 155 height 8
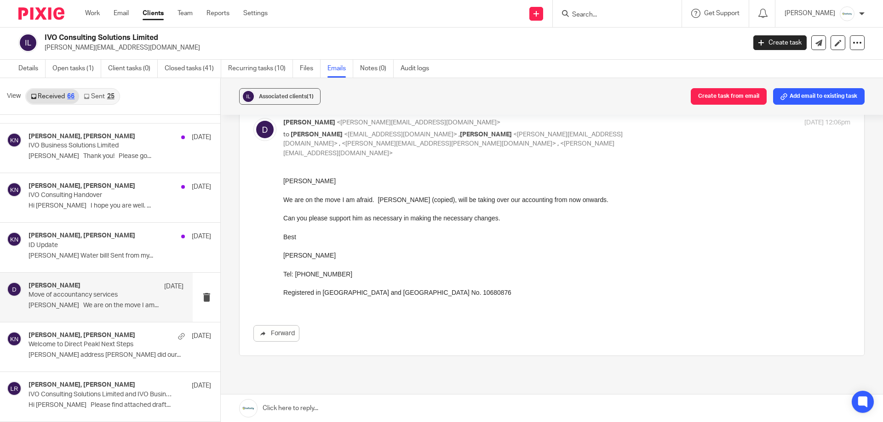
scroll to position [0, 0]
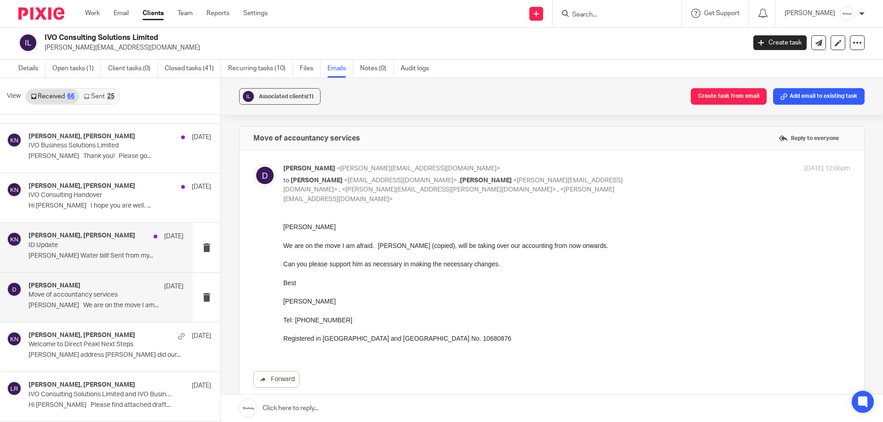
click at [107, 263] on div "Karl Newman, David Armes 22 Jul 2024 ID Update Karl Water bill! Sent from my..." at bounding box center [96, 247] width 193 height 49
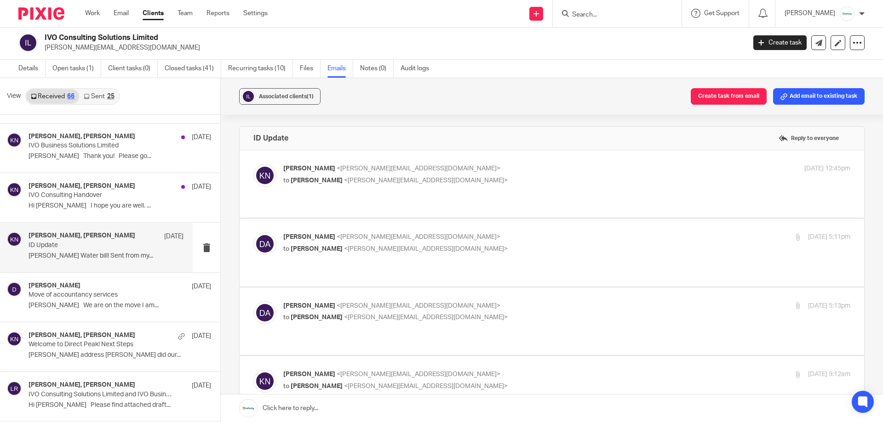
click at [385, 314] on span "<k.newman@directpeak.co.uk>" at bounding box center [426, 317] width 164 height 6
checkbox input "true"
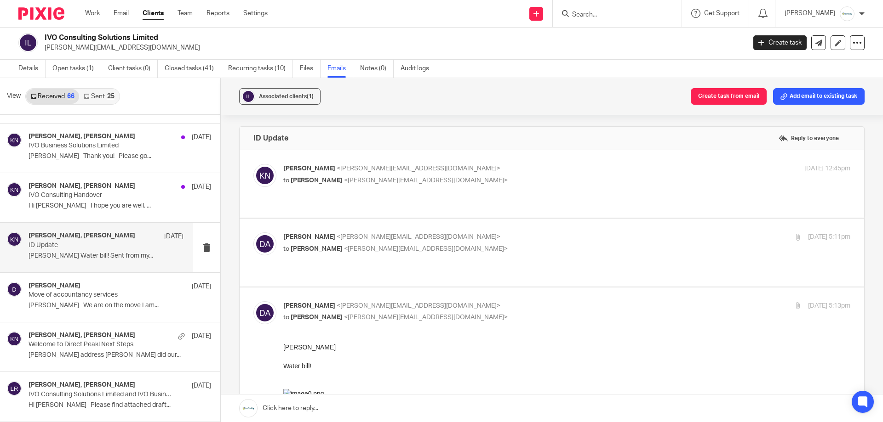
drag, startPoint x: 423, startPoint y: 252, endPoint x: 449, endPoint y: 201, distance: 57.4
click at [423, 251] on label at bounding box center [551, 253] width 624 height 68
click at [253, 233] on input "checkbox" at bounding box center [253, 232] width 0 height 0
checkbox input "true"
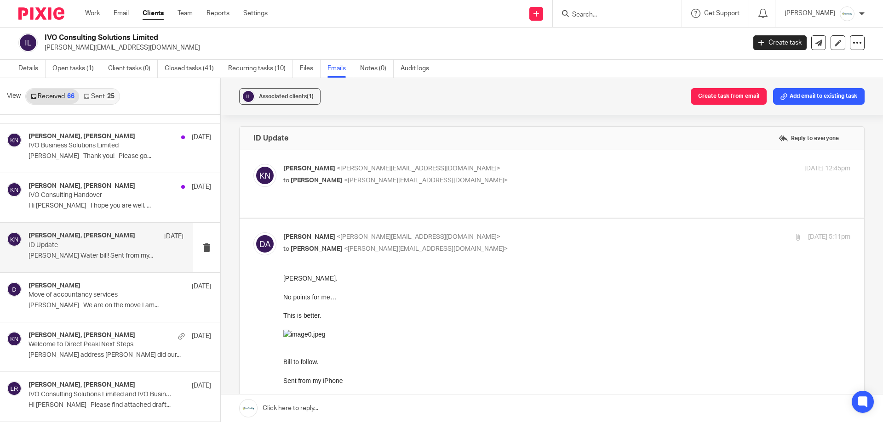
click at [468, 165] on p "Karl Newman <k.newman@directpeak.co.uk>" at bounding box center [472, 169] width 378 height 10
checkbox input "true"
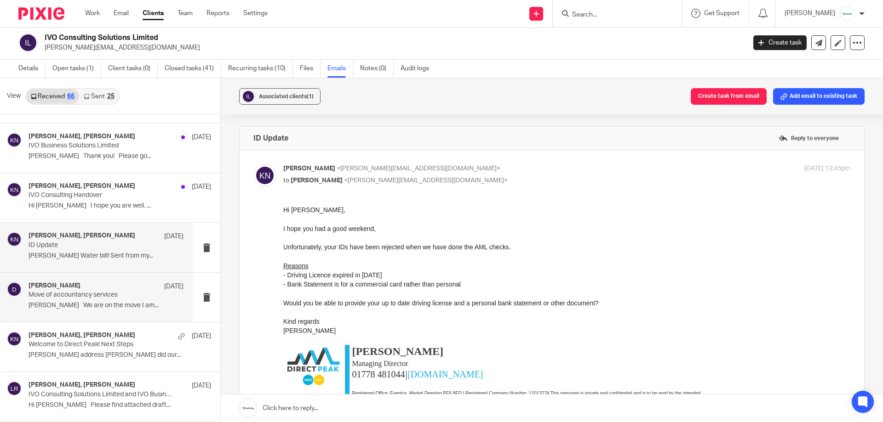
scroll to position [2934, 0]
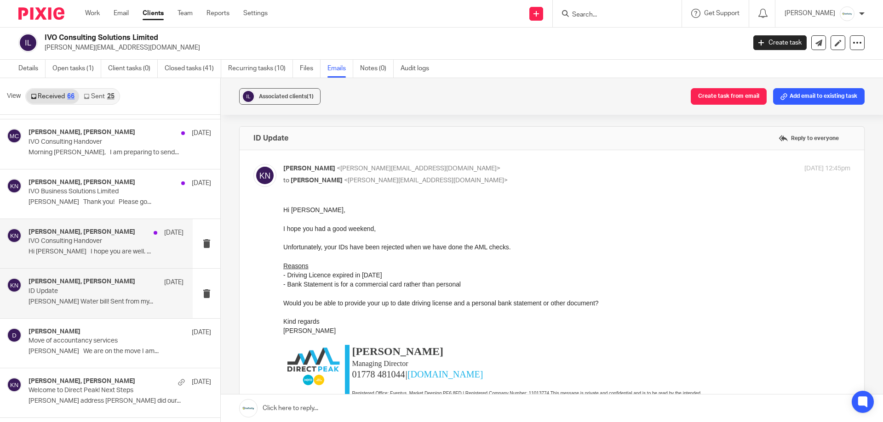
click at [117, 238] on p "IVO Consulting Handover" at bounding box center [91, 242] width 124 height 8
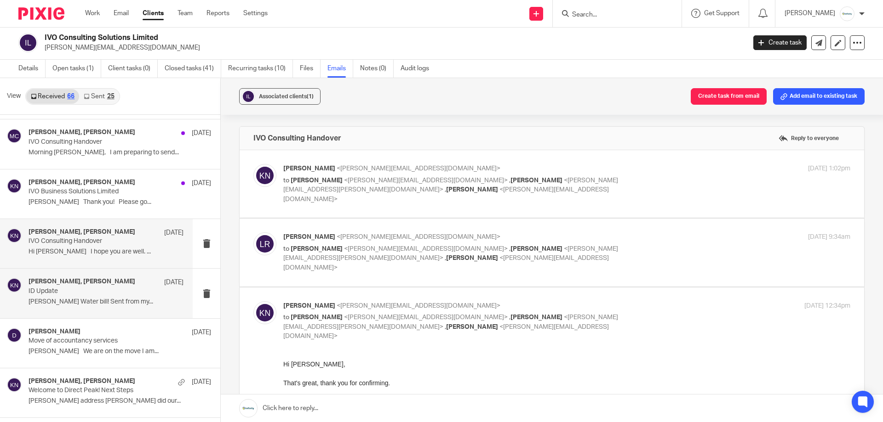
scroll to position [2980, 0]
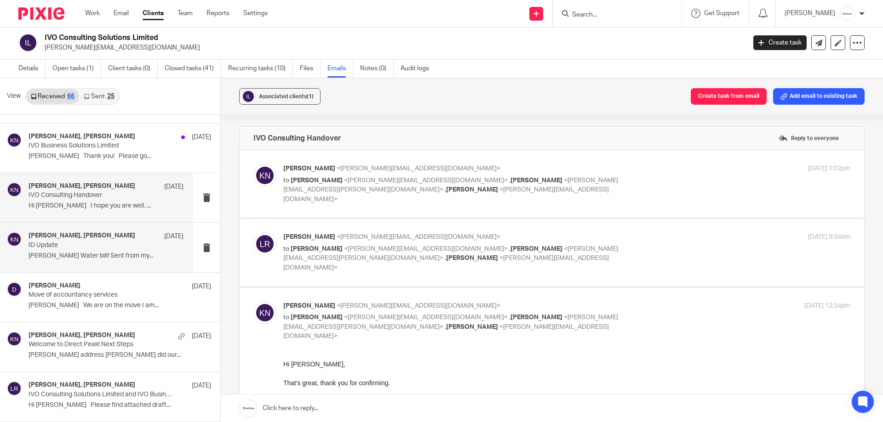
click at [92, 311] on div "david 19 Jul 2024 Move of accountancy services Steve We are on the move I am..." at bounding box center [120, 297] width 182 height 31
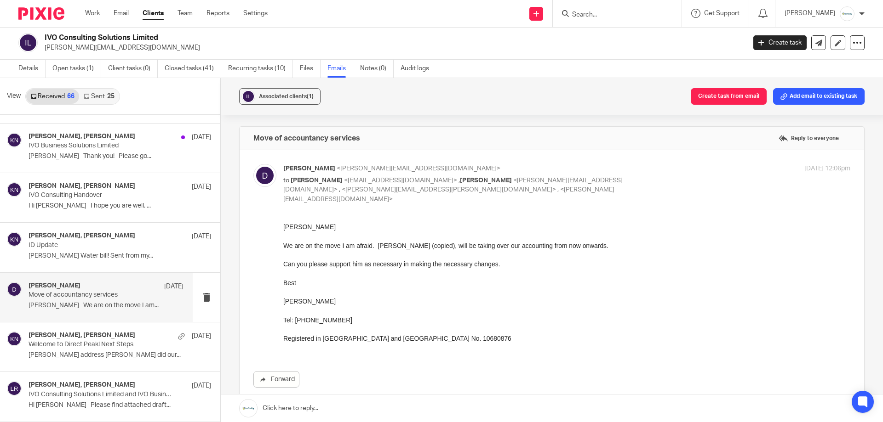
scroll to position [46, 0]
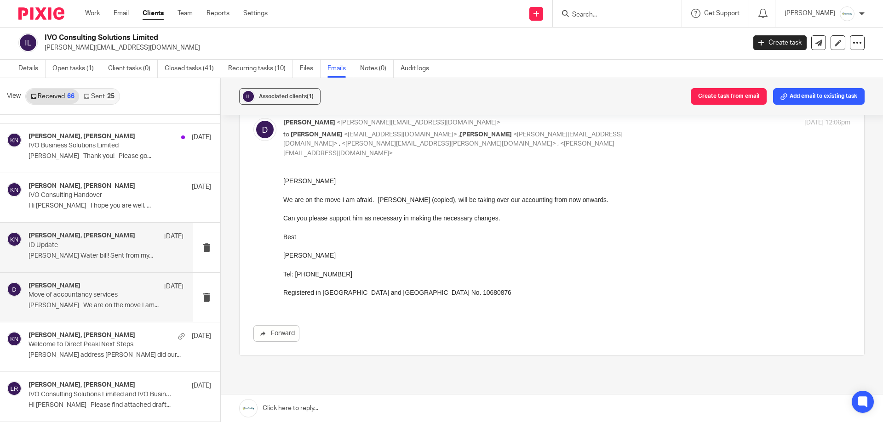
click at [114, 262] on div "Karl Newman, David Armes 22 Jul 2024 ID Update Karl Water bill! Sent from my..." at bounding box center [106, 247] width 155 height 31
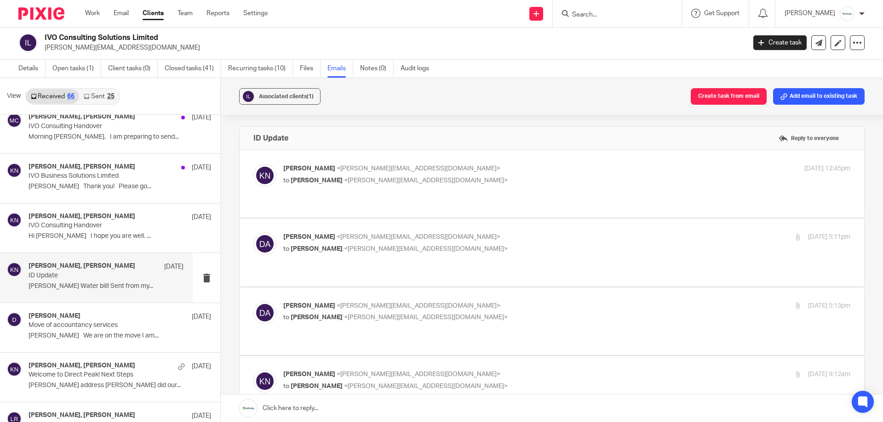
scroll to position [2934, 0]
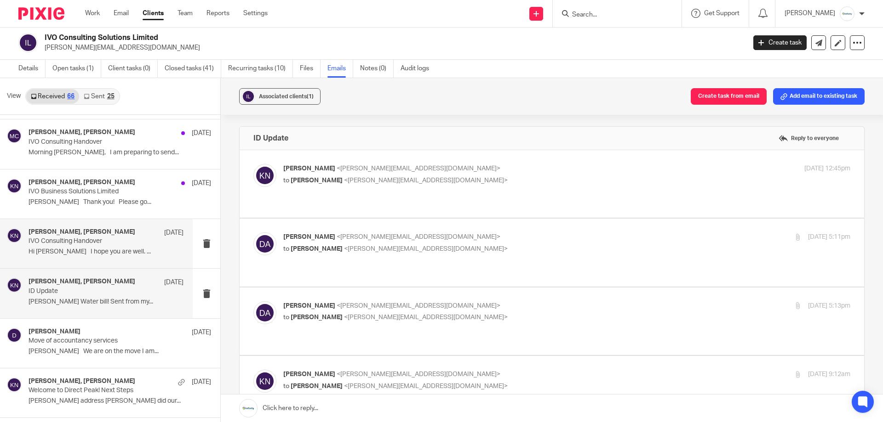
click at [121, 259] on div "Karl Newman, Linda Reid 30 Jul 2024 IVO Consulting Handover Hi Karl I hope you …" at bounding box center [106, 243] width 155 height 31
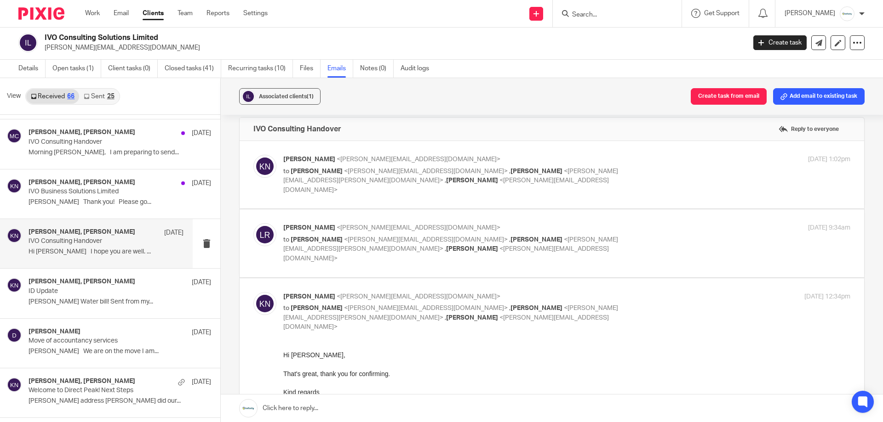
scroll to position [0, 0]
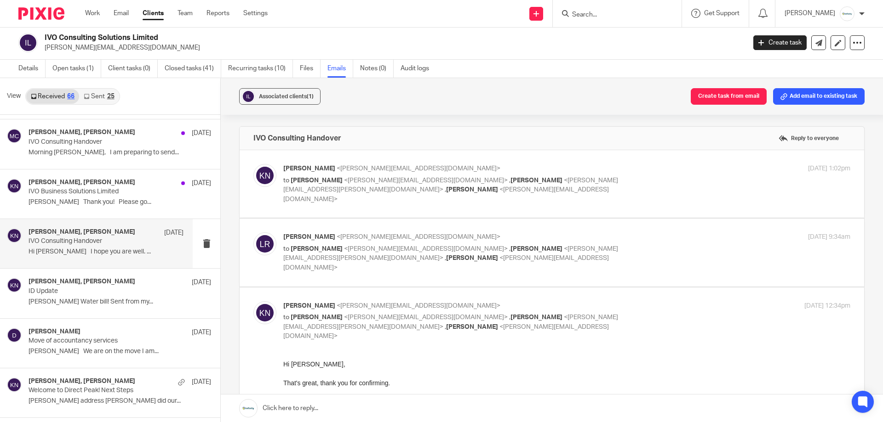
click at [565, 248] on div "Linda Reid <linda@chrisreidltd.com> to Karl Newman <k.newman@directpeak.co.uk> …" at bounding box center [551, 253] width 597 height 40
click at [566, 245] on p "to Karl Newman <k.newman@directpeak.co.uk> , Chris Reid <chris.reid@oktik.net> …" at bounding box center [472, 259] width 378 height 29
checkbox input "true"
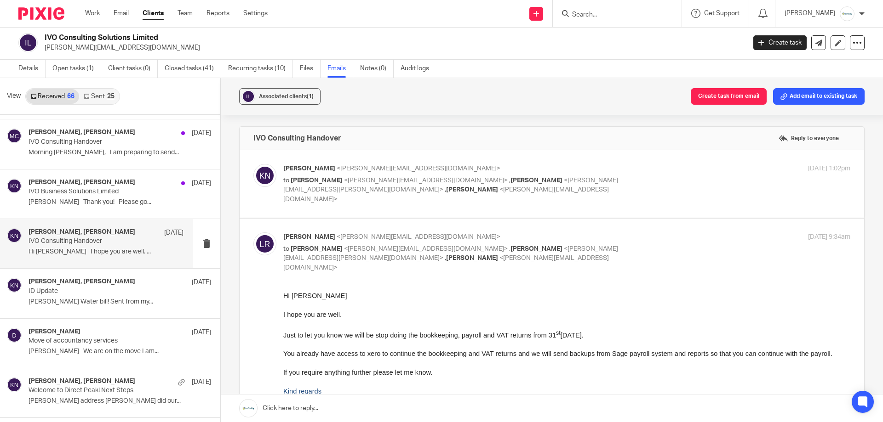
click at [581, 187] on span "<david@ivosolutions.com>" at bounding box center [445, 195] width 325 height 16
checkbox input "true"
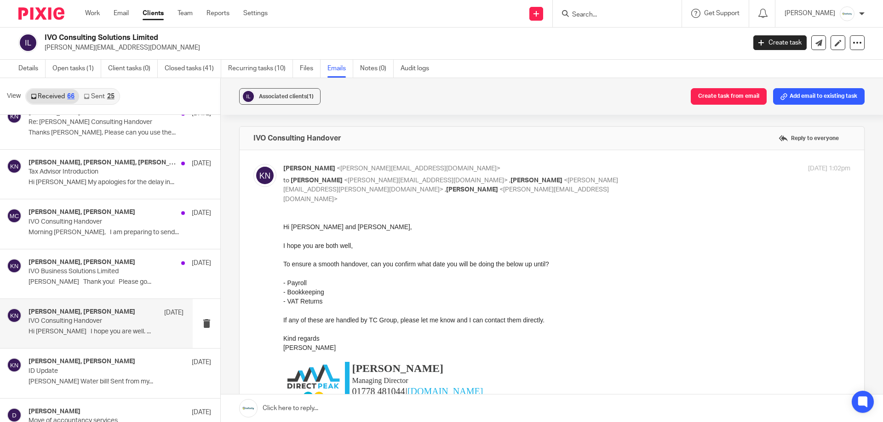
scroll to position [2842, 0]
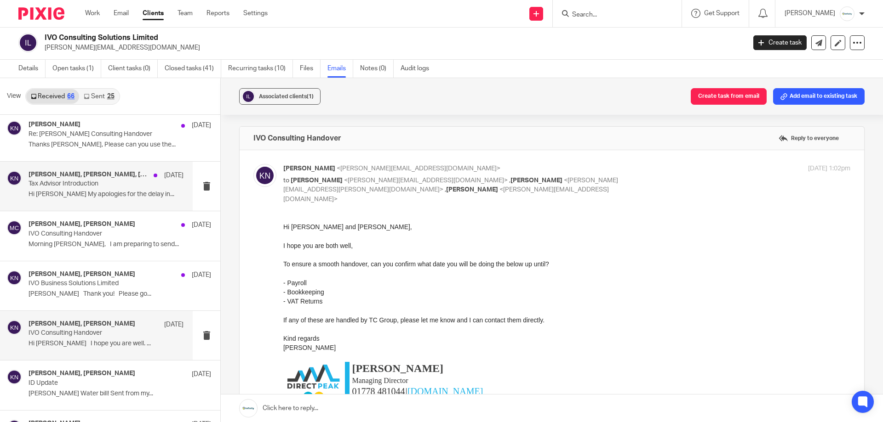
click at [86, 196] on p "Hi David My apologies for the delay in..." at bounding box center [106, 195] width 155 height 8
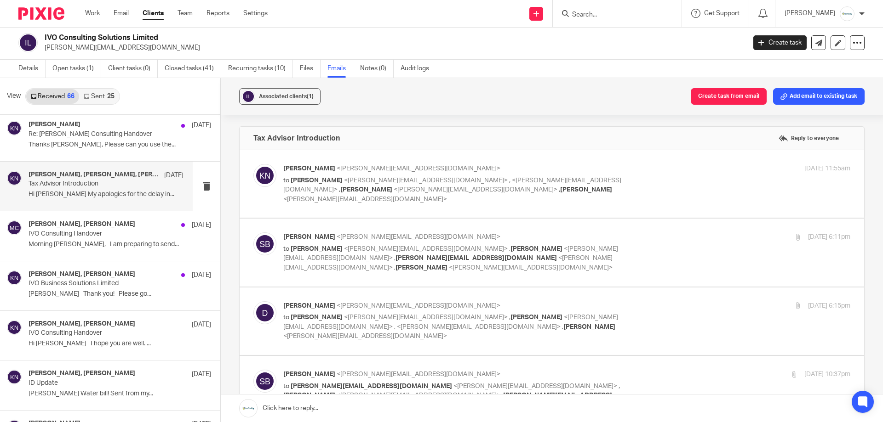
scroll to position [0, 0]
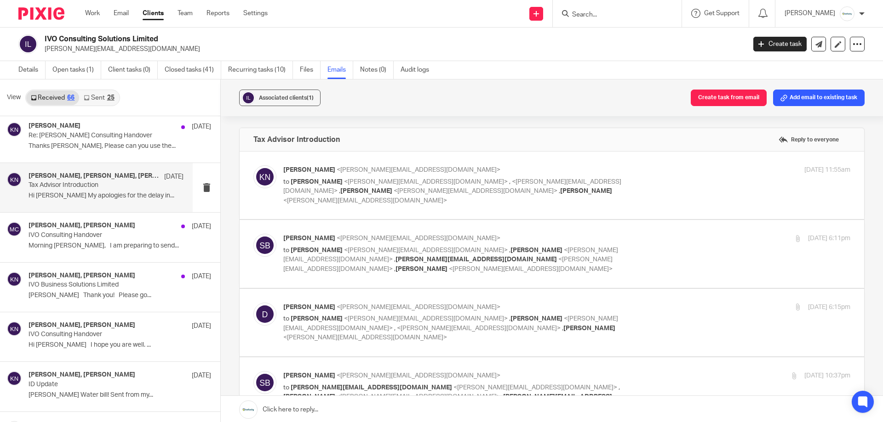
click at [529, 194] on p "to David Armes <david@ivosolutions.com> , <stuart@ivosolutions.com> , Stephen B…" at bounding box center [472, 191] width 378 height 29
checkbox input "true"
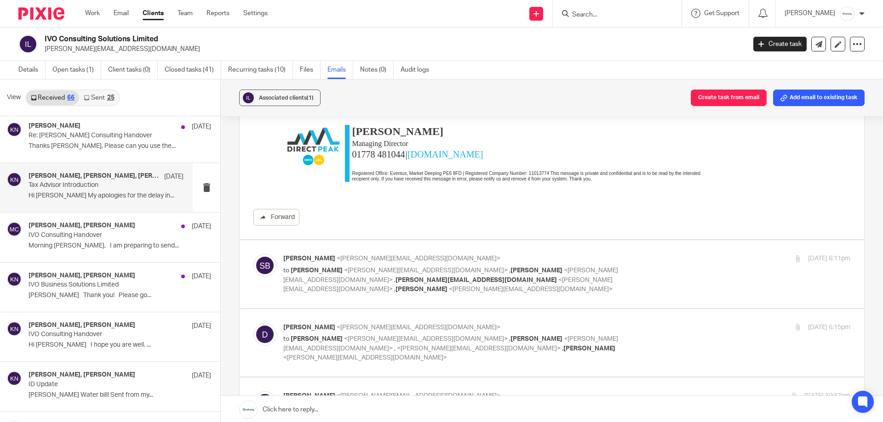
scroll to position [230, 0]
click at [497, 267] on span "<david@ivosolutions.com>" at bounding box center [450, 275] width 335 height 16
checkbox input "true"
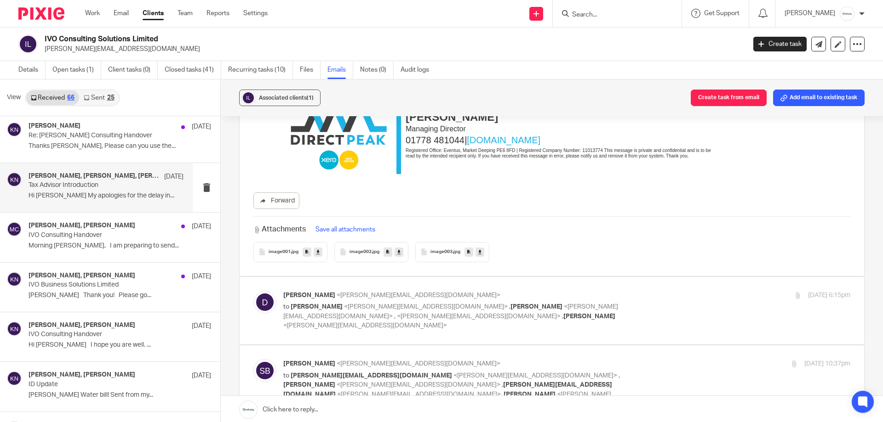
scroll to position [1149, 0]
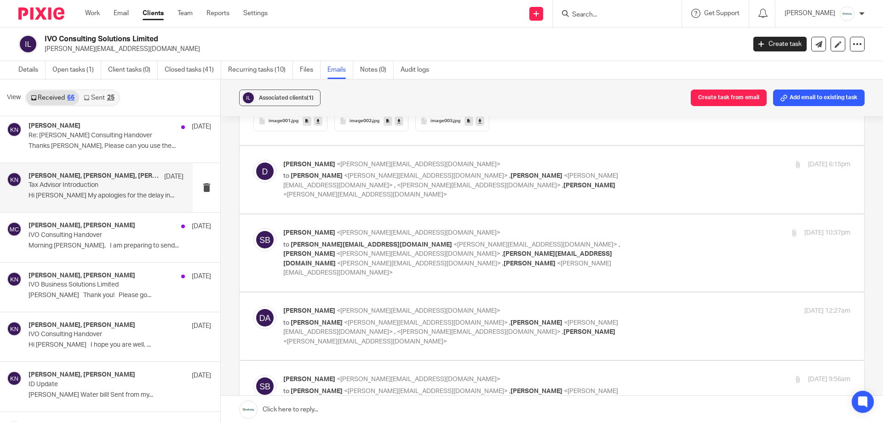
click at [507, 160] on div "david <david@ivosolutions.com> to Stephen Bunting <stephen@pbc.uk.net> , Karl N…" at bounding box center [472, 180] width 378 height 40
checkbox input "true"
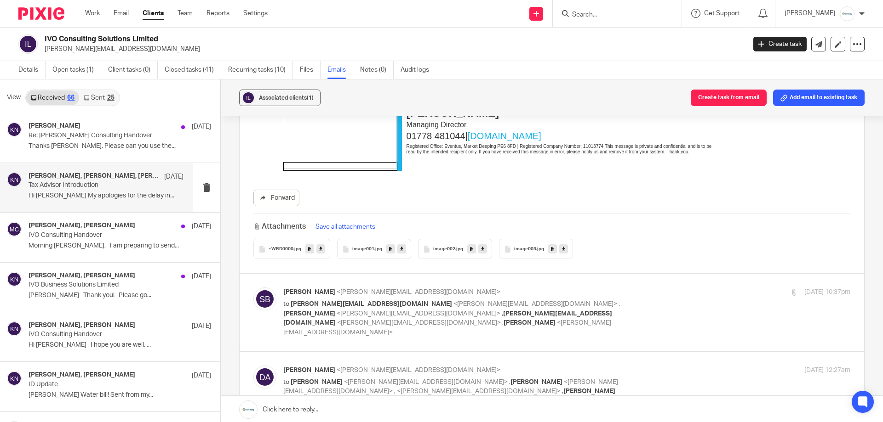
scroll to position [1977, 0]
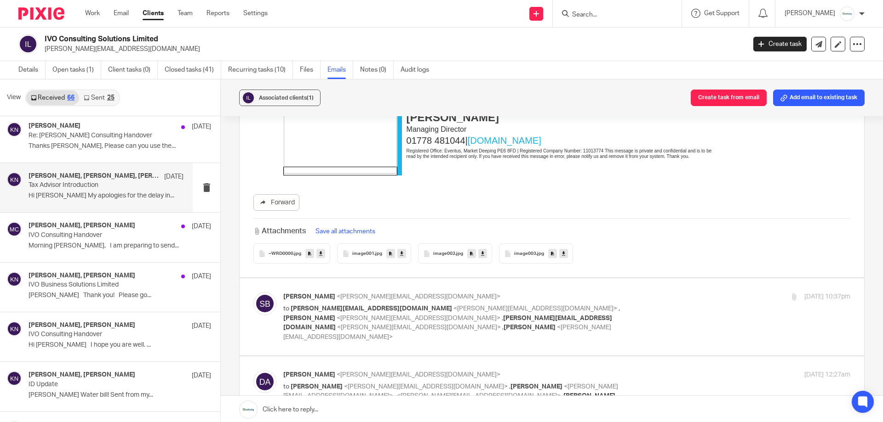
click at [335, 315] on span "[PERSON_NAME]" at bounding box center [309, 318] width 52 height 6
checkbox input "true"
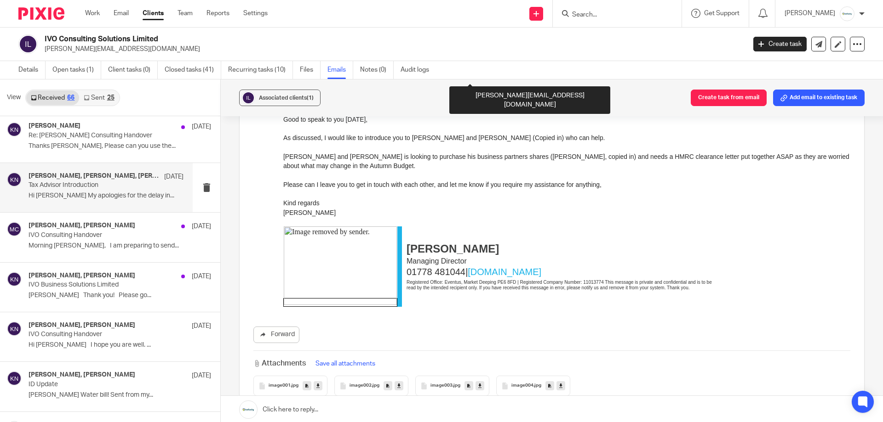
scroll to position [3356, 0]
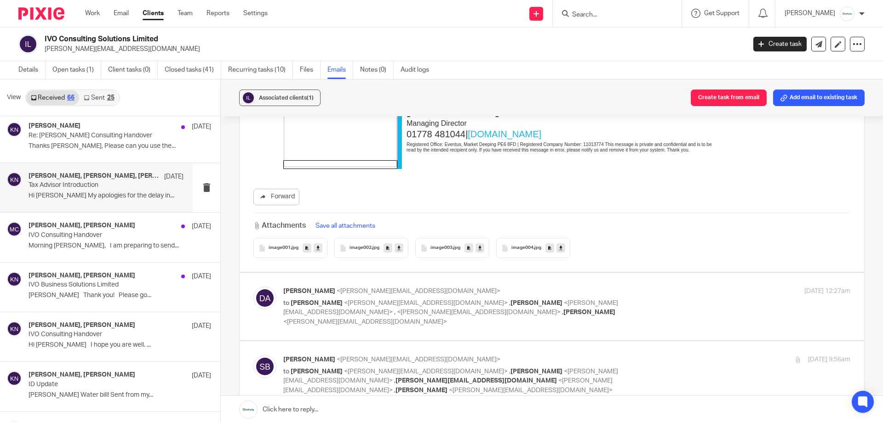
click at [497, 287] on p "David Armes <david@ivosolutions.com>" at bounding box center [472, 292] width 378 height 10
checkbox input "true"
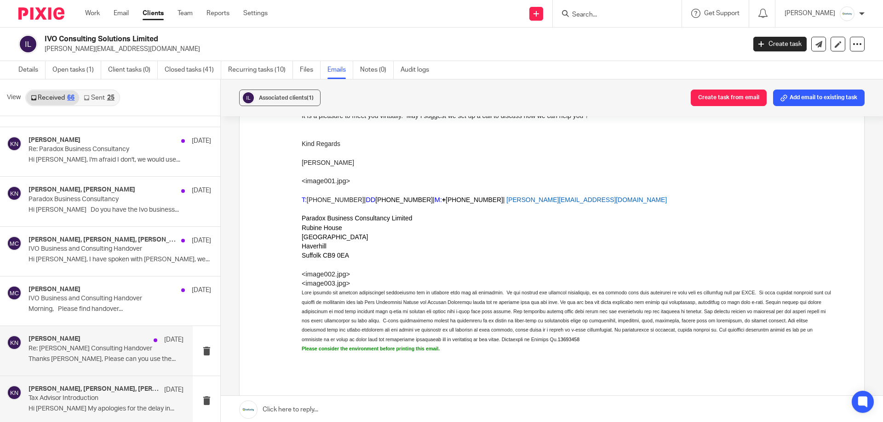
scroll to position [2658, 0]
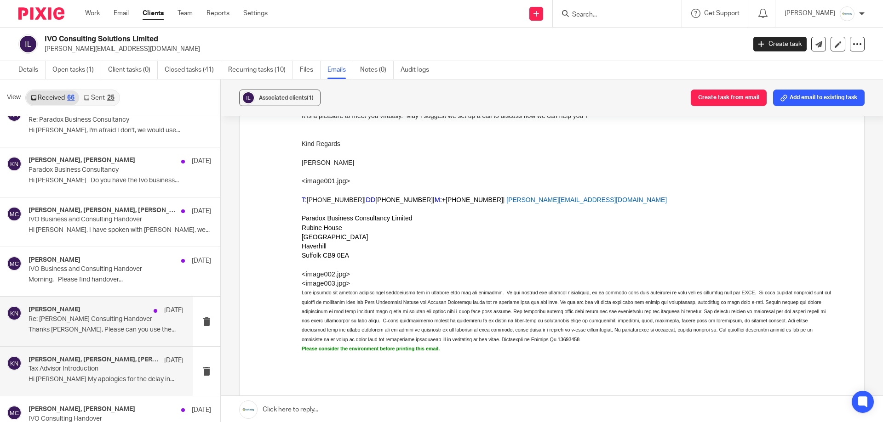
click at [111, 323] on p "Thanks Michelle, Please can you use the..." at bounding box center [106, 330] width 155 height 8
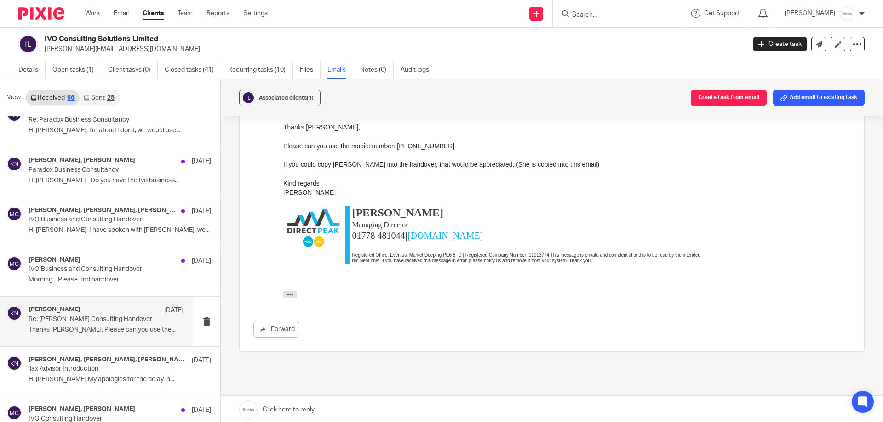
scroll to position [46, 0]
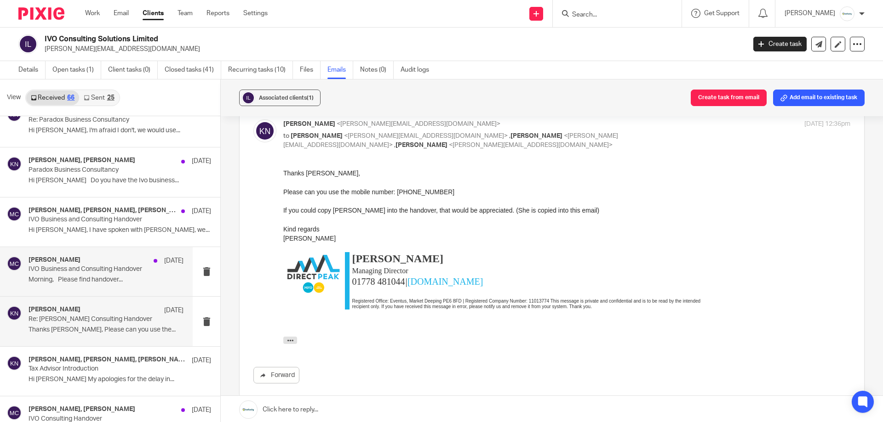
click at [130, 279] on p "Morning, Please find handover..." at bounding box center [106, 280] width 155 height 8
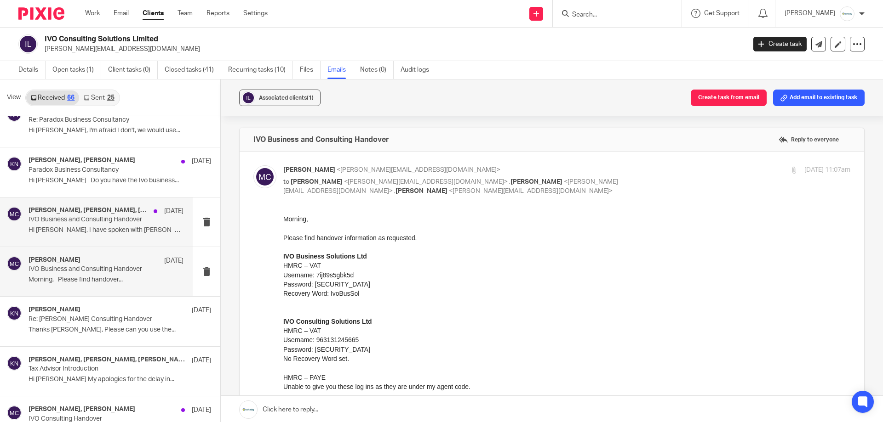
scroll to position [0, 0]
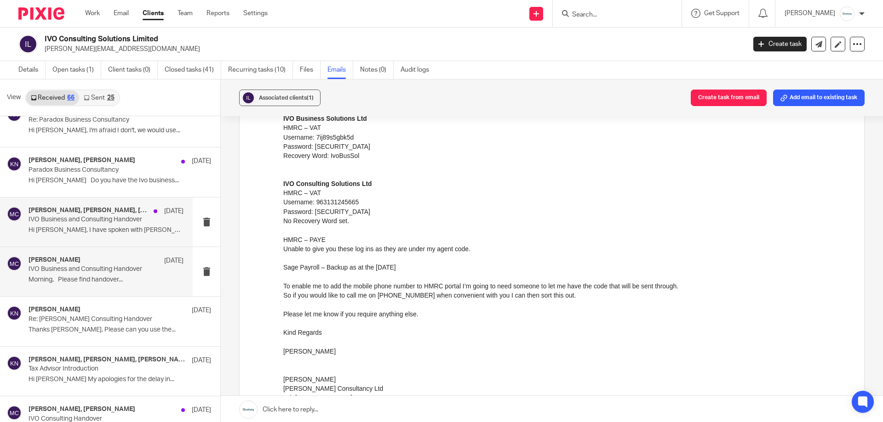
click at [142, 228] on p "Hi Karl, I have spoken with Michelle, we..." at bounding box center [106, 231] width 155 height 8
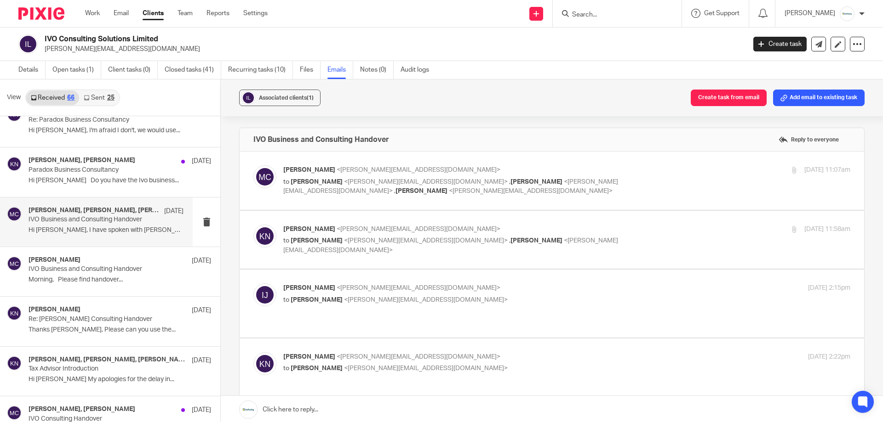
click at [460, 256] on label at bounding box center [551, 240] width 624 height 58
click at [253, 225] on input "checkbox" at bounding box center [253, 224] width 0 height 0
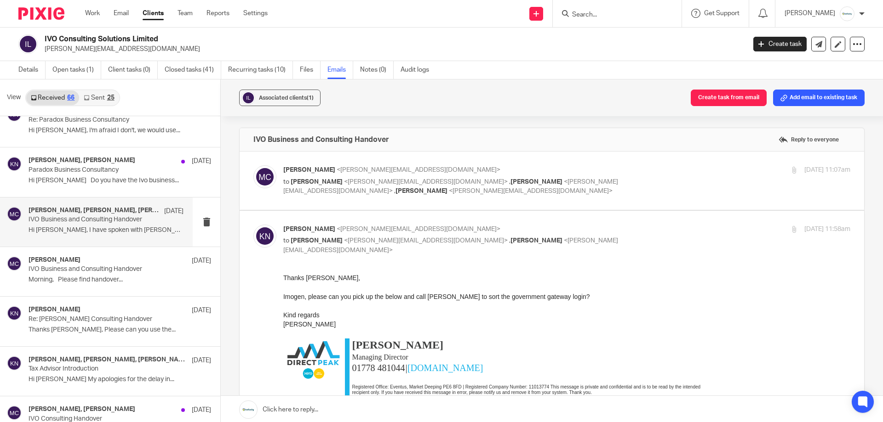
click at [510, 241] on span "Michelle Caminade" at bounding box center [536, 241] width 52 height 6
checkbox input "false"
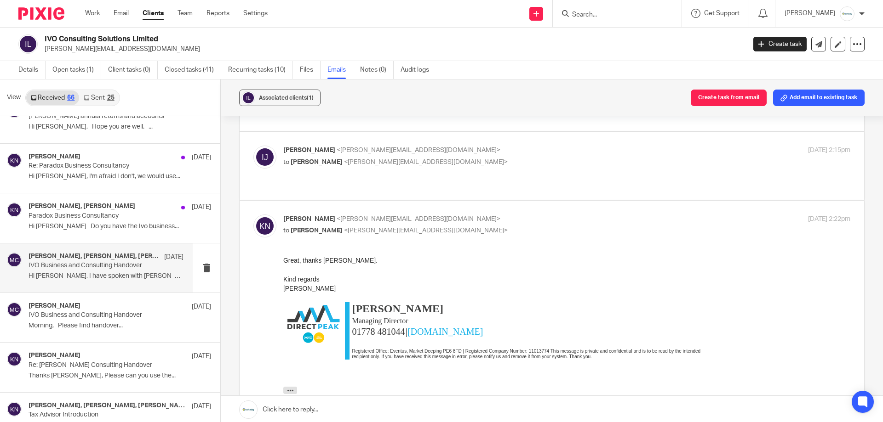
scroll to position [92, 0]
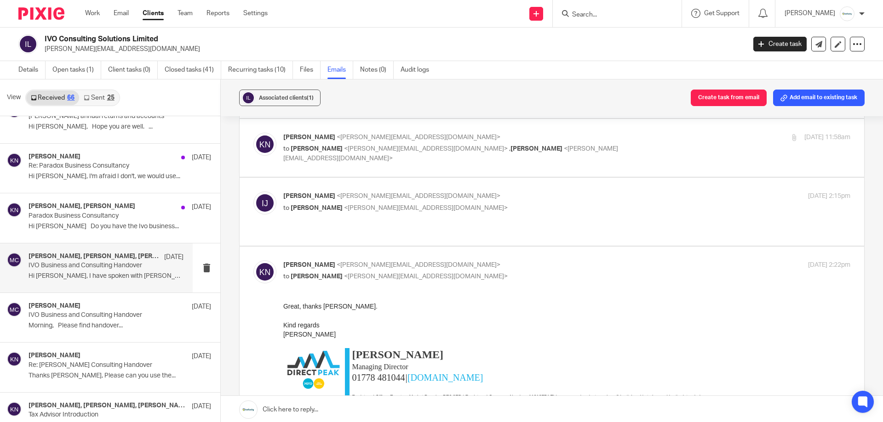
click at [466, 196] on p "Imogen Jarvis <i.jarvis@directpeak.co.uk>" at bounding box center [472, 197] width 378 height 10
checkbox input "true"
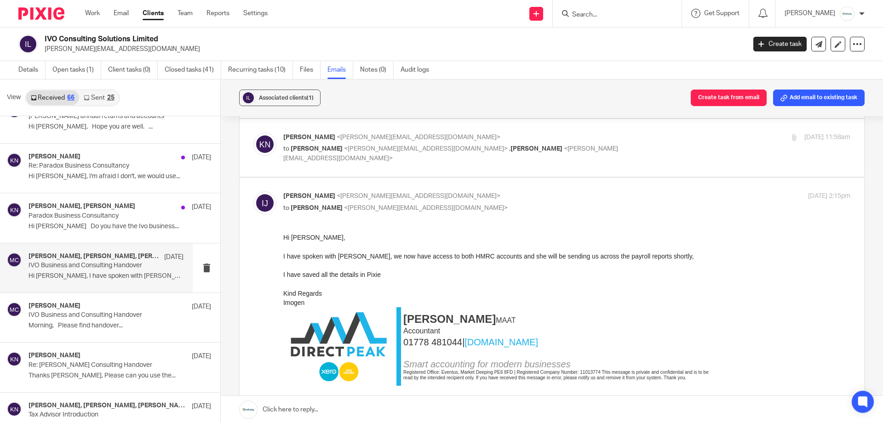
scroll to position [0, 0]
click at [526, 160] on div "Karl Newman <k.newman@directpeak.co.uk> to Imogen Jarvis <i.jarvis@directpeak.c…" at bounding box center [551, 148] width 597 height 31
click at [583, 146] on p "to Imogen Jarvis <i.jarvis@directpeak.co.uk> , Michelle Caminade <michelle@chri…" at bounding box center [472, 153] width 378 height 19
checkbox input "true"
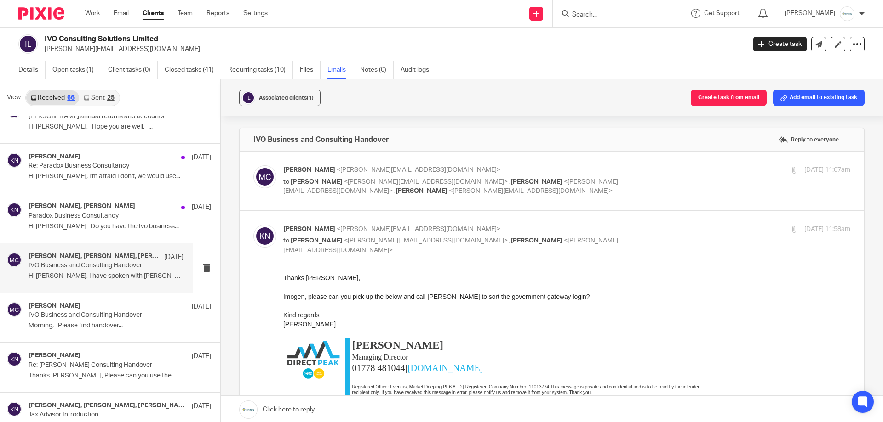
click at [585, 168] on p "Michelle Caminade <michelle@chrisreidltd.com>" at bounding box center [472, 170] width 378 height 10
checkbox input "true"
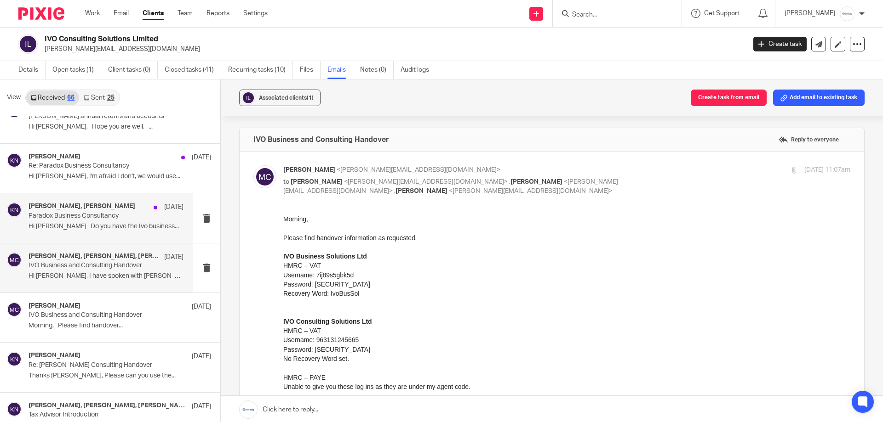
click at [79, 231] on div "Karl Newman, david 2 Aug 2024 Paradox Business Consultancy Hi Karl Do you have …" at bounding box center [106, 218] width 155 height 31
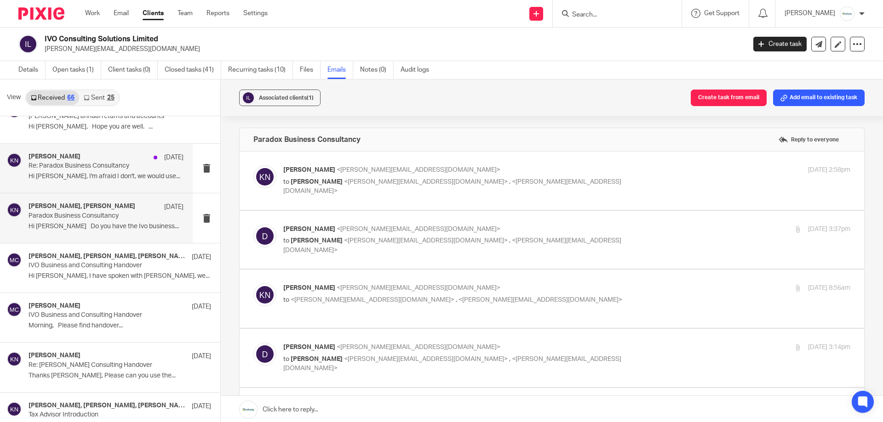
click at [122, 169] on p "Re: Paradox Business Consultancy" at bounding box center [91, 166] width 124 height 8
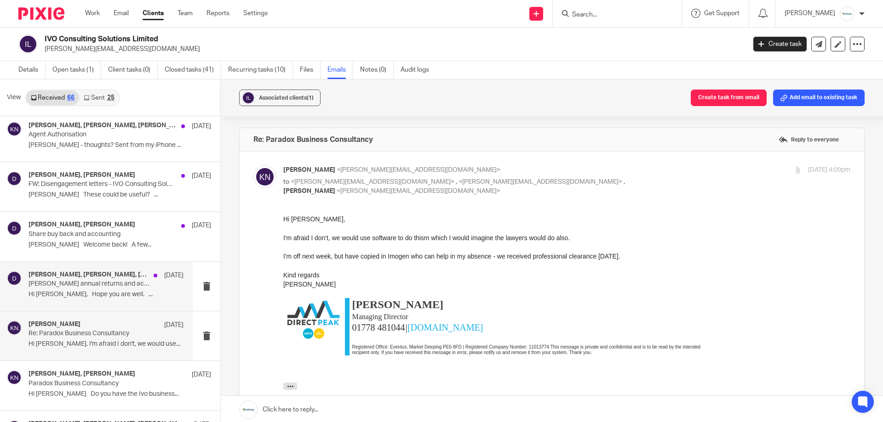
scroll to position [2428, 0]
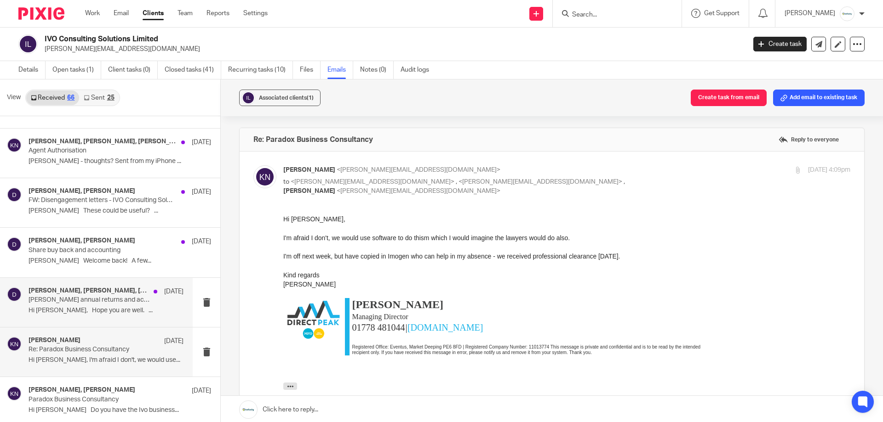
click at [108, 314] on p "Hi Karl, Hope you are well. ..." at bounding box center [106, 311] width 155 height 8
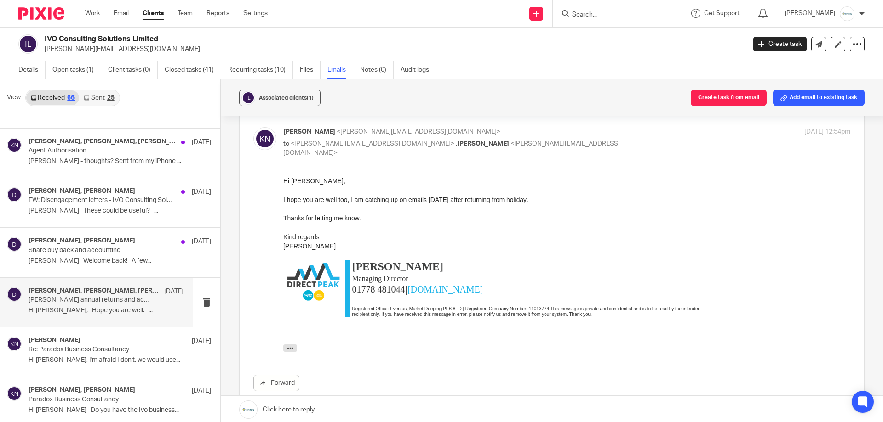
scroll to position [311, 0]
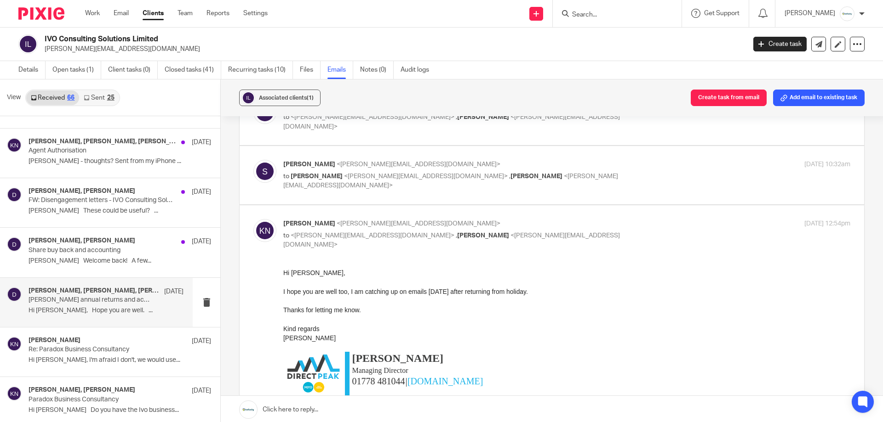
click at [375, 173] on span "<k.newman@directpeak.co.uk>" at bounding box center [426, 176] width 164 height 6
checkbox input "true"
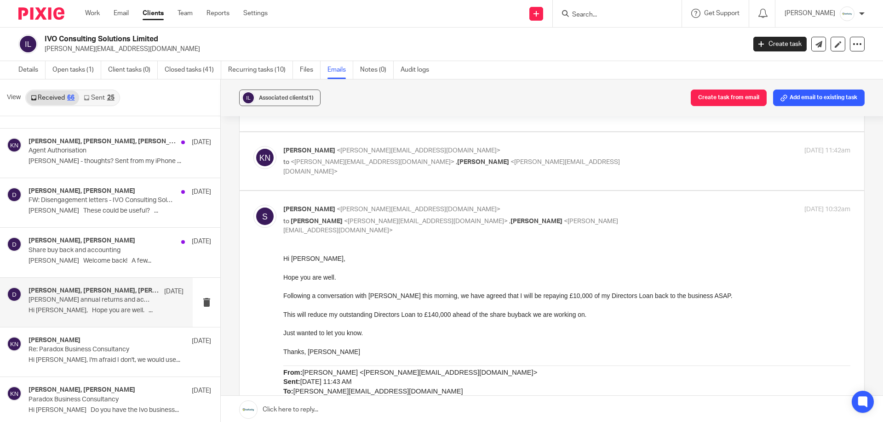
scroll to position [265, 0]
click at [457, 160] on span "[PERSON_NAME]" at bounding box center [483, 163] width 52 height 6
click at [594, 147] on p "Karl Newman <k.newman@directpeak.co.uk>" at bounding box center [472, 152] width 378 height 10
checkbox input "true"
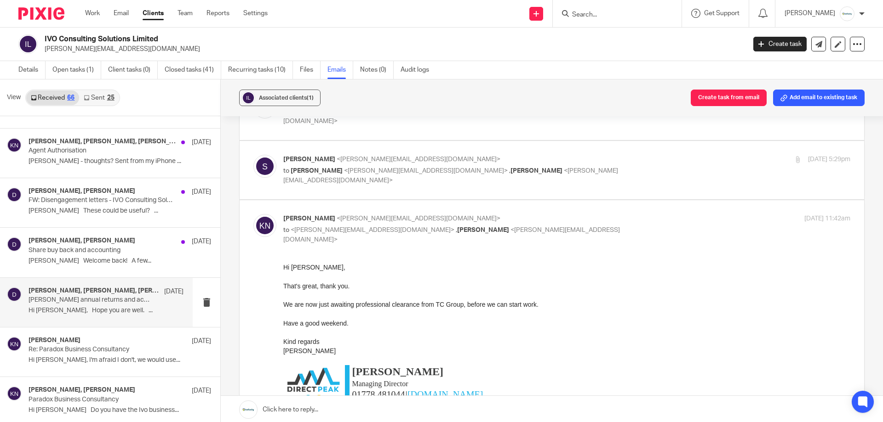
scroll to position [127, 0]
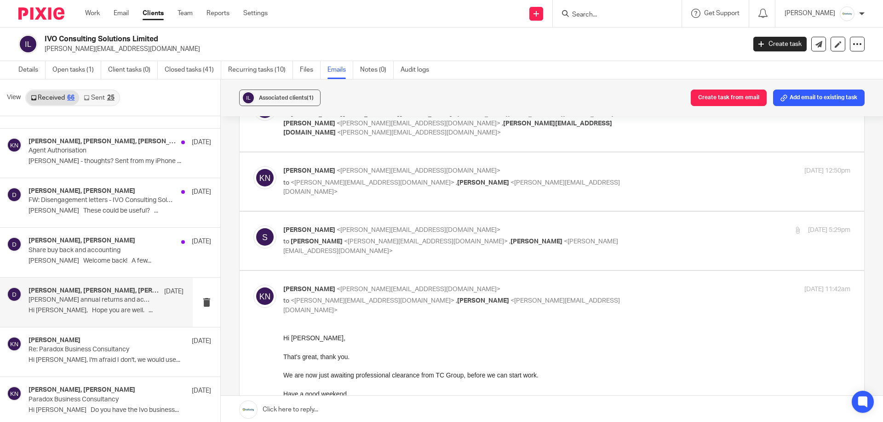
click at [529, 215] on label at bounding box center [551, 241] width 624 height 58
click at [253, 225] on input "checkbox" at bounding box center [253, 225] width 0 height 0
checkbox input "true"
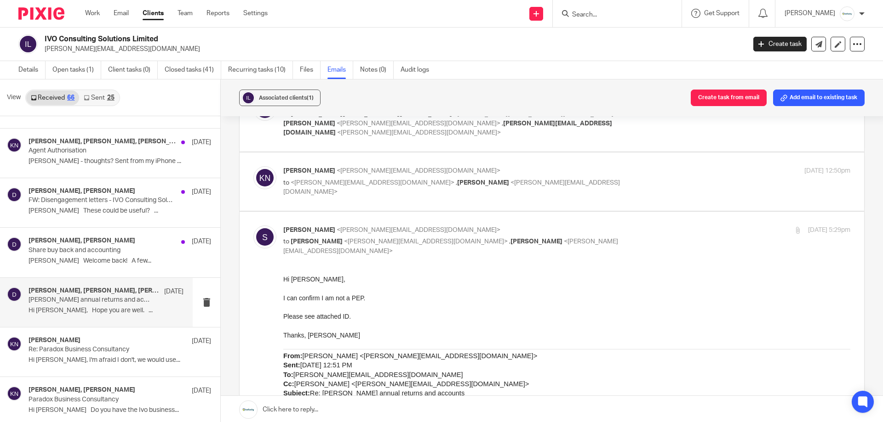
scroll to position [0, 0]
click at [551, 166] on p "Karl Newman <k.newman@directpeak.co.uk>" at bounding box center [472, 171] width 378 height 10
checkbox input "true"
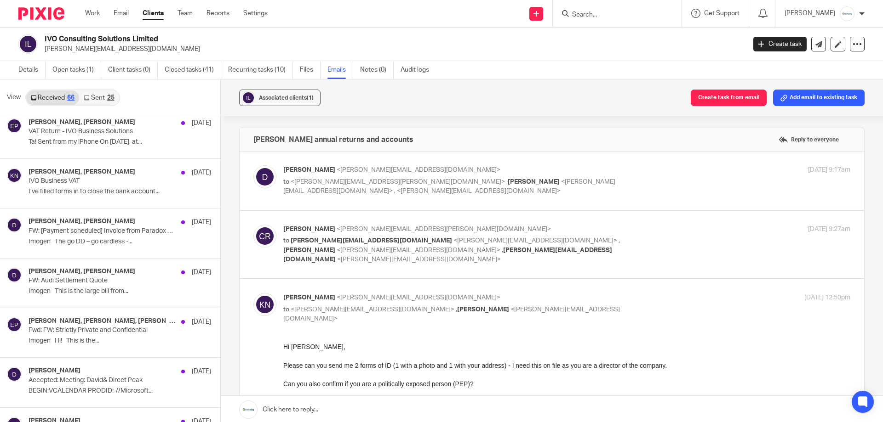
scroll to position [1279, 0]
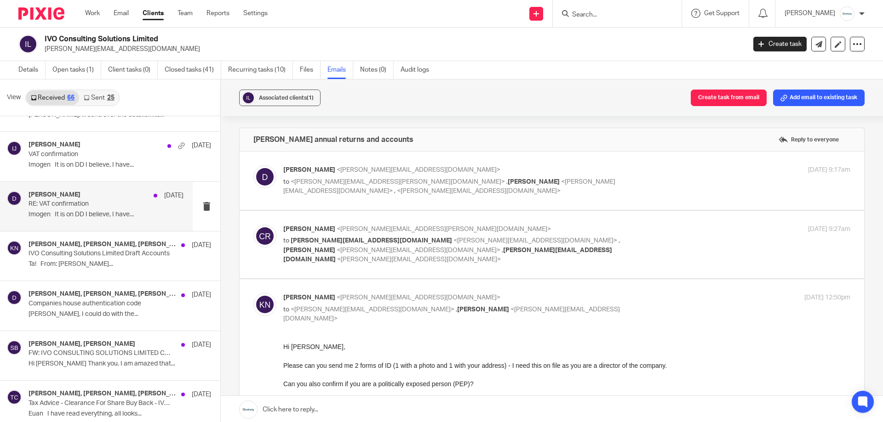
click at [134, 228] on div "david 15 Oct RE: VAT confirmation Imogen It is on DD I believe, I have..." at bounding box center [96, 206] width 193 height 49
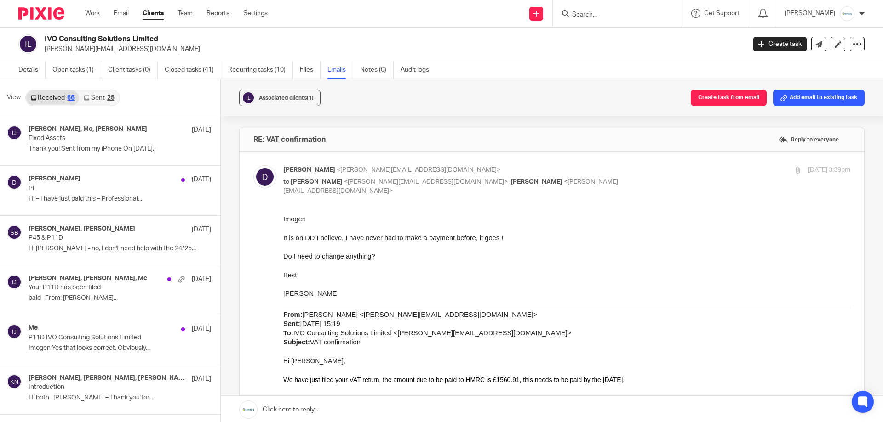
scroll to position [46, 0]
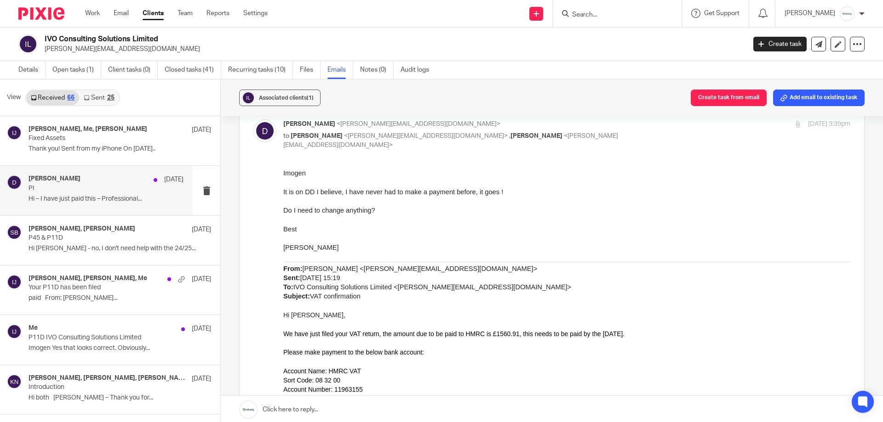
click at [96, 172] on div "david 8 Jul PI Hi – I have just paid this – Professional..." at bounding box center [96, 190] width 193 height 49
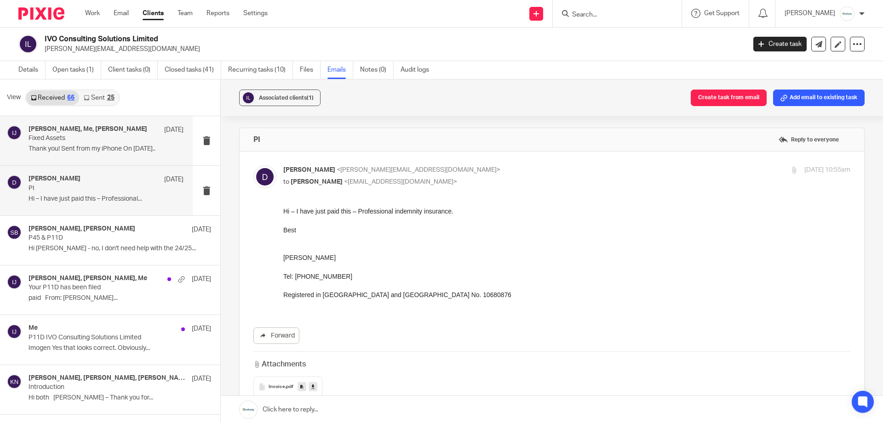
scroll to position [0, 0]
click at [111, 128] on div "David Armes, Me, david 8 Jul" at bounding box center [106, 129] width 155 height 9
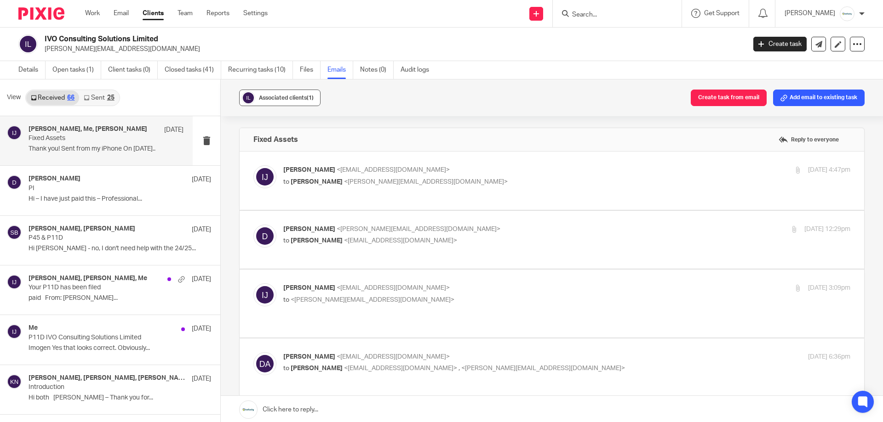
click at [291, 98] on span "Associated clients (1)" at bounding box center [286, 98] width 55 height 6
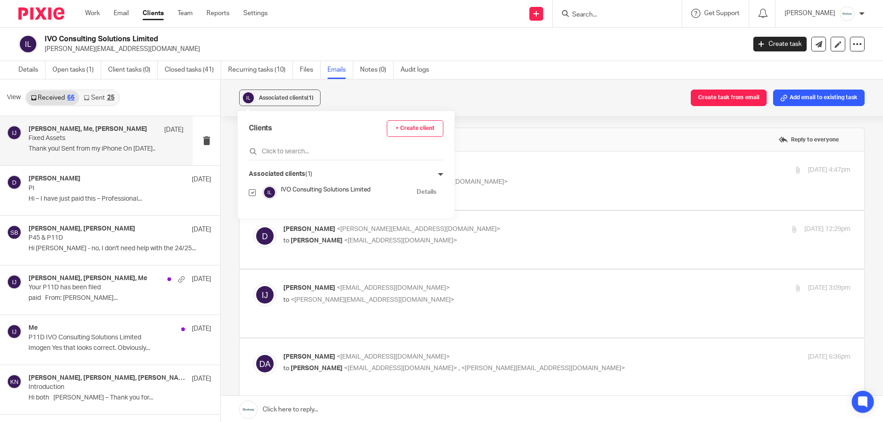
click at [501, 107] on div "Associated clients (1) Create task from email Add email to existing task" at bounding box center [552, 98] width 662 height 37
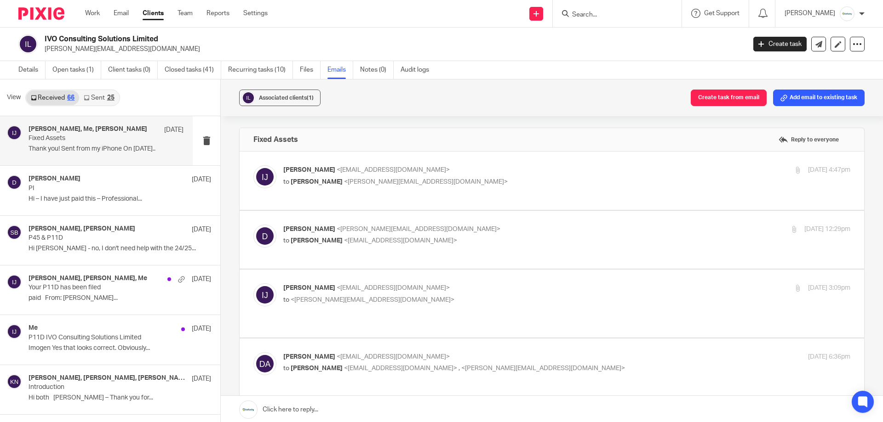
click at [238, 112] on div "Associated clients (1) Create task from email Add email to existing task" at bounding box center [552, 98] width 662 height 37
click at [247, 104] on img at bounding box center [248, 98] width 14 height 14
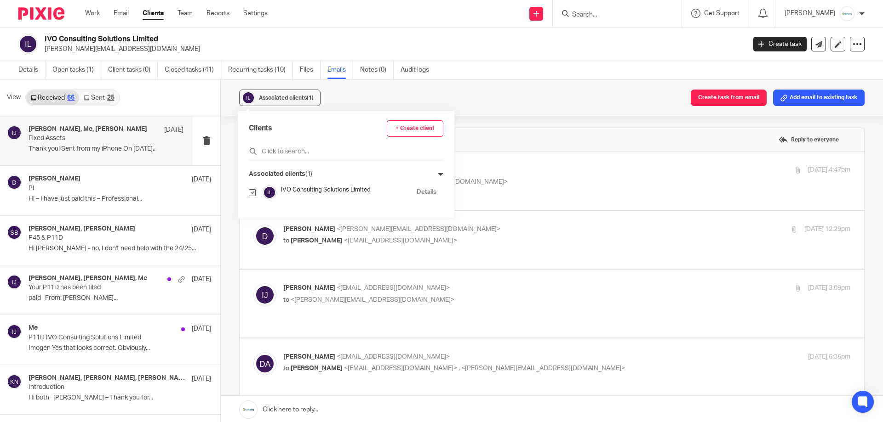
click at [257, 191] on div "IVO Consulting Solutions Limited Details" at bounding box center [343, 193] width 188 height 14
click at [253, 191] on input "checkbox" at bounding box center [252, 192] width 7 height 7
checkbox input "false"
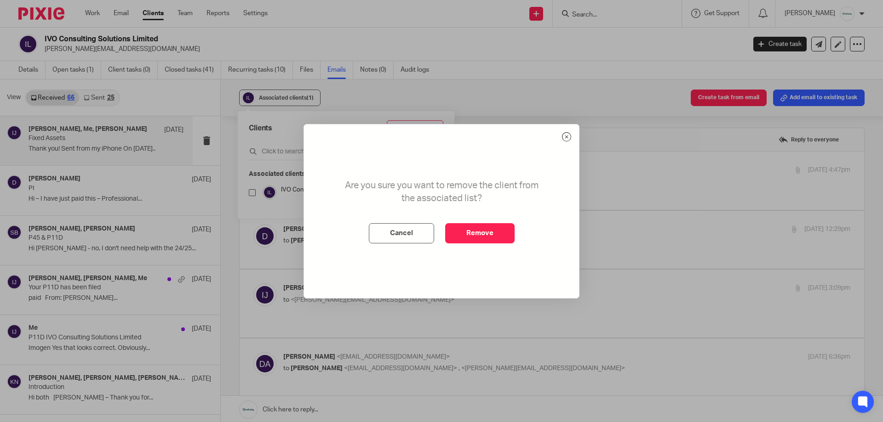
click at [558, 139] on div "Are you sure you want to remove the client from the associated list? Cancel Rem…" at bounding box center [441, 212] width 275 height 174
click at [561, 139] on div "Are you sure you want to remove the client from the associated list? Cancel Rem…" at bounding box center [441, 212] width 275 height 174
click at [565, 139] on icon at bounding box center [566, 136] width 9 height 9
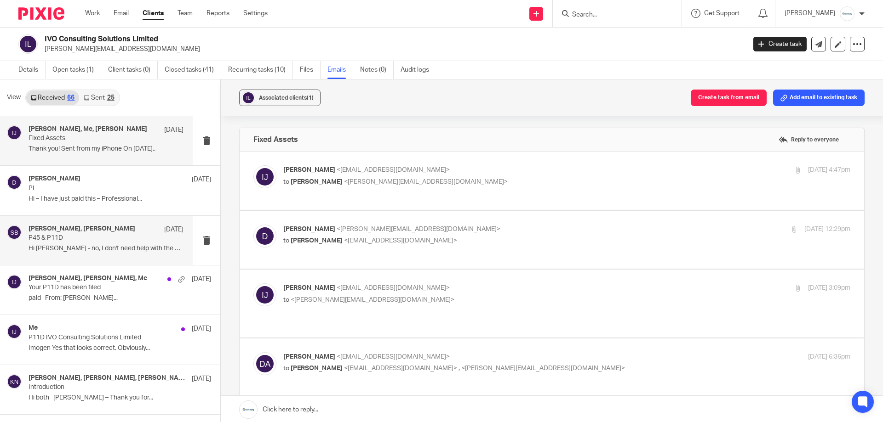
click at [85, 225] on h4 "Karl Newman, Stuart Blackley" at bounding box center [82, 229] width 107 height 8
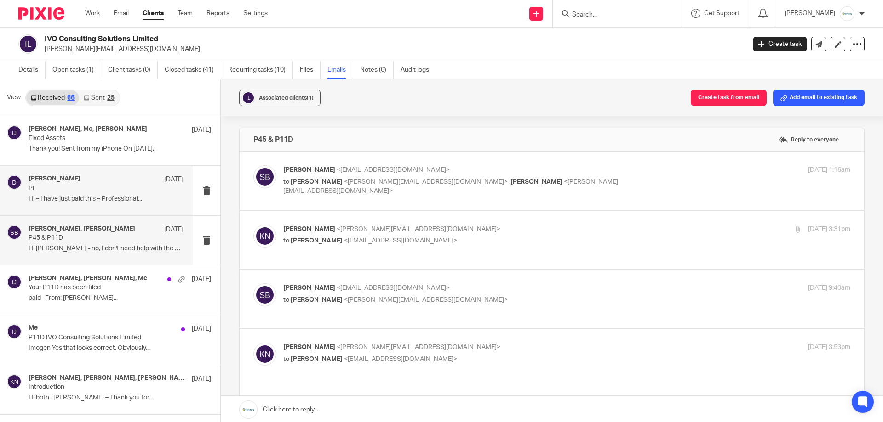
click at [81, 208] on div "david 8 Jul PI Hi – I have just paid this – Professional..." at bounding box center [96, 190] width 193 height 49
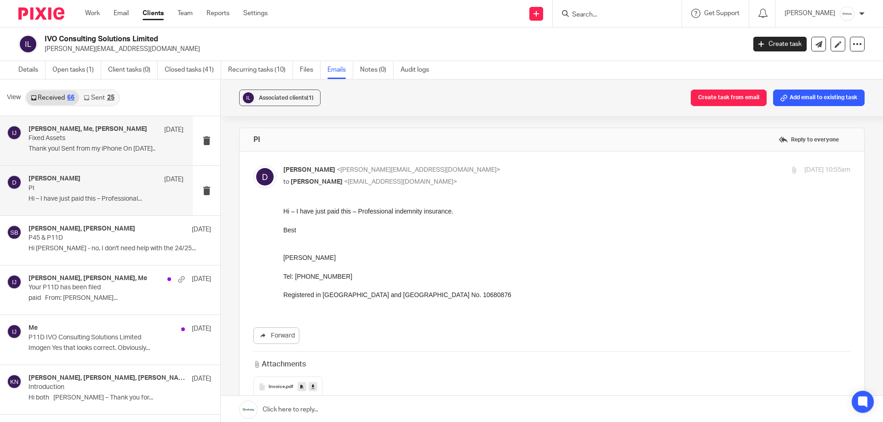
click at [101, 147] on p "Thank you! Sent from my iPhone On 8 Jul..." at bounding box center [106, 149] width 155 height 8
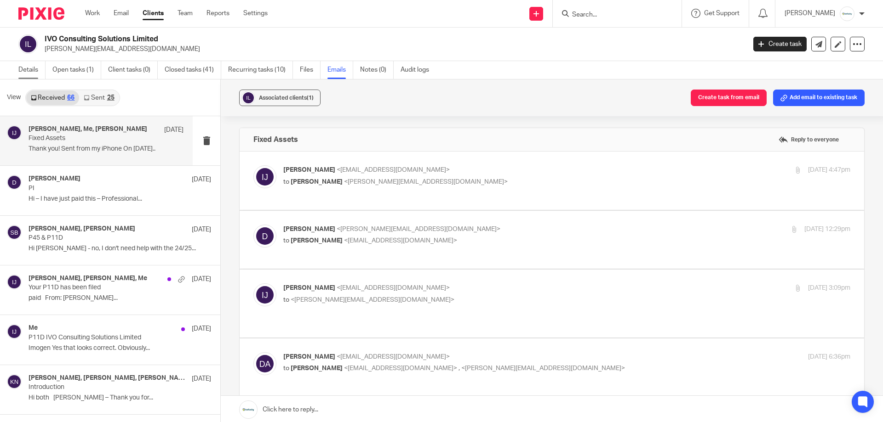
click at [37, 65] on link "Details" at bounding box center [31, 70] width 27 height 18
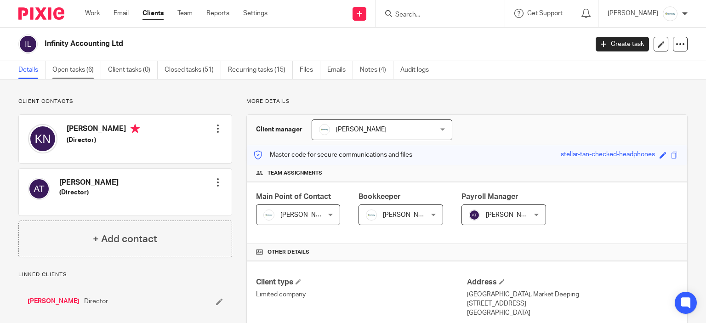
click at [90, 76] on link "Open tasks (6)" at bounding box center [76, 70] width 49 height 18
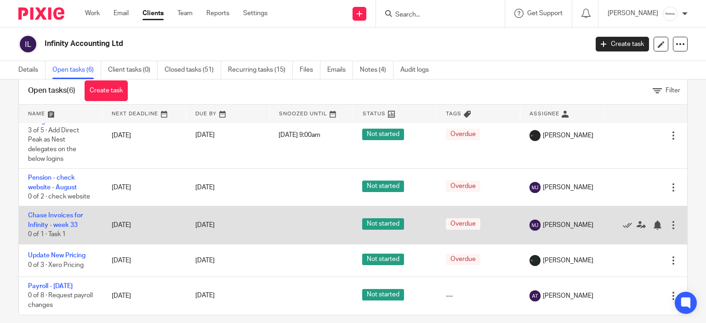
scroll to position [31, 0]
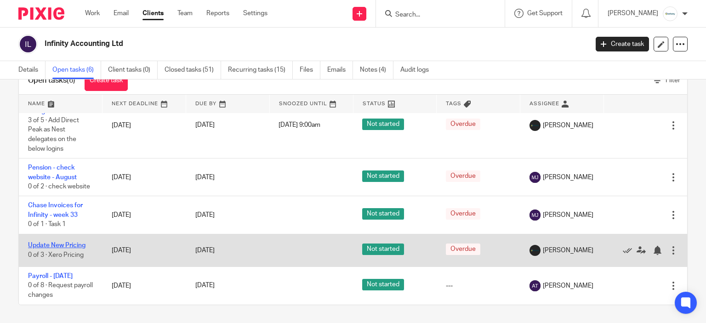
click at [84, 242] on link "Update New Pricing" at bounding box center [56, 245] width 57 height 6
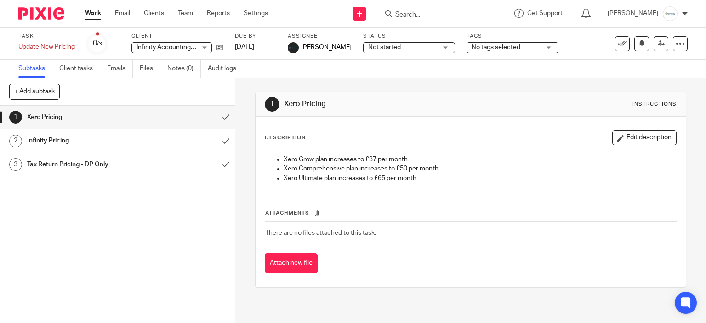
click at [105, 145] on h1 "Infinity Pricing" at bounding box center [87, 141] width 120 height 14
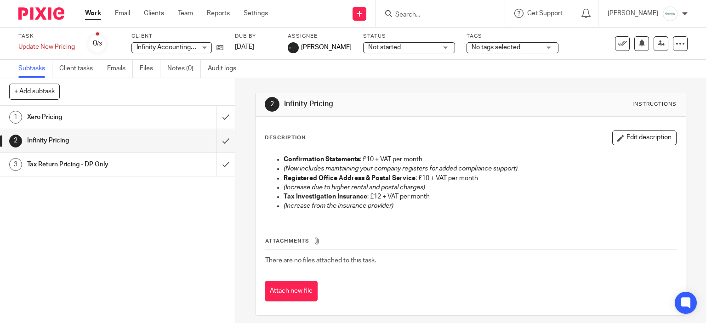
click at [110, 110] on h1 "Xero Pricing" at bounding box center [87, 117] width 120 height 14
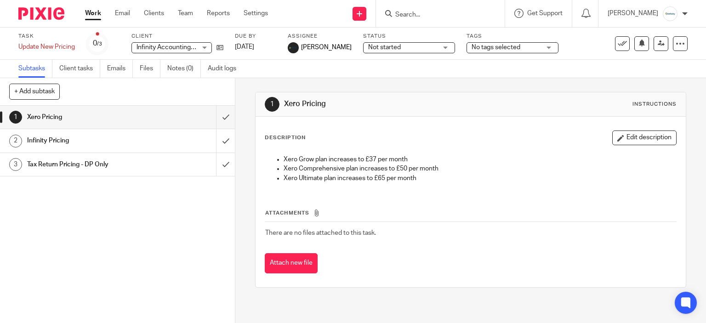
click at [116, 167] on h1 "Tax Return Pricing - DP Only" at bounding box center [87, 165] width 120 height 14
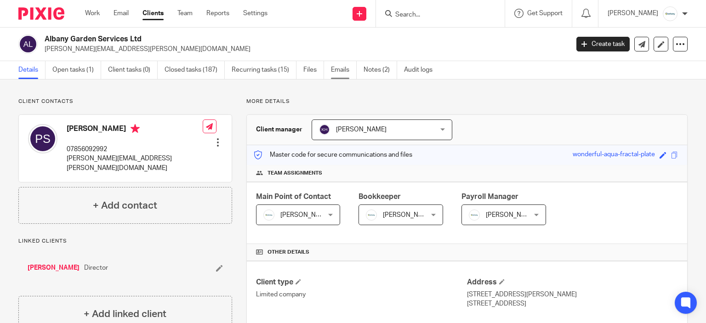
click at [353, 75] on link "Emails" at bounding box center [344, 70] width 26 height 18
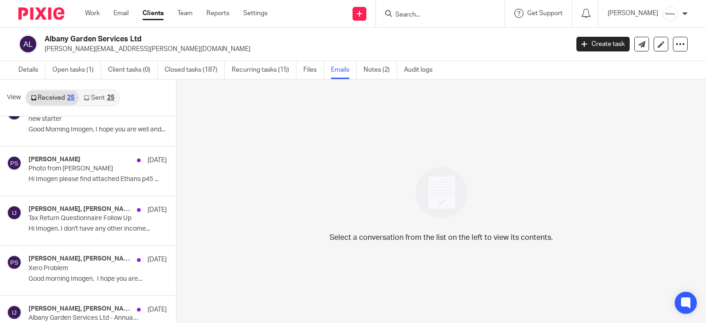
scroll to position [781, 0]
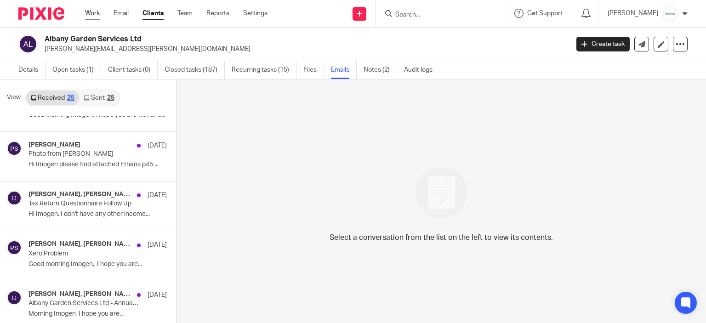
click at [96, 14] on link "Work" at bounding box center [92, 13] width 15 height 9
